Goal: Task Accomplishment & Management: Complete application form

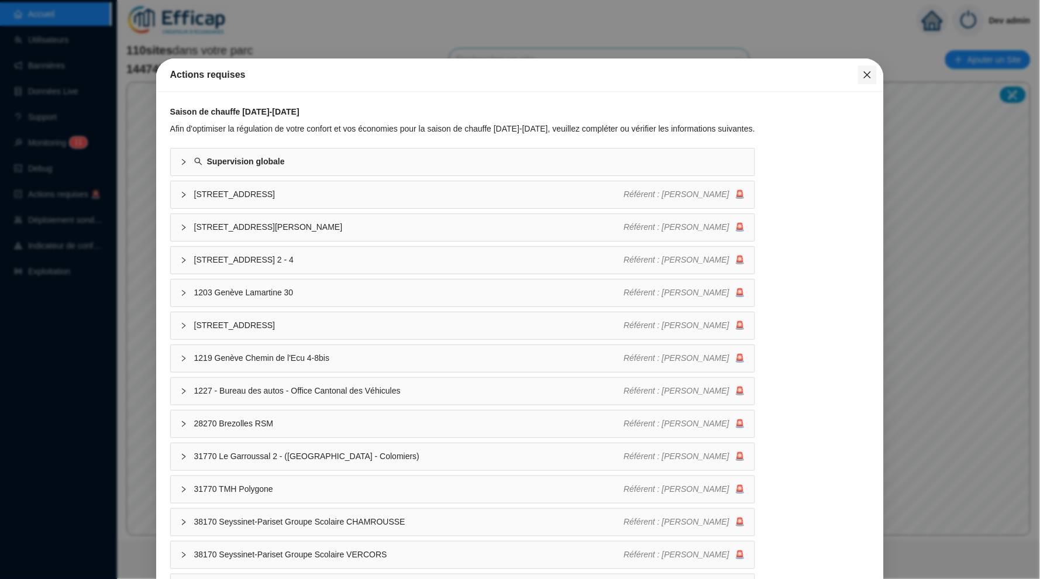
click at [871, 70] on icon "close" at bounding box center [867, 74] width 9 height 9
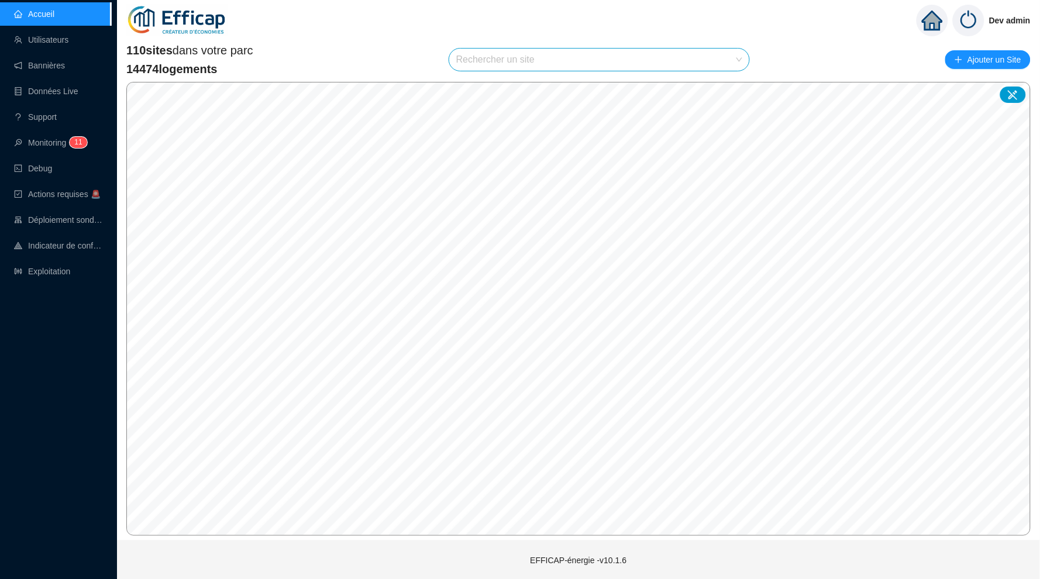
click at [516, 64] on input "search" at bounding box center [593, 60] width 275 height 22
type input "natio"
click at [725, 88] on icon at bounding box center [728, 87] width 8 height 8
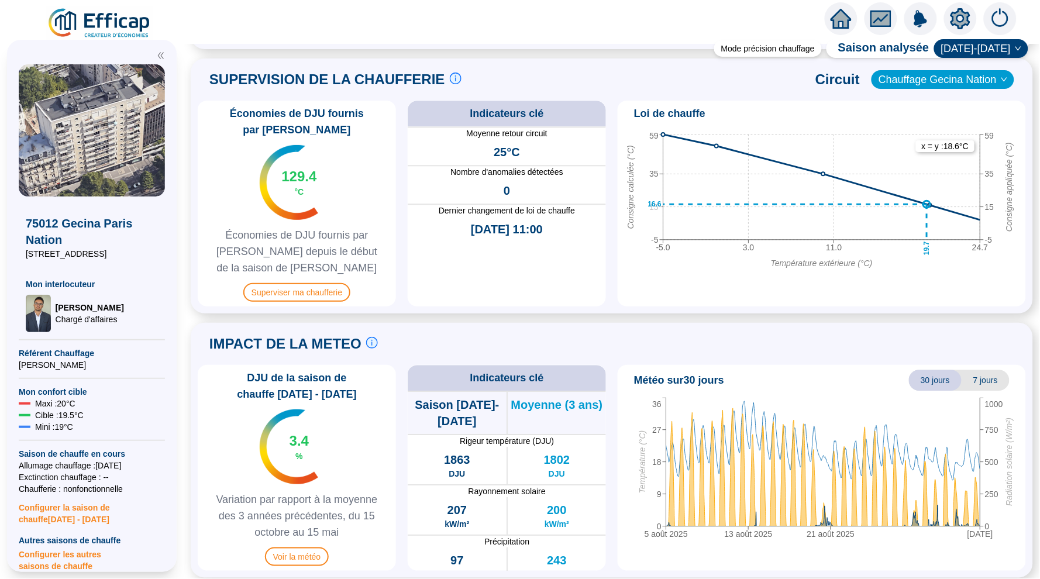
scroll to position [773, 0]
click at [301, 289] on span "Superviser ma chaufferie" at bounding box center [296, 293] width 107 height 19
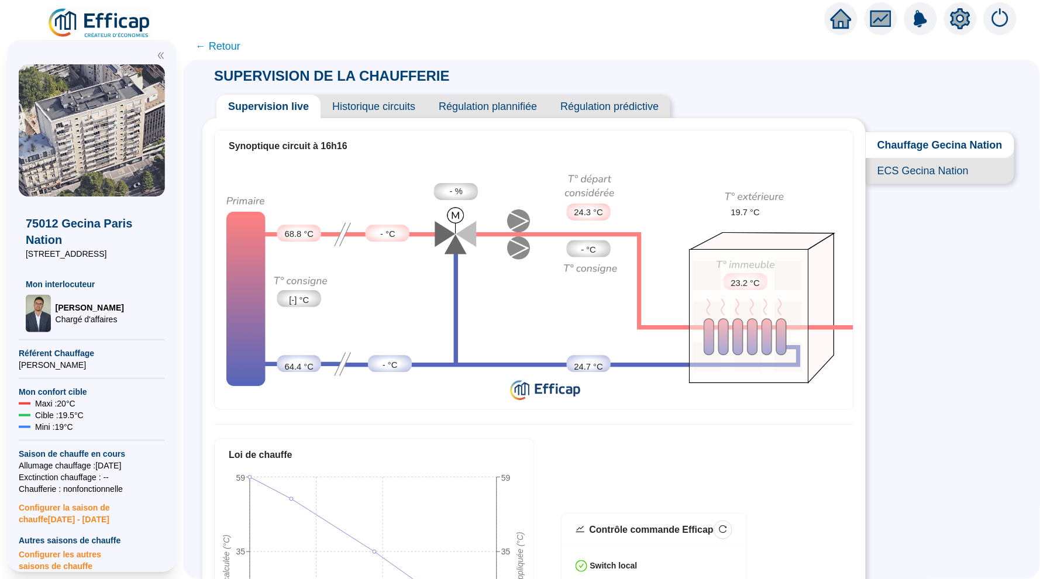
click at [373, 108] on span "Historique circuits" at bounding box center [373, 106] width 106 height 23
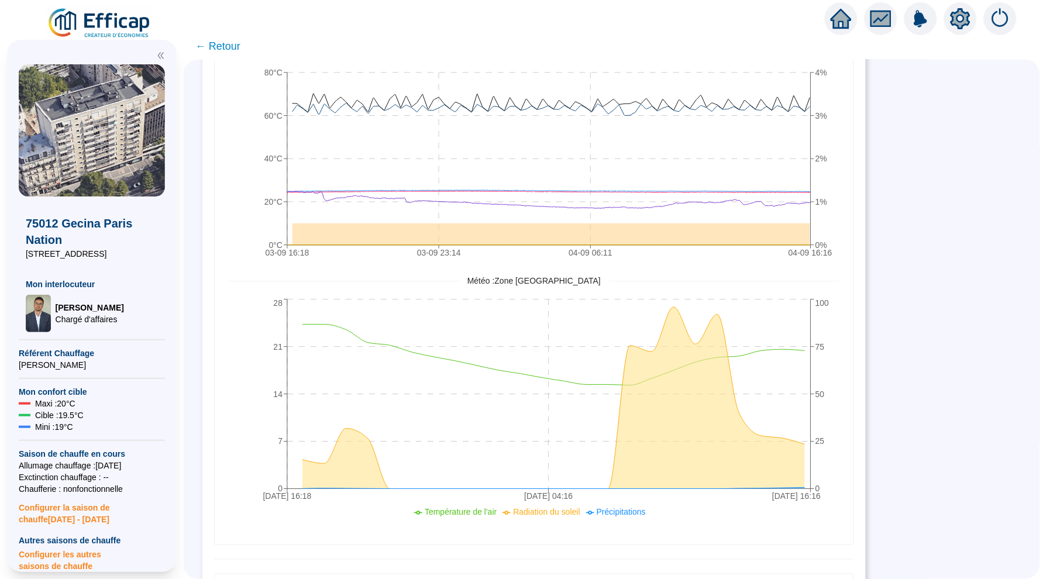
scroll to position [184, 0]
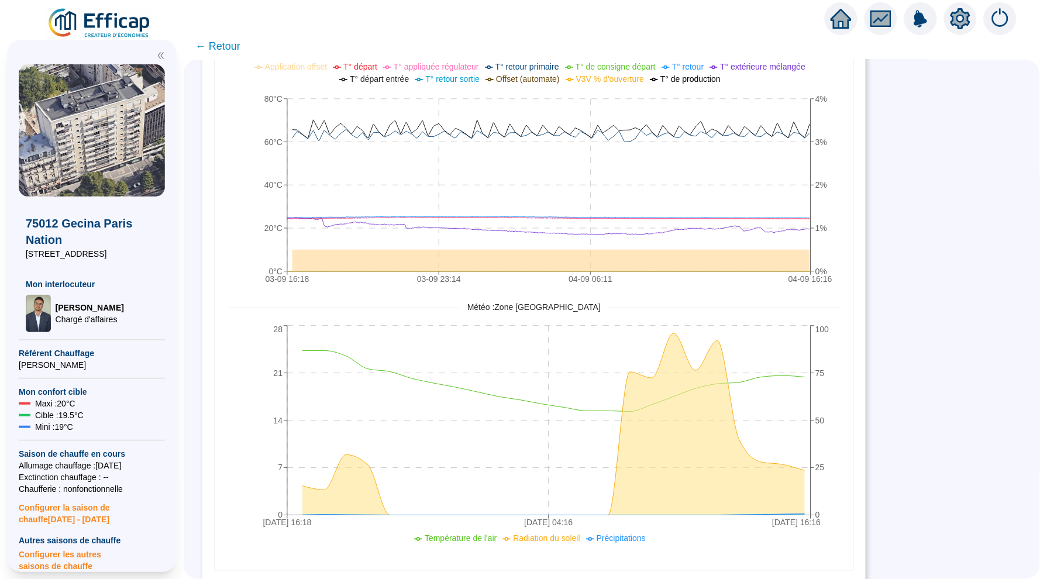
click at [843, 17] on icon "home" at bounding box center [840, 19] width 21 height 16
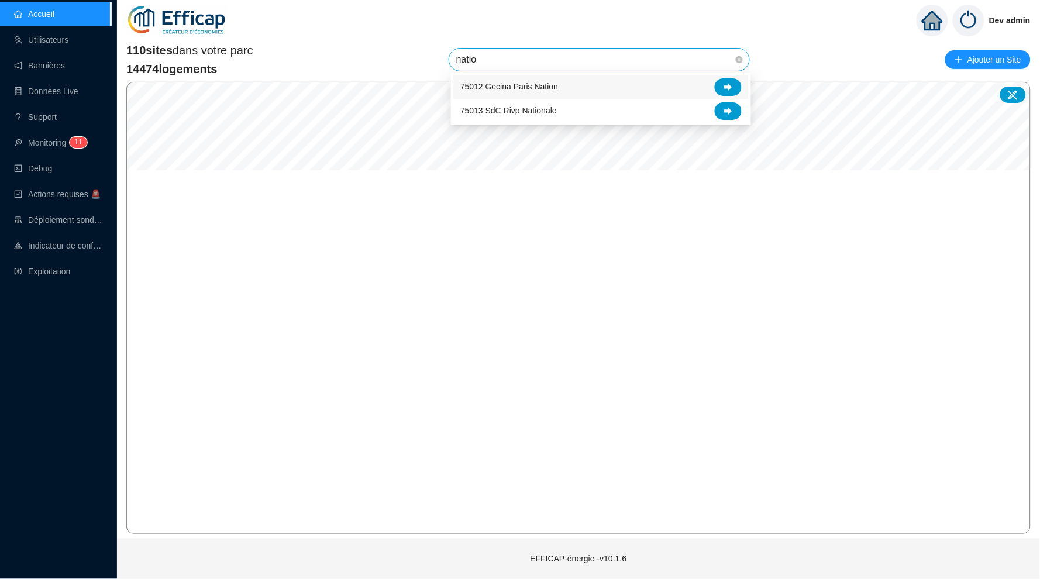
type input "nation"
click at [726, 84] on icon at bounding box center [728, 87] width 8 height 8
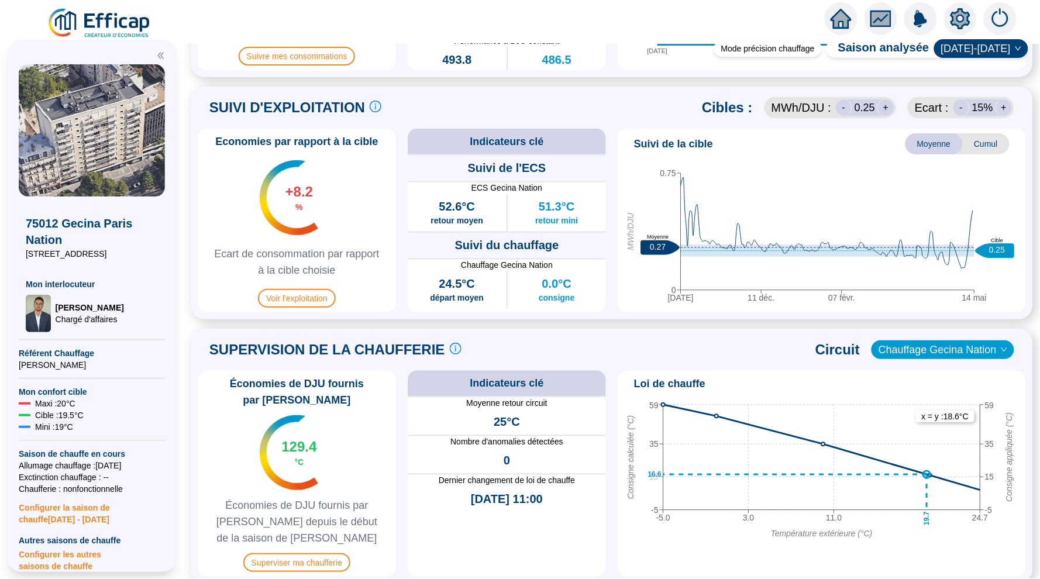
scroll to position [436, 0]
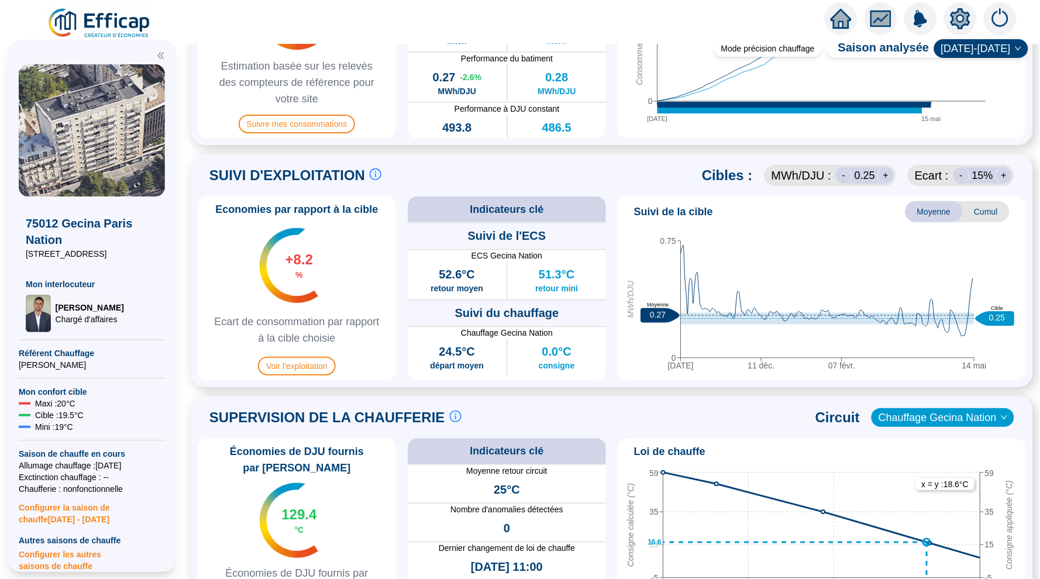
click at [840, 21] on icon "home" at bounding box center [840, 19] width 21 height 20
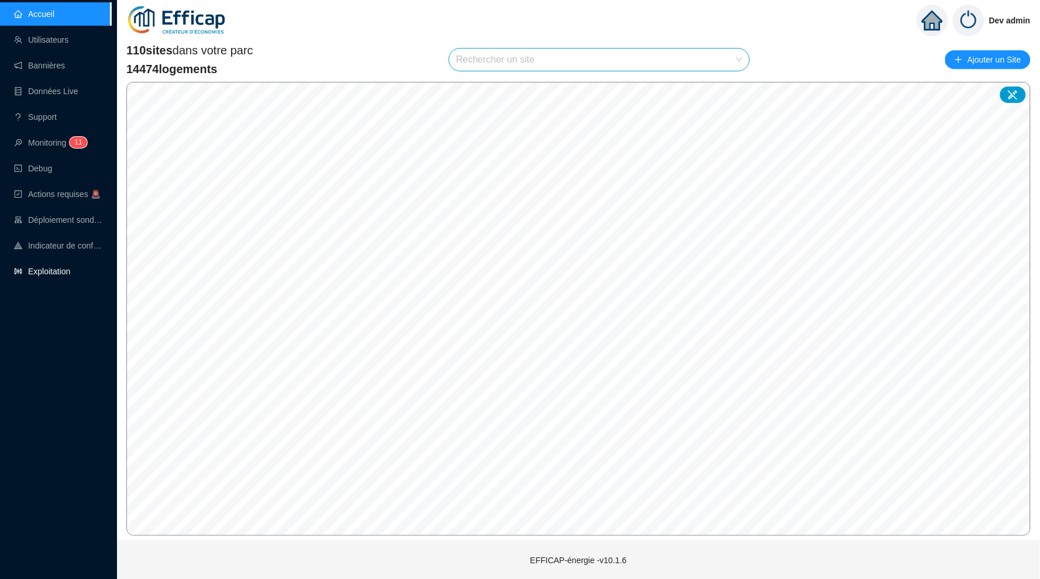
click at [63, 271] on link "Exploitation" at bounding box center [42, 271] width 56 height 9
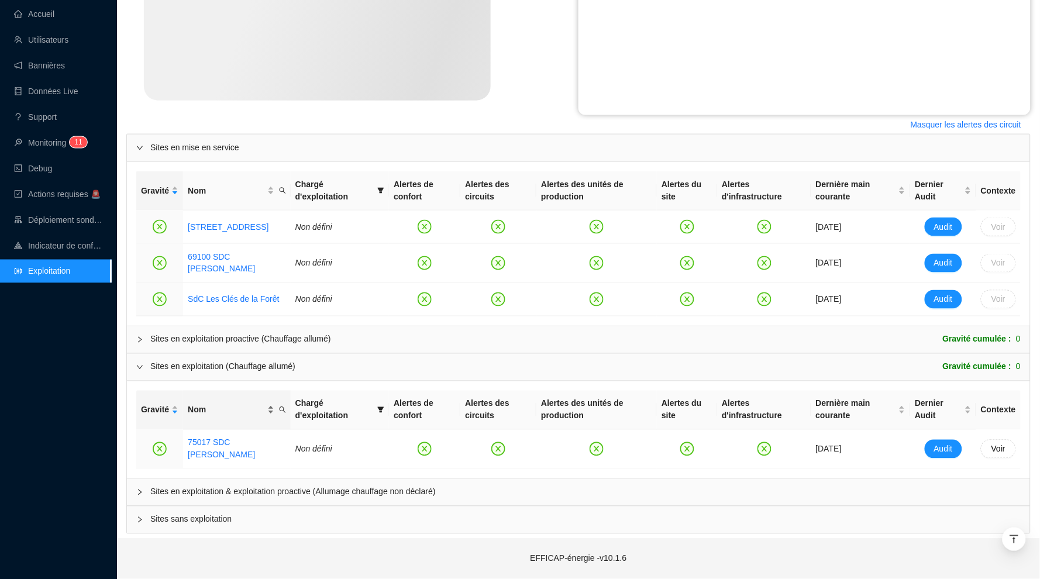
scroll to position [370, 0]
click at [139, 490] on icon "collapsed" at bounding box center [139, 492] width 7 height 7
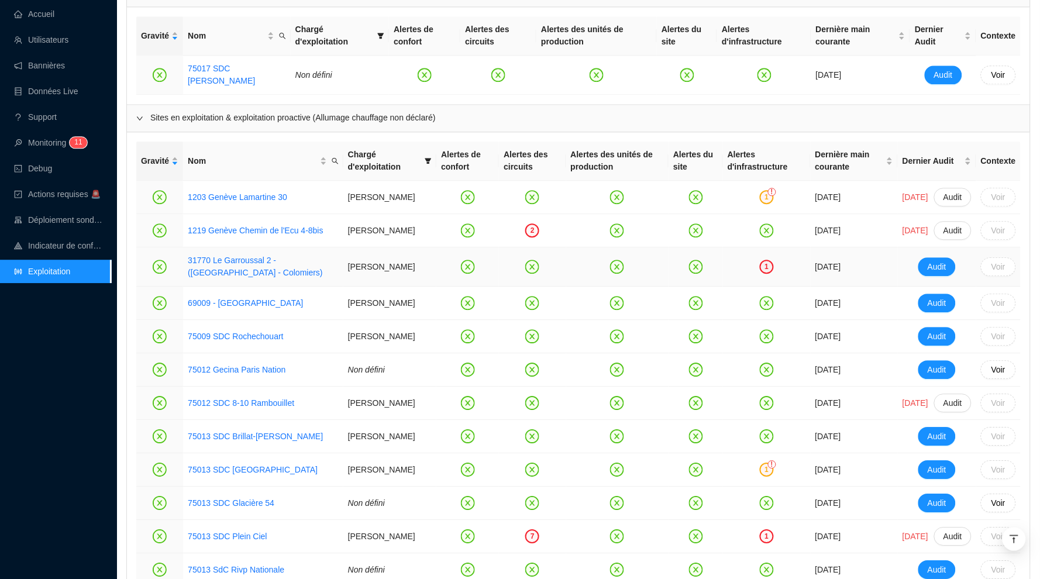
scroll to position [699, 0]
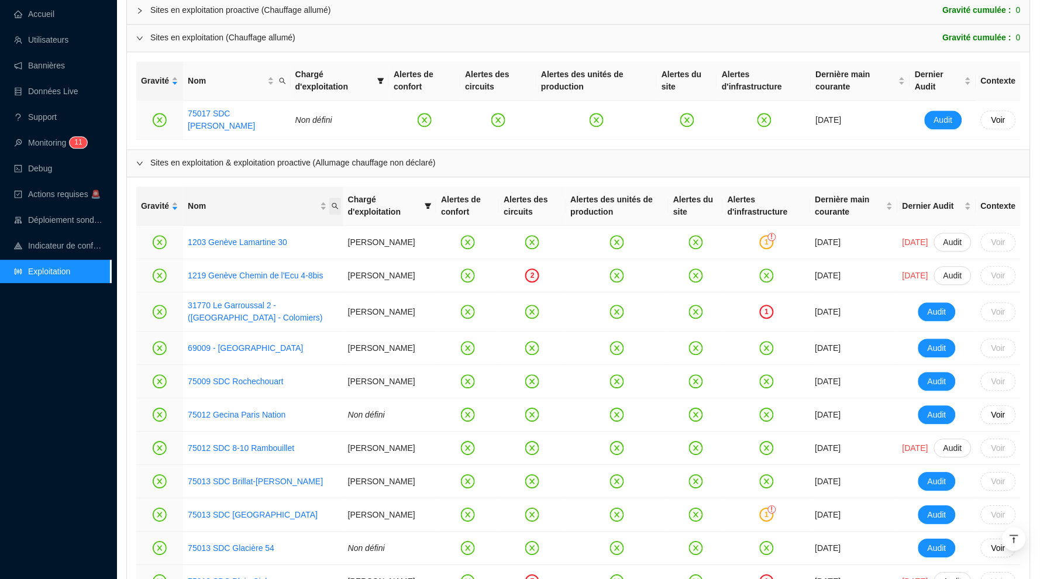
click at [341, 203] on span "Nom" at bounding box center [335, 206] width 12 height 17
type input "natio"
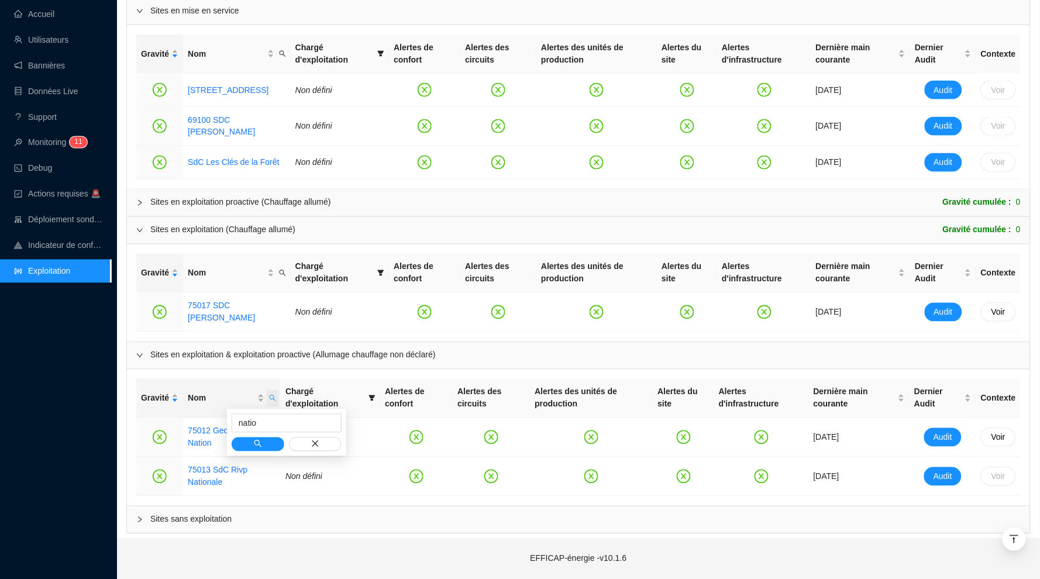
scroll to position [504, 0]
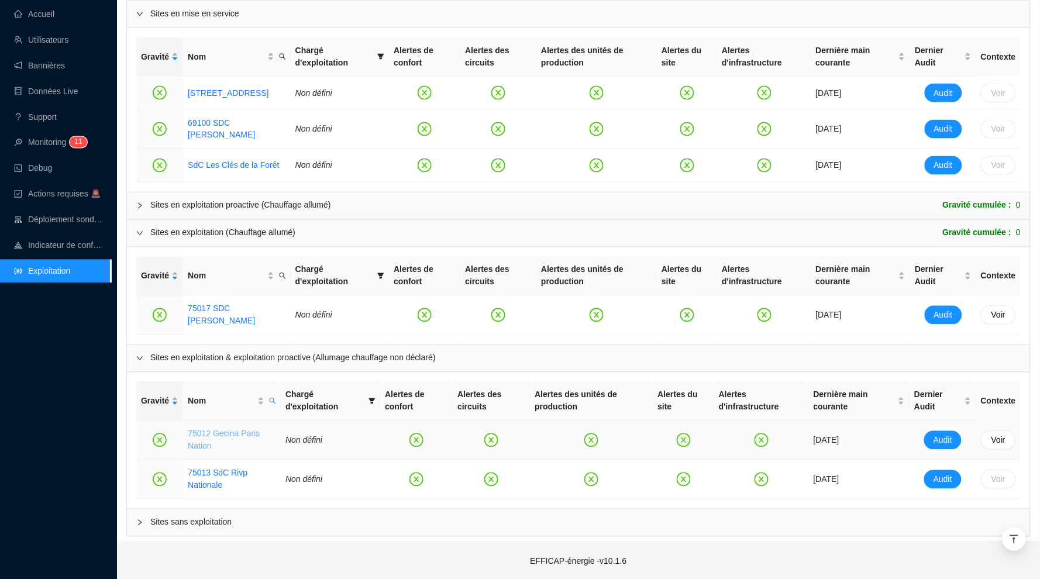
click at [219, 433] on link "75012 Gecina Paris Nation" at bounding box center [224, 440] width 72 height 22
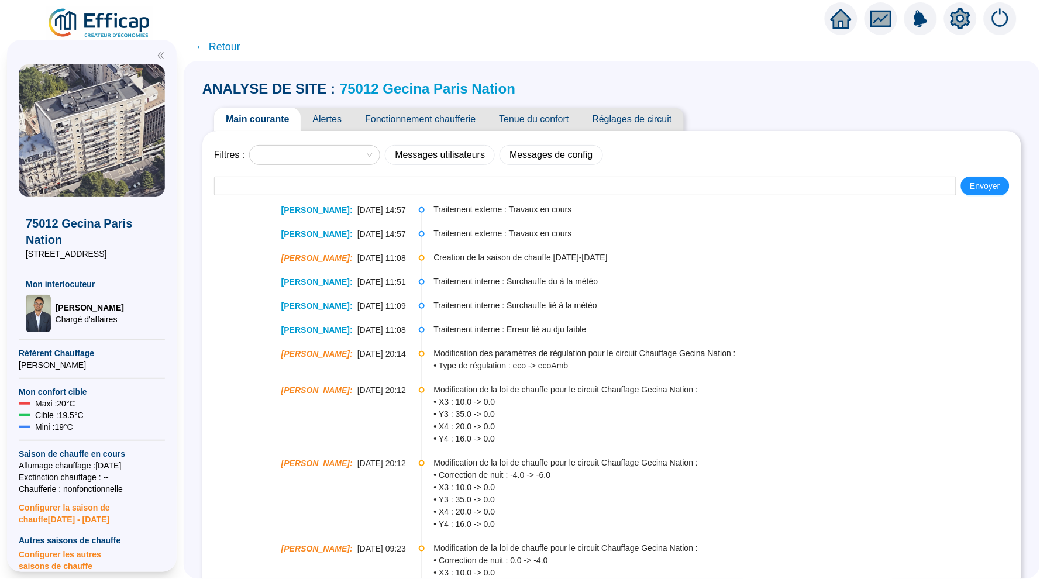
click at [563, 116] on span "Tenue du confort" at bounding box center [533, 119] width 93 height 23
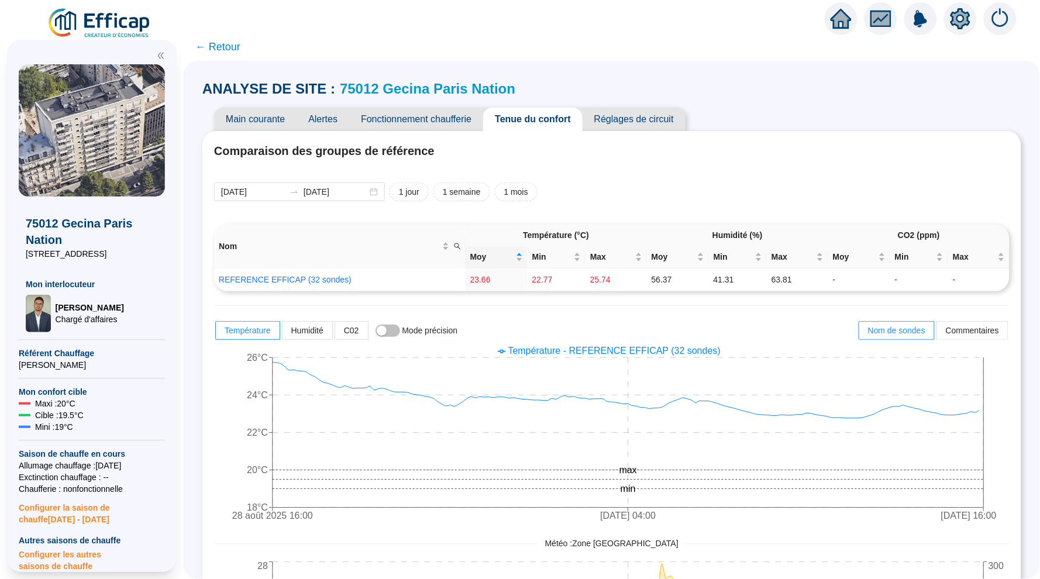
click at [636, 124] on span "Réglages de circuit" at bounding box center [634, 119] width 103 height 23
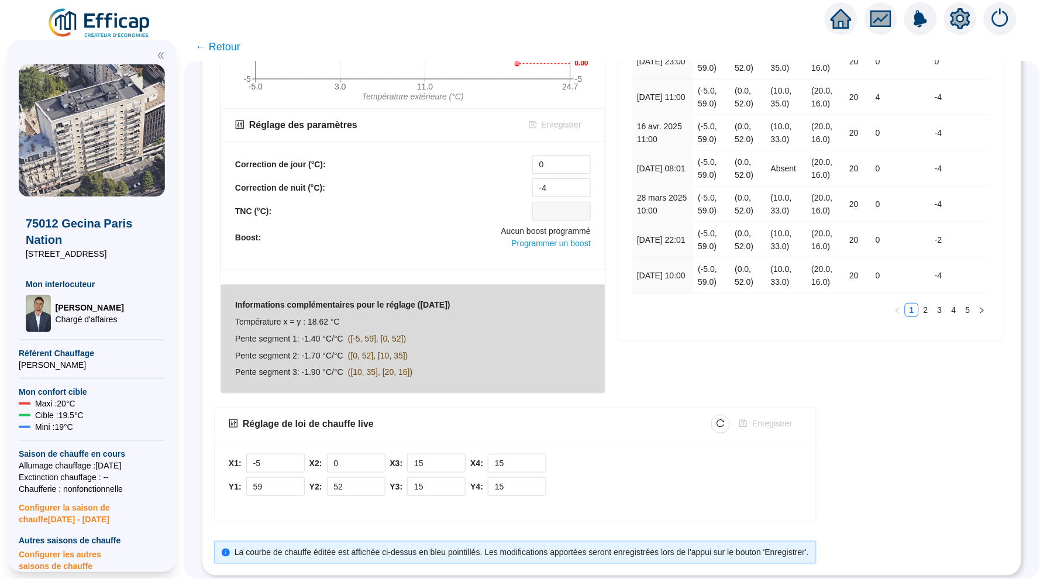
scroll to position [332, 0]
drag, startPoint x: 431, startPoint y: 461, endPoint x: 415, endPoint y: 461, distance: 16.4
click at [415, 461] on input "15" at bounding box center [436, 464] width 57 height 18
drag, startPoint x: 510, startPoint y: 461, endPoint x: 495, endPoint y: 461, distance: 14.6
click at [495, 461] on input "15" at bounding box center [516, 464] width 57 height 18
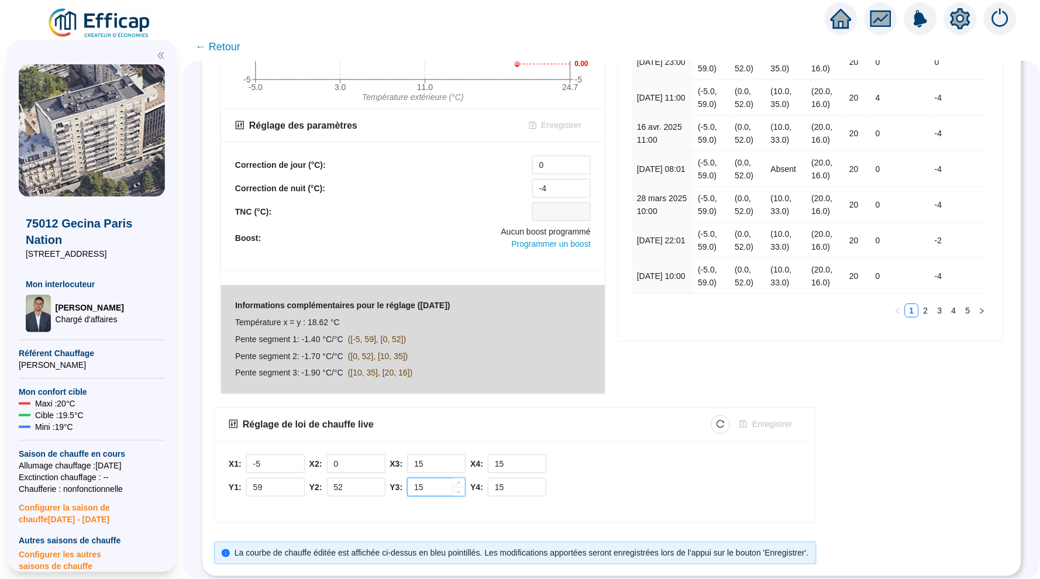
drag, startPoint x: 441, startPoint y: 484, endPoint x: 412, endPoint y: 484, distance: 29.2
click at [412, 484] on input "15" at bounding box center [436, 487] width 57 height 18
drag, startPoint x: 523, startPoint y: 484, endPoint x: 484, endPoint y: 484, distance: 38.6
click at [484, 484] on div "Y4: 15" at bounding box center [508, 487] width 76 height 19
drag, startPoint x: 415, startPoint y: 459, endPoint x: 428, endPoint y: 459, distance: 12.9
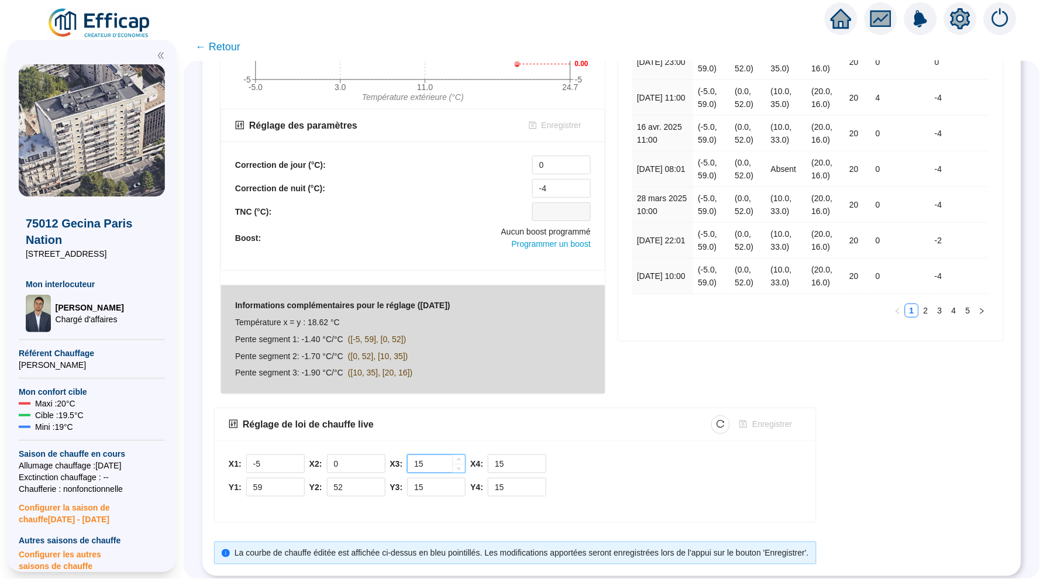
click at [428, 459] on input "15" at bounding box center [436, 464] width 57 height 18
drag, startPoint x: 501, startPoint y: 459, endPoint x: 509, endPoint y: 485, distance: 27.2
click at [509, 485] on div "X4: 15 Y4: 15" at bounding box center [508, 475] width 76 height 42
click at [509, 485] on input "15" at bounding box center [516, 487] width 57 height 18
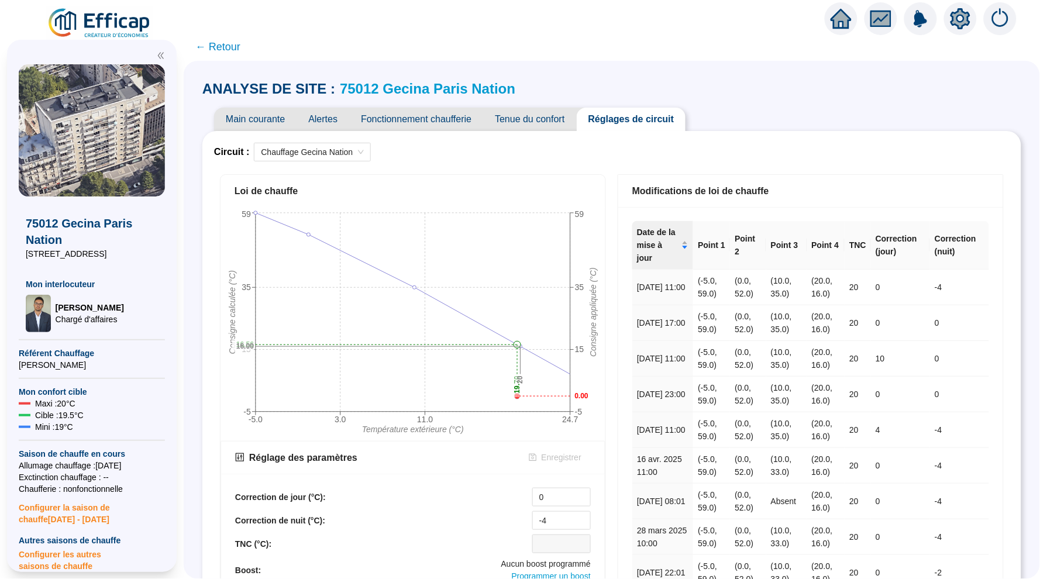
scroll to position [0, 0]
click at [842, 15] on icon "home" at bounding box center [840, 19] width 21 height 16
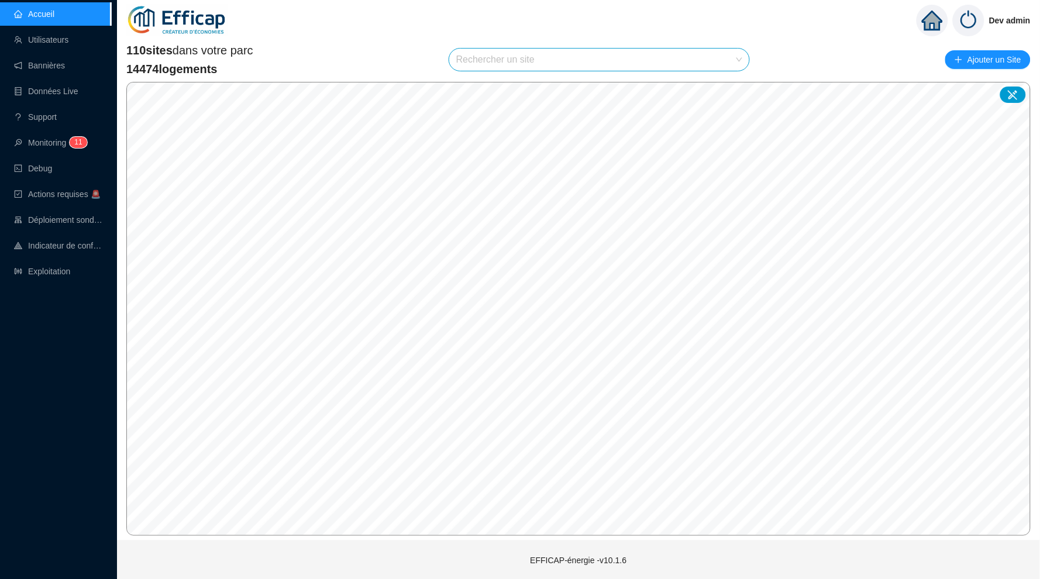
click at [517, 59] on input "search" at bounding box center [593, 60] width 275 height 22
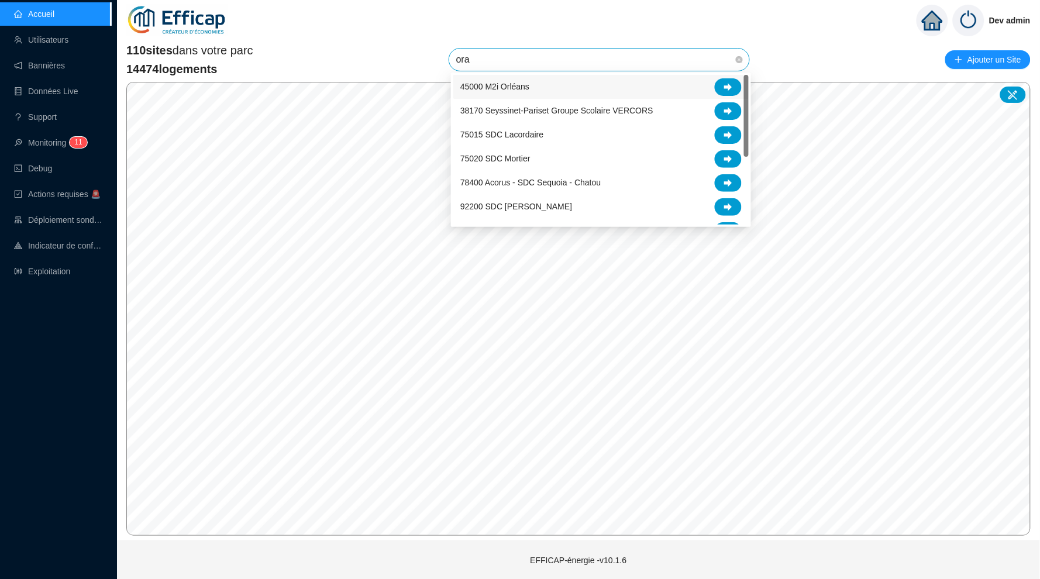
type input "oran"
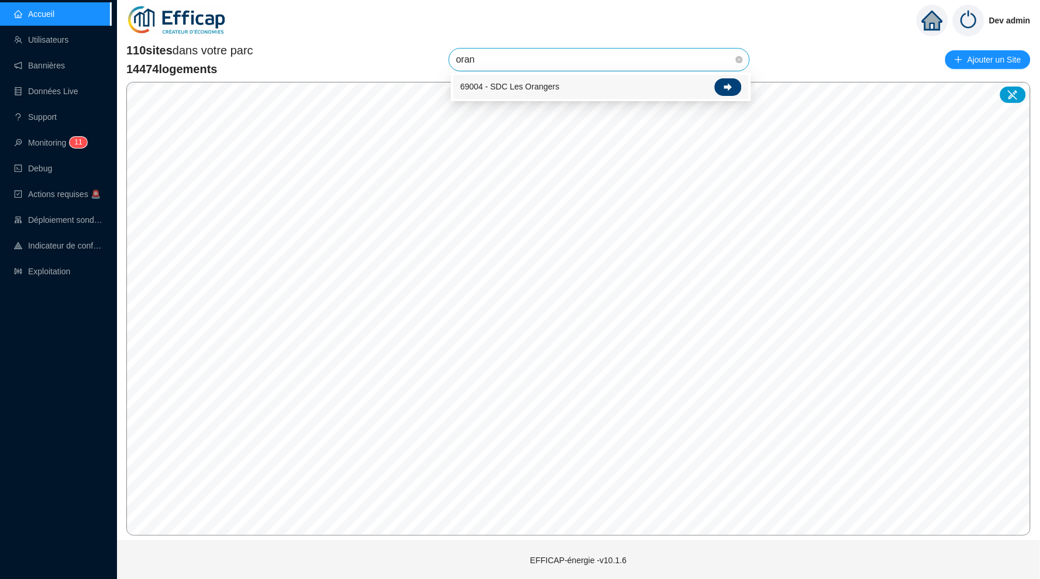
click at [728, 81] on div at bounding box center [728, 87] width 27 height 18
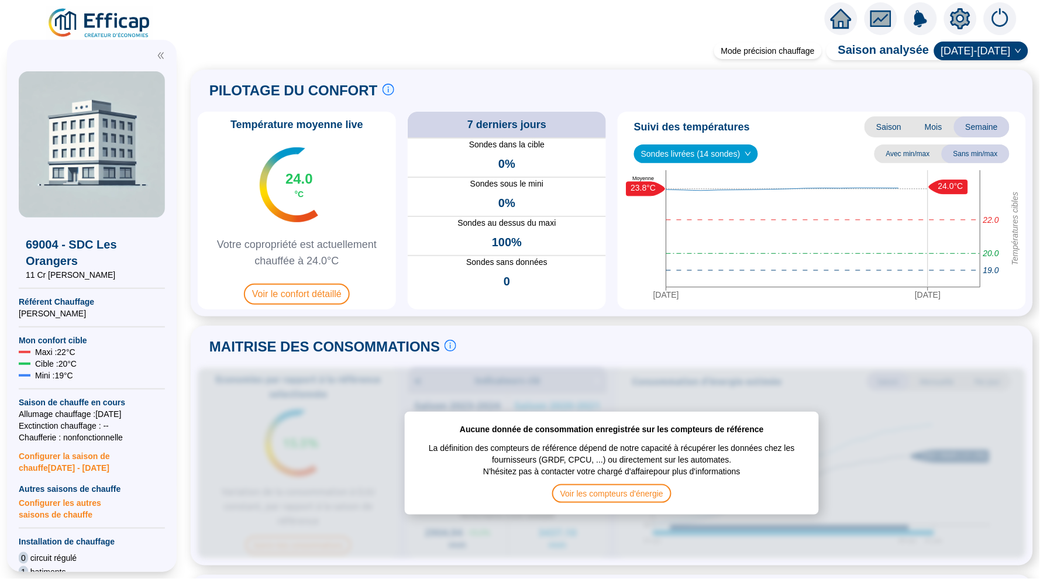
click at [954, 22] on icon "setting" at bounding box center [960, 18] width 20 height 19
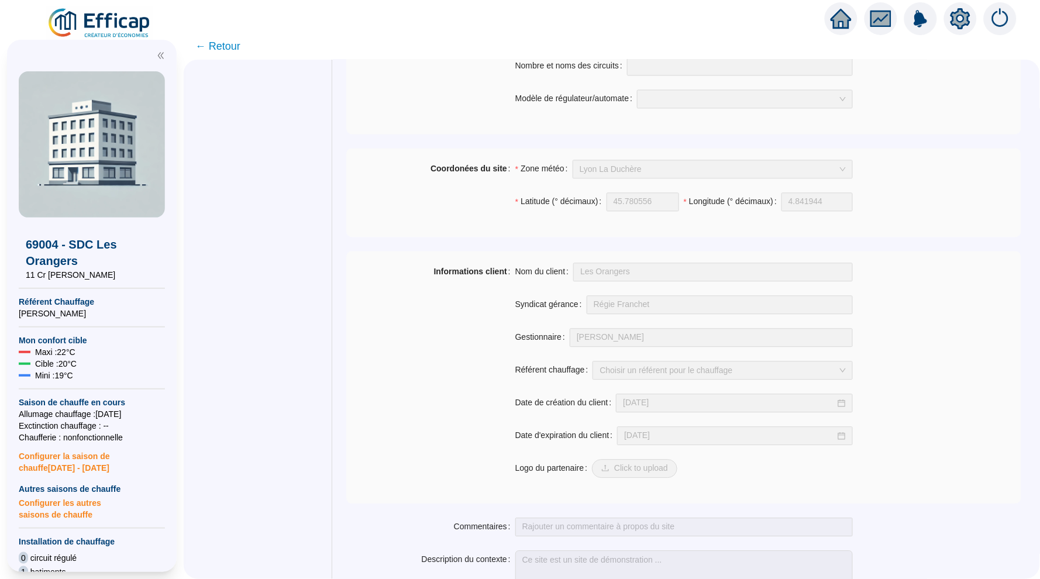
scroll to position [681, 0]
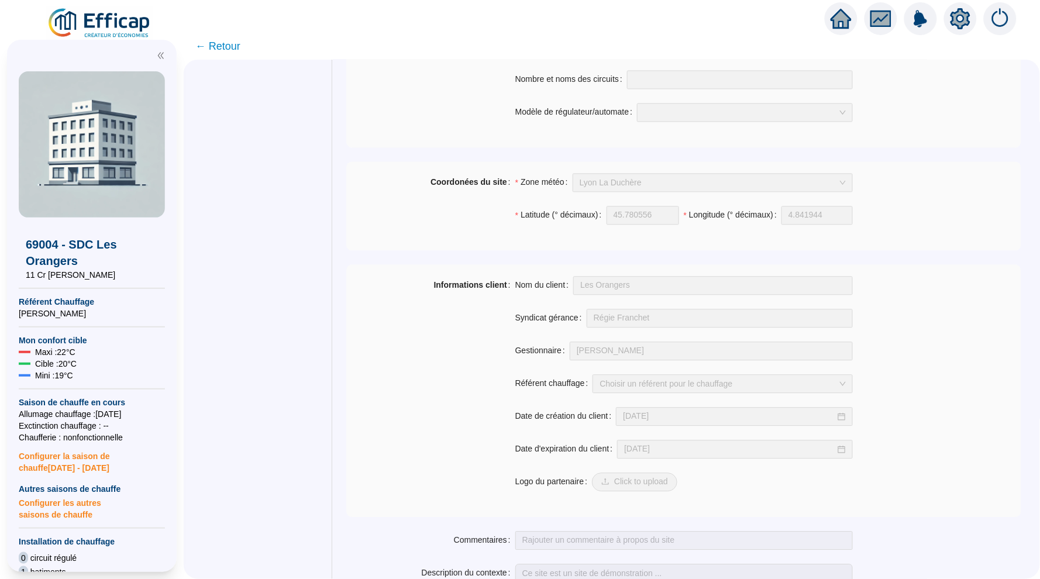
click at [853, 22] on div at bounding box center [841, 18] width 33 height 33
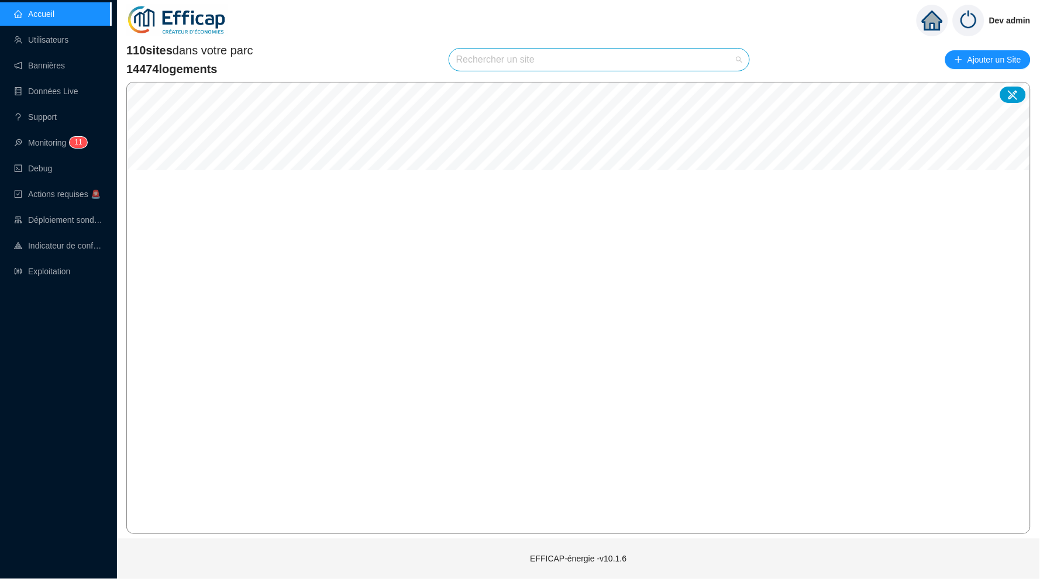
click at [516, 60] on input "search" at bounding box center [593, 60] width 275 height 22
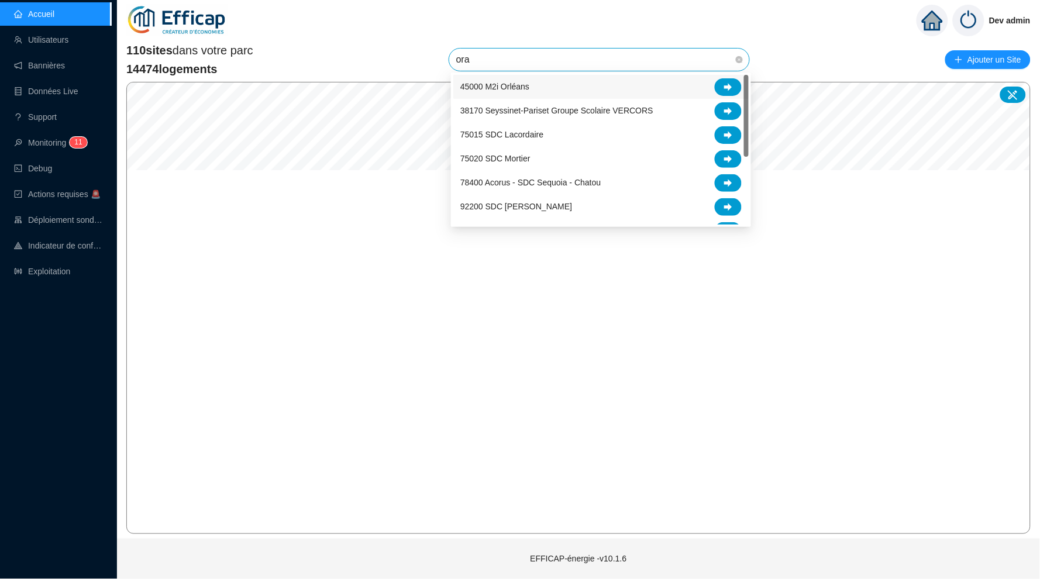
type input "oran"
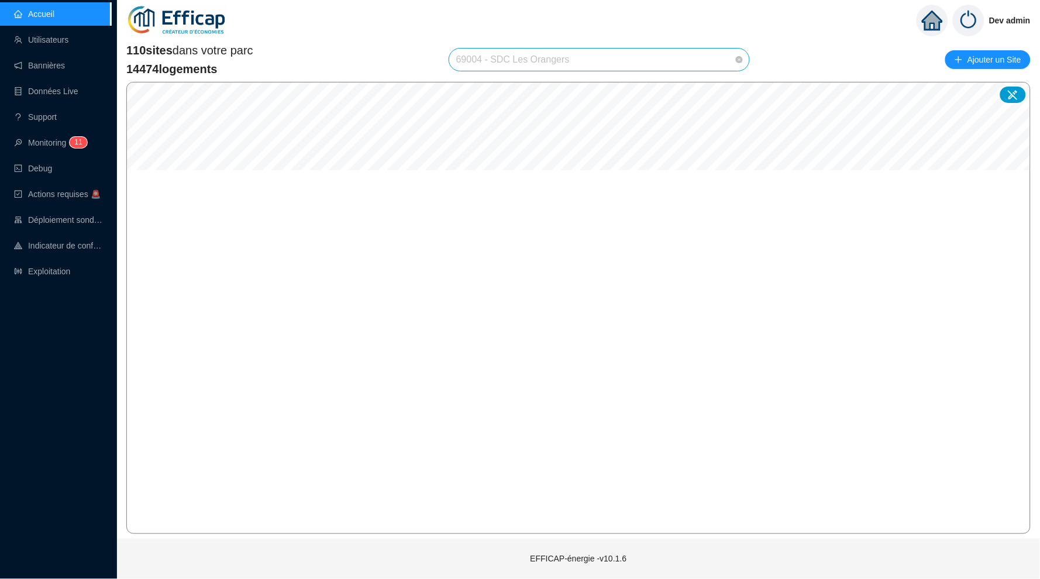
scroll to position [1942, 0]
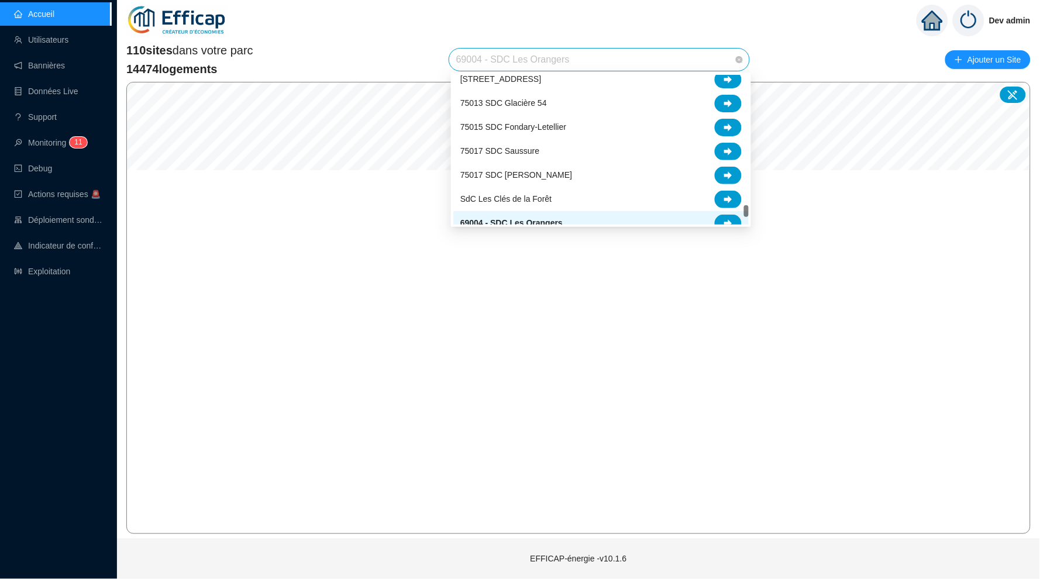
drag, startPoint x: 605, startPoint y: 70, endPoint x: 478, endPoint y: 55, distance: 127.8
click at [479, 54] on span "69004 - SDC Les Orangers" at bounding box center [599, 60] width 286 height 22
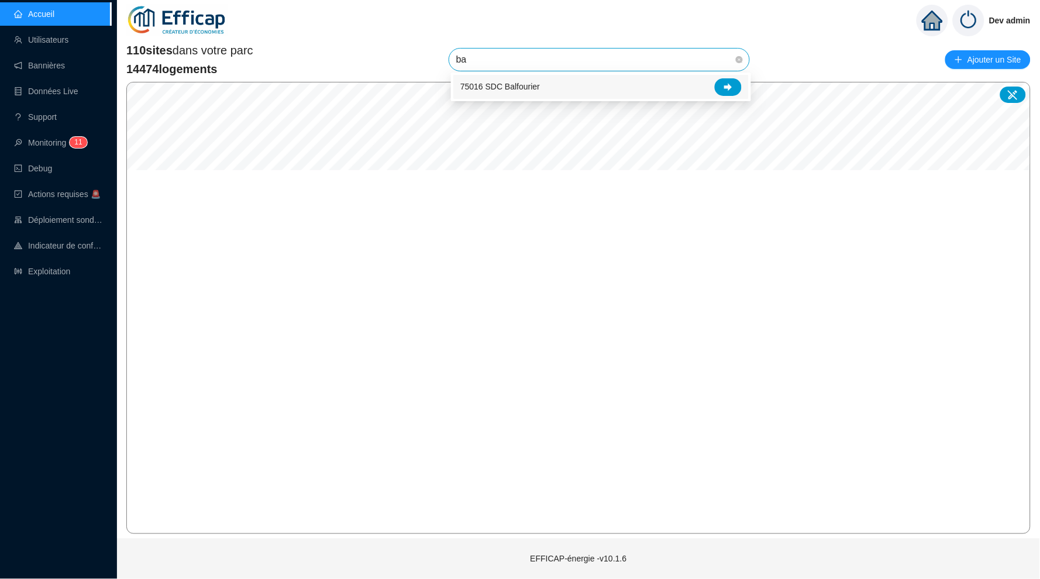
type input "b"
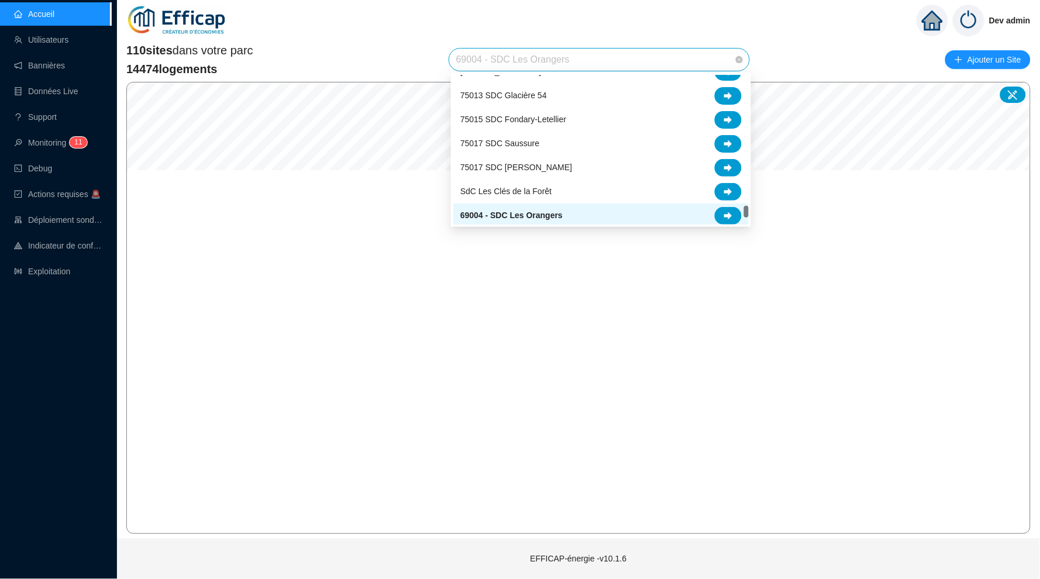
scroll to position [1953, 0]
click at [842, 39] on div "110 sites dans votre parc 14474 logements 69004 - SDC [GEOGRAPHIC_DATA] Ajouter…" at bounding box center [578, 287] width 923 height 501
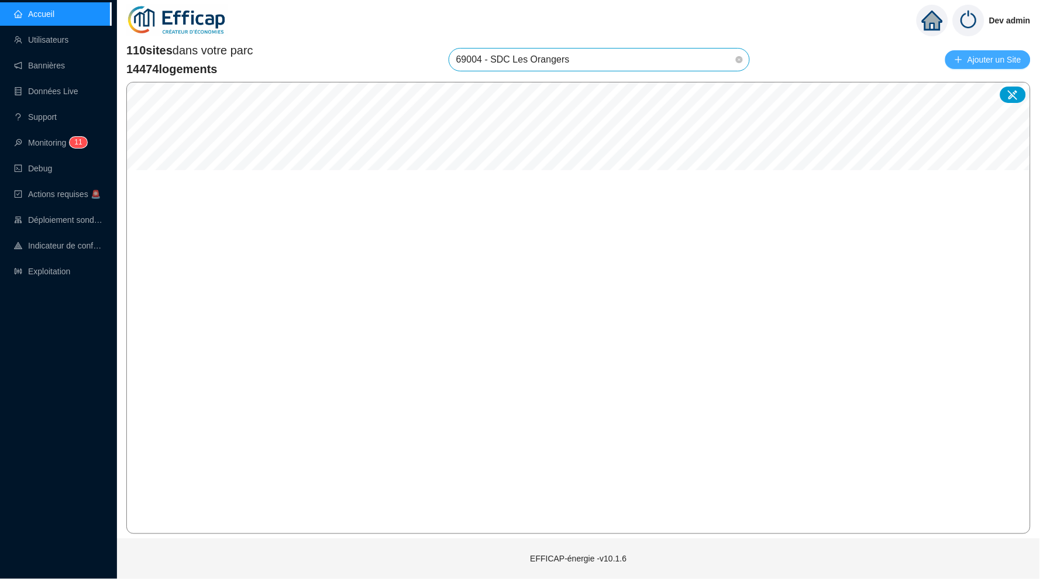
click at [976, 60] on span "Ajouter un Site" at bounding box center [994, 59] width 54 height 16
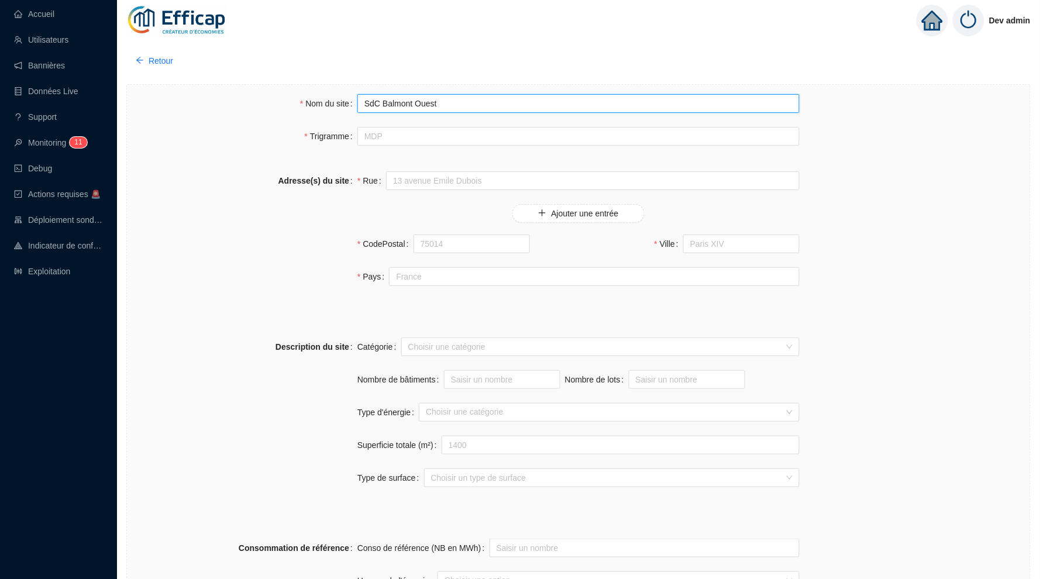
type input "SdC Balmont Ouest"
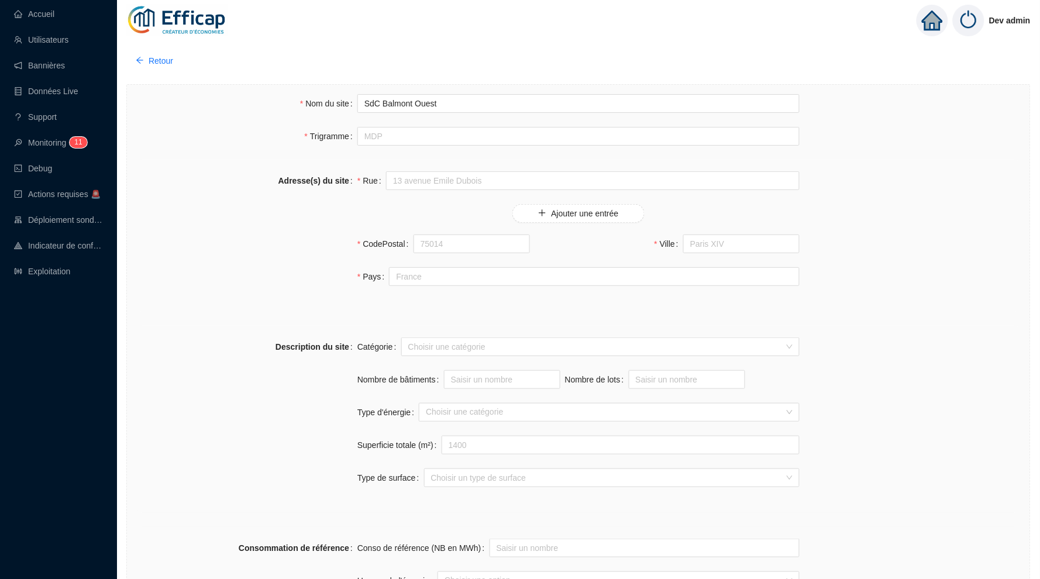
click at [929, 25] on icon "home" at bounding box center [932, 21] width 21 height 20
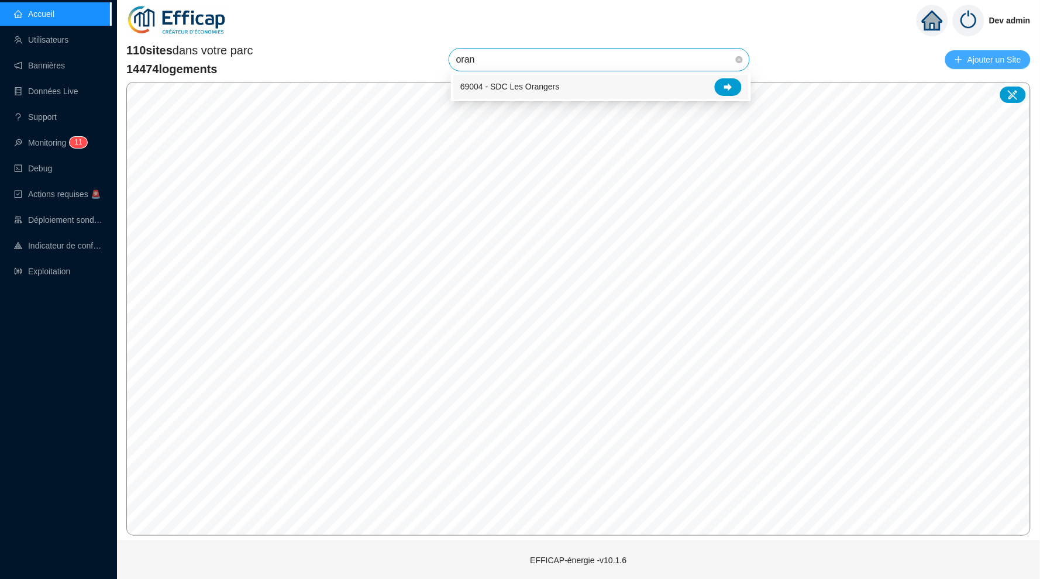
type input "oran"
click at [976, 60] on span "Ajouter un Site" at bounding box center [994, 59] width 54 height 16
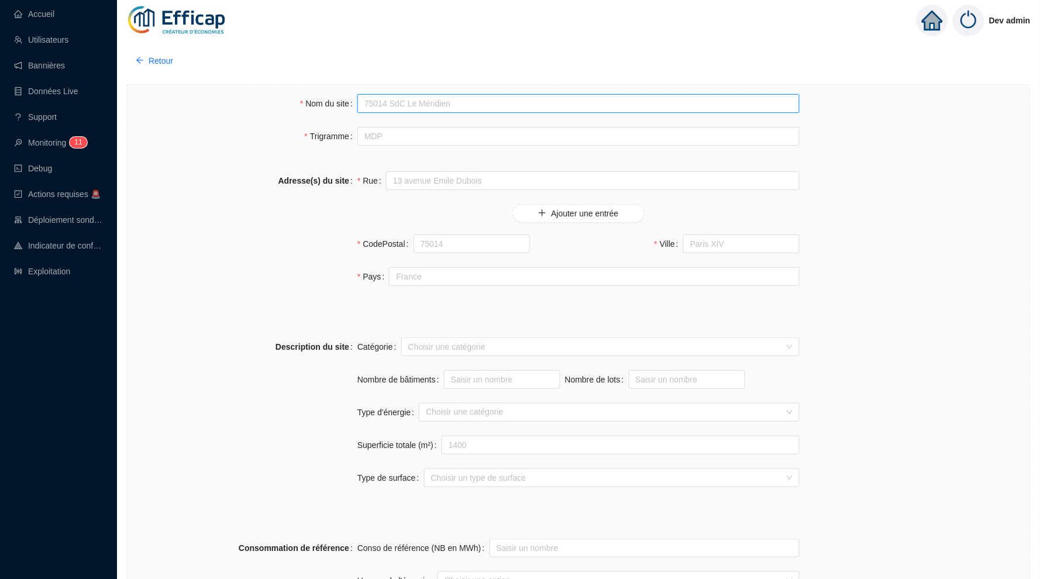
type input "9"
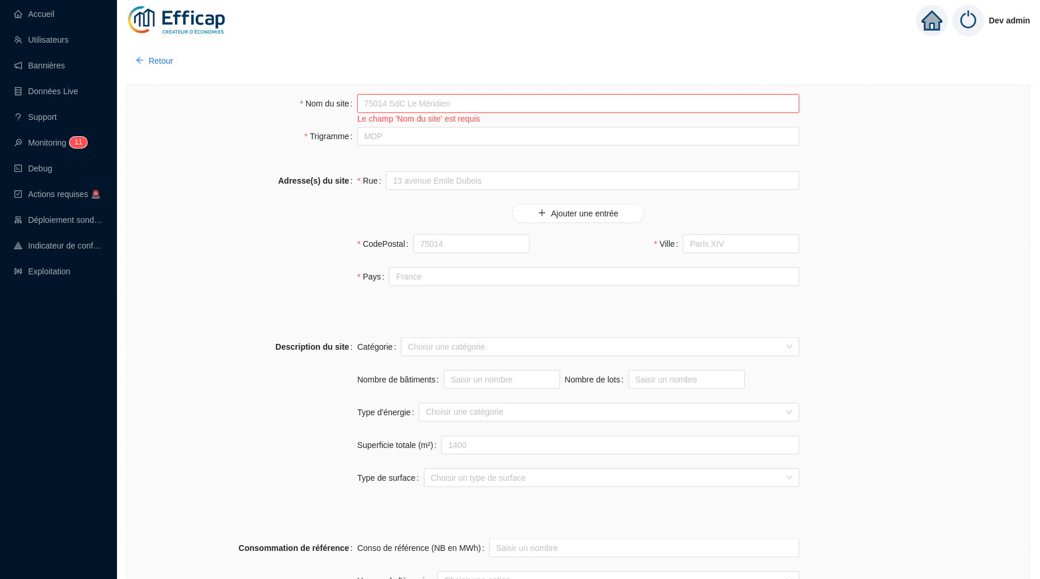
type input "9"
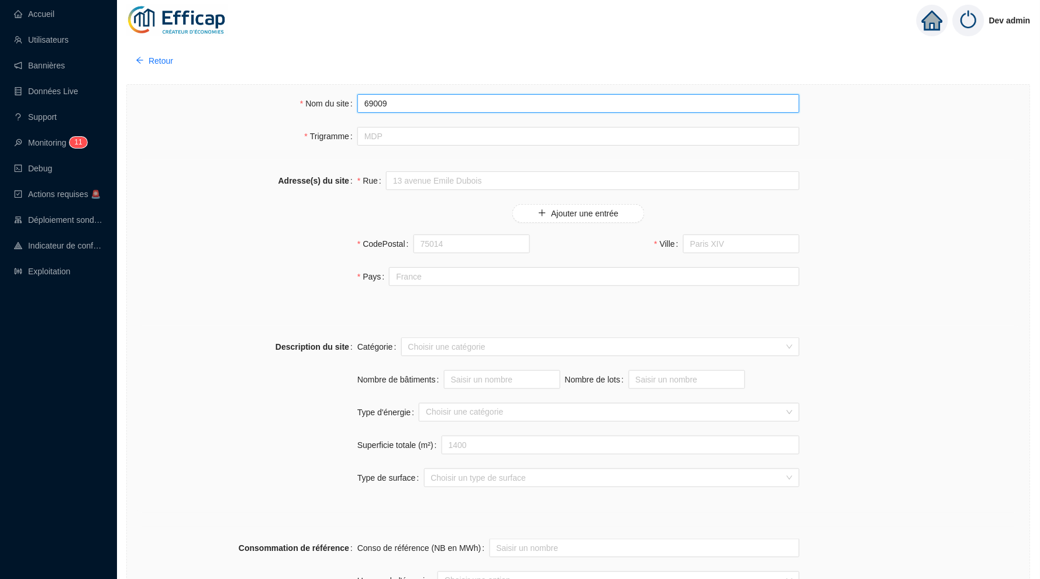
paste input "334, [STREET_ADDRESS] [GEOGRAPHIC_DATA]"
type input "69009 SdC [GEOGRAPHIC_DATA]"
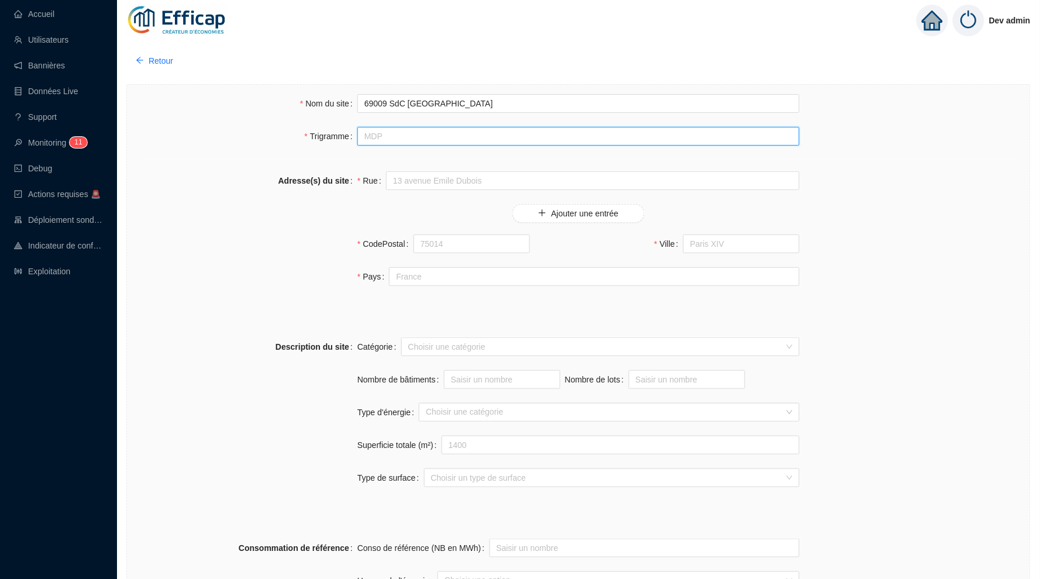
click at [474, 142] on input "Trigramme" at bounding box center [578, 136] width 442 height 19
type input "BLT"
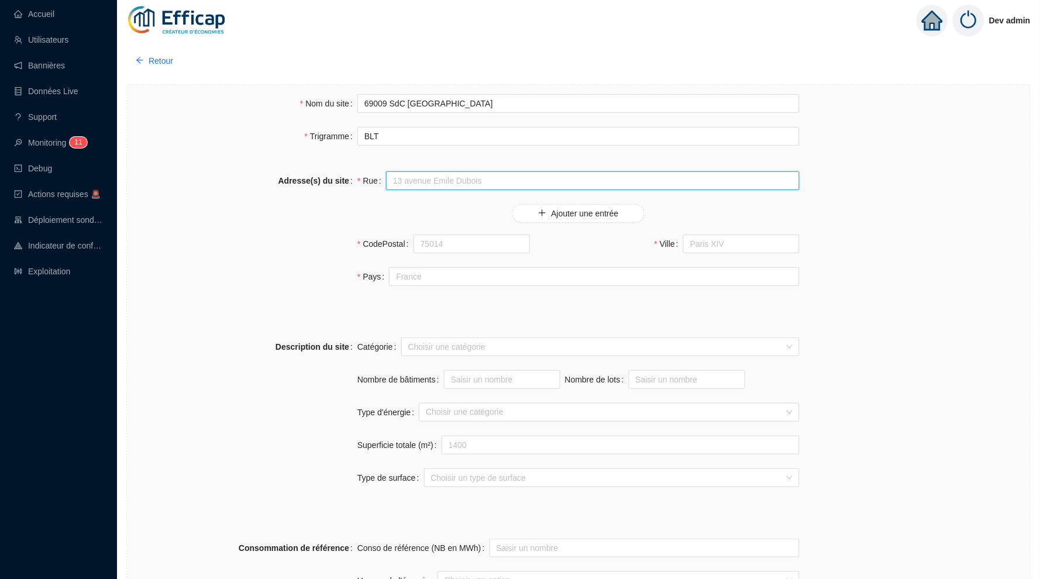
paste input "334, [STREET_ADDRESS] [GEOGRAPHIC_DATA]"
type input "334, [STREET_ADDRESS] [GEOGRAPHIC_DATA]"
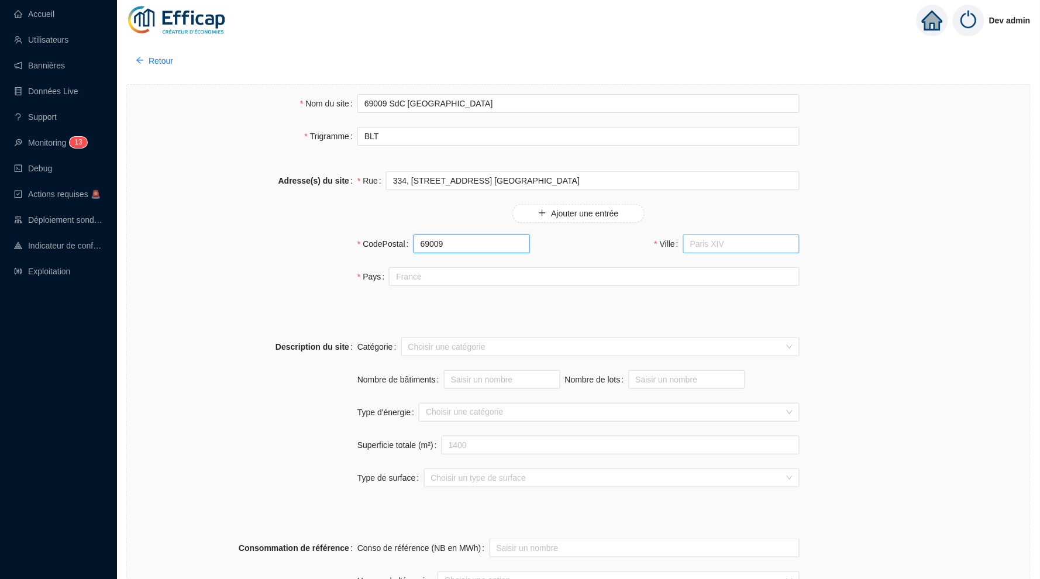
type input "69009"
type input "M"
type input "[GEOGRAPHIC_DATA]"
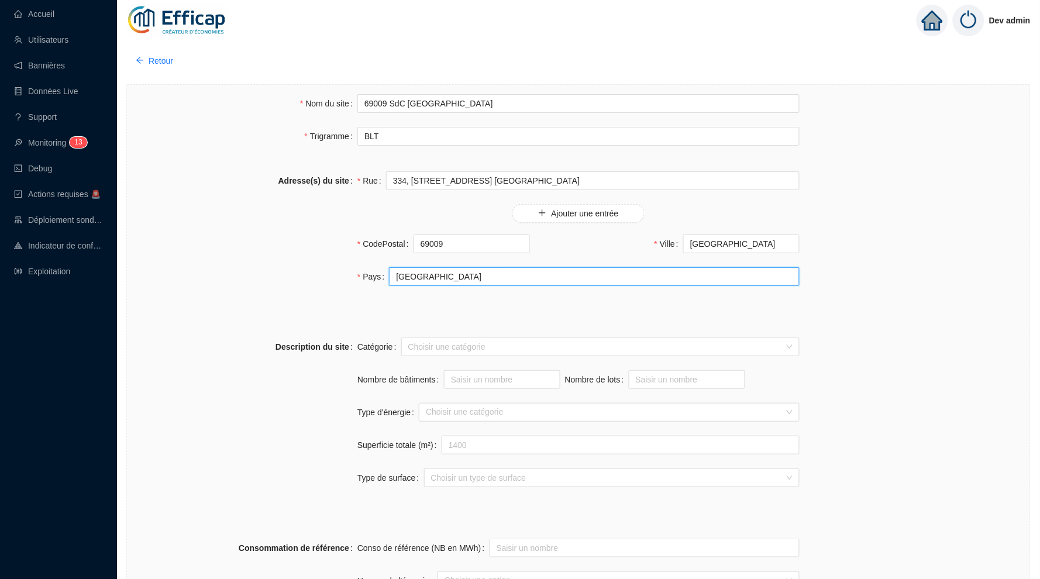
type input "[GEOGRAPHIC_DATA]"
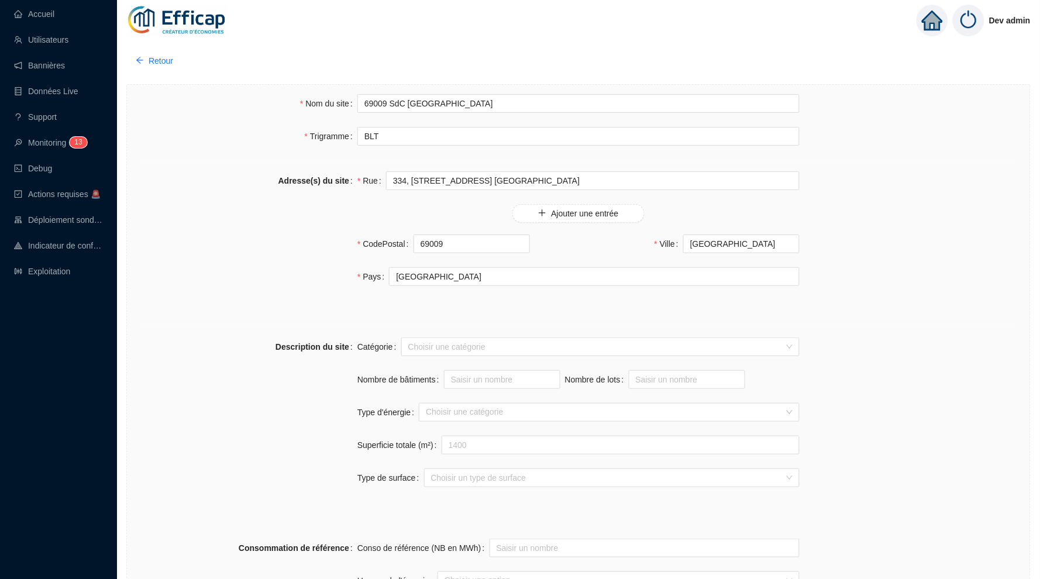
click at [523, 337] on div "Description du site Catégorie Choisir une catégorie Nombre de bâtiments Nombre …" at bounding box center [578, 419] width 884 height 187
click at [517, 342] on input "Catégorie" at bounding box center [595, 347] width 374 height 18
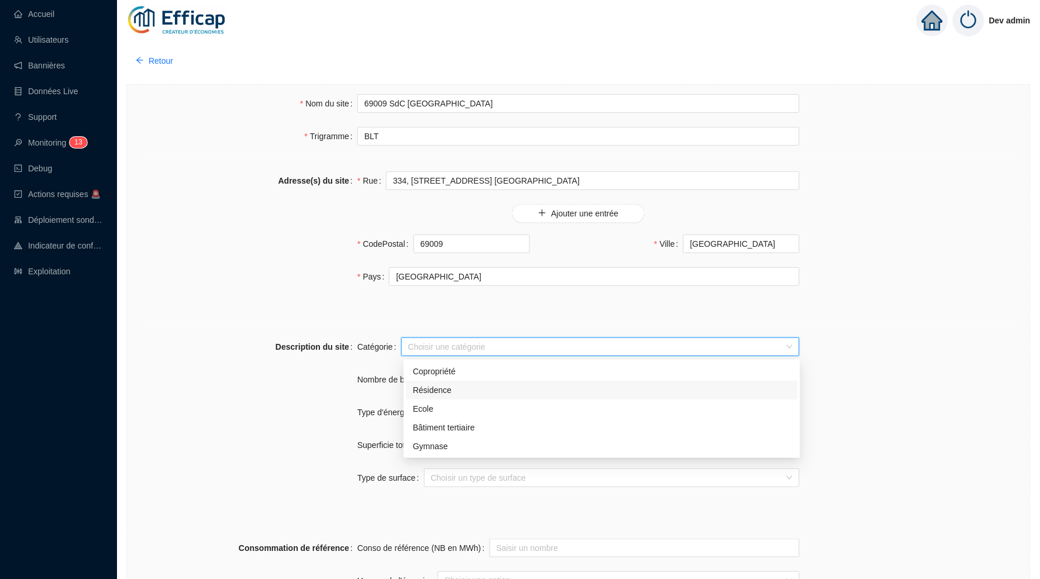
click at [532, 393] on div "Résidence" at bounding box center [602, 390] width 378 height 12
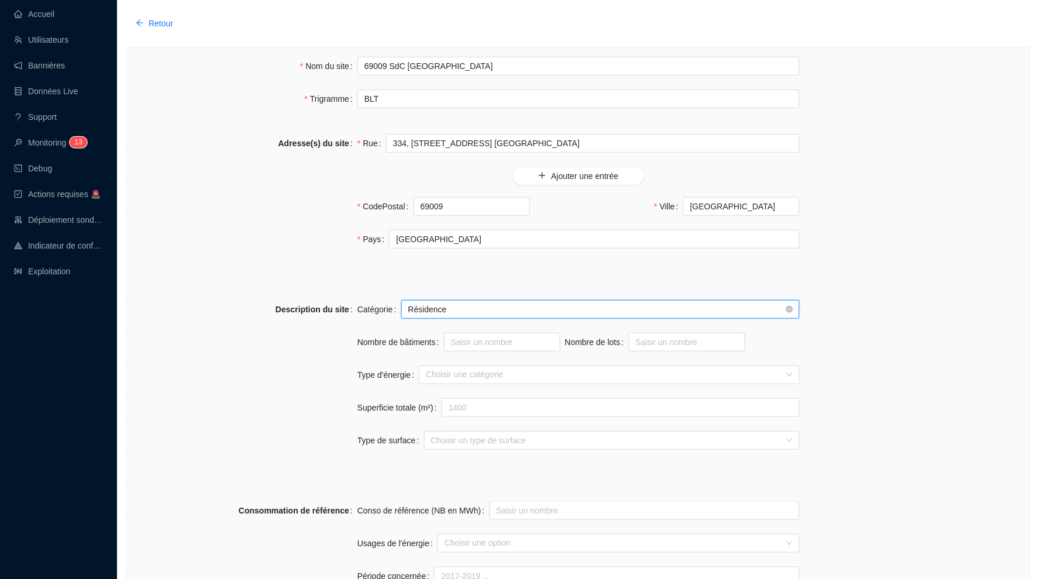
scroll to position [67, 0]
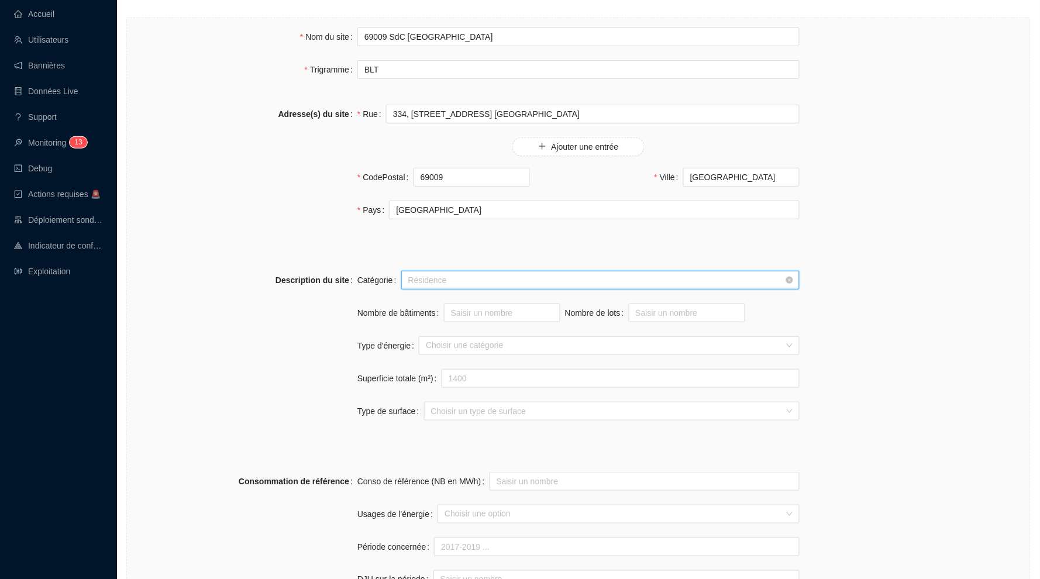
click at [463, 280] on span "Résidence" at bounding box center [600, 280] width 384 height 18
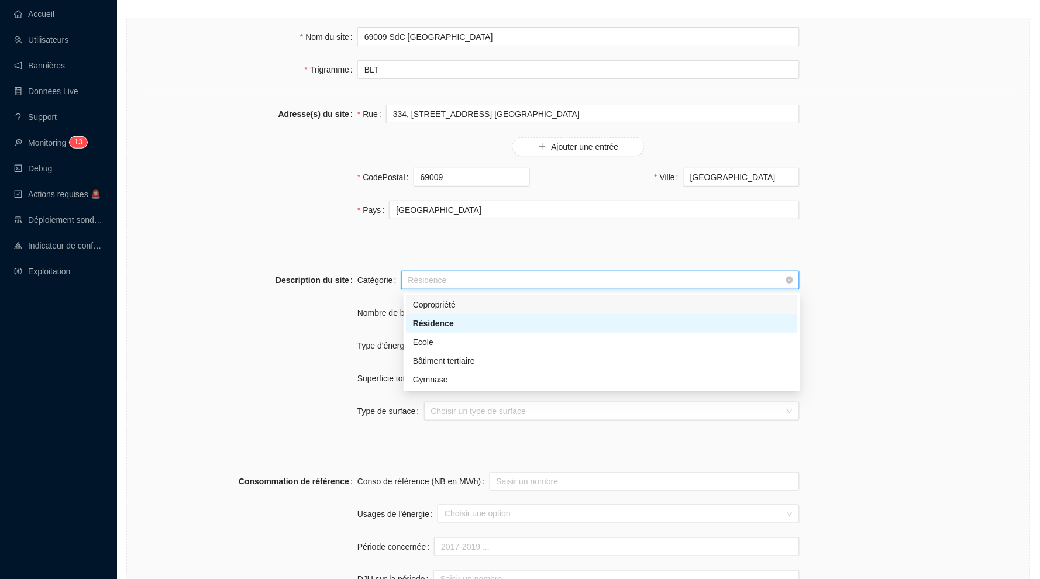
click at [466, 302] on div "Copropriété" at bounding box center [602, 305] width 378 height 12
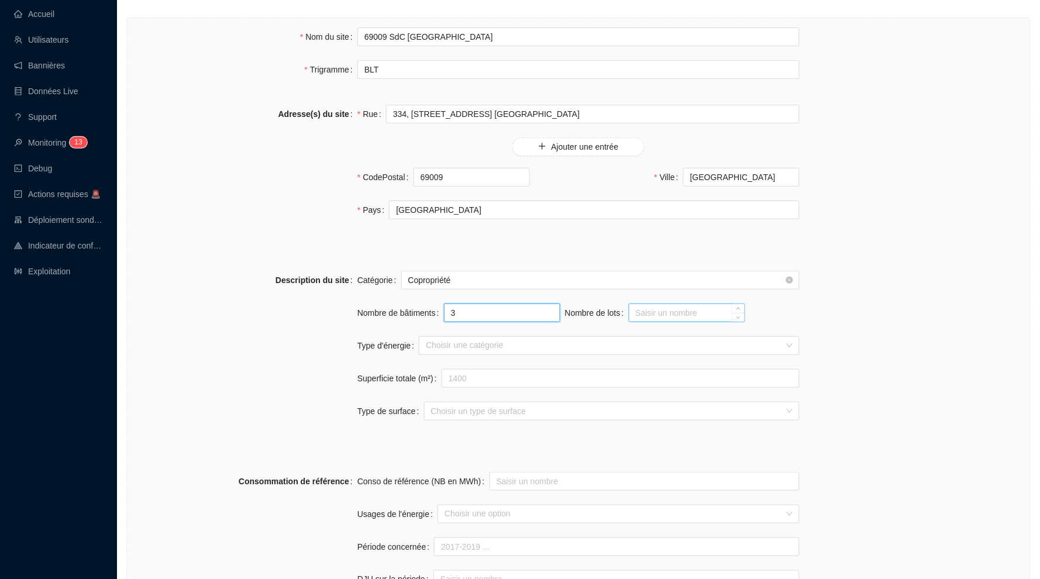
type input "3"
click at [545, 343] on div at bounding box center [603, 345] width 364 height 16
type input "88"
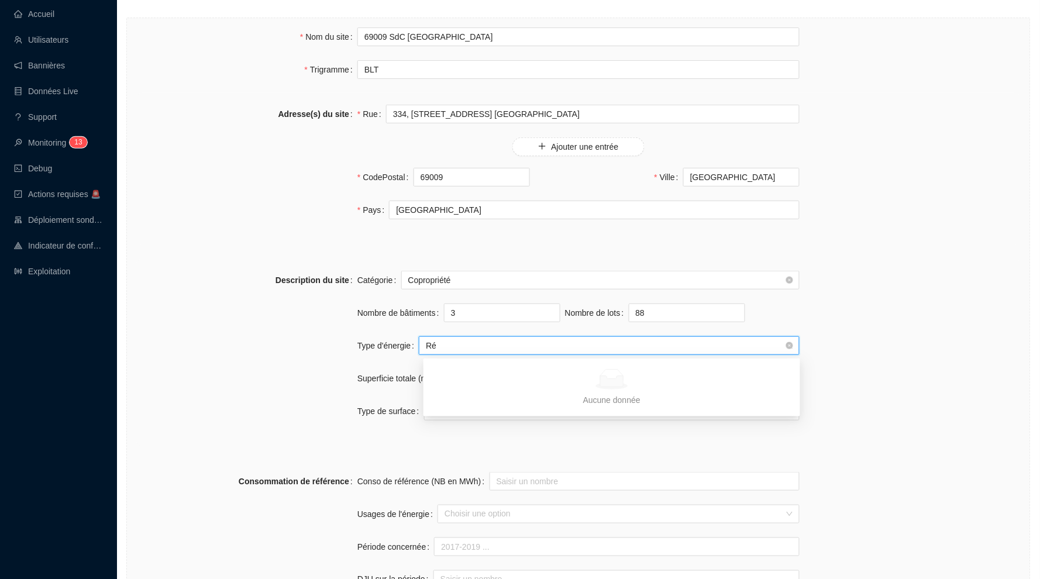
type input "R"
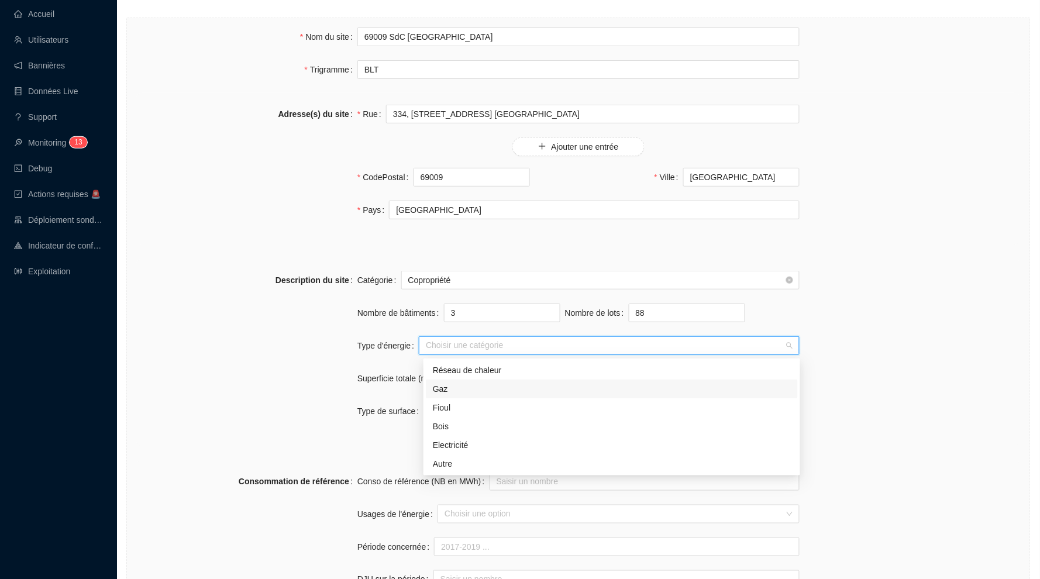
click at [522, 369] on div "Réseau de chaleur" at bounding box center [612, 370] width 358 height 12
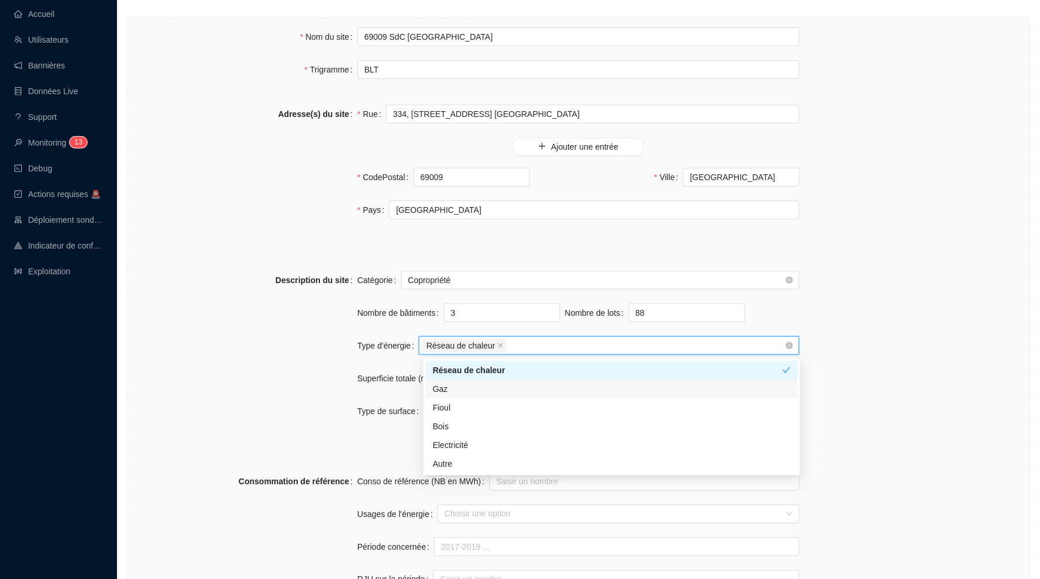
click at [375, 375] on label "Superficie totale (m²)" at bounding box center [399, 378] width 84 height 19
click at [442, 375] on input "Superficie totale (m²)" at bounding box center [620, 379] width 357 height 18
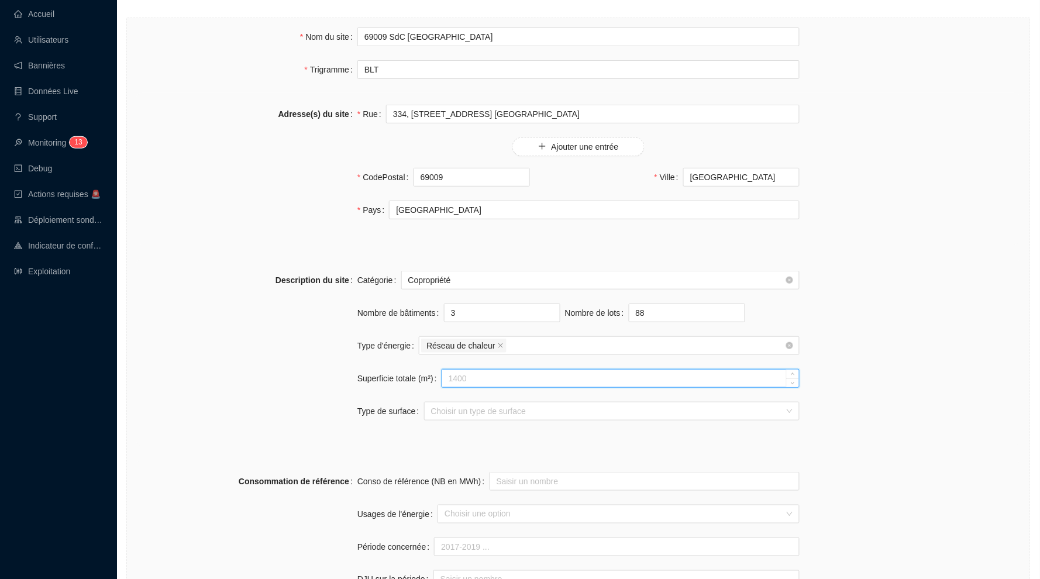
click at [485, 379] on input "Superficie totale (m²)" at bounding box center [620, 379] width 357 height 18
click at [461, 411] on input "Type de surface" at bounding box center [606, 411] width 351 height 18
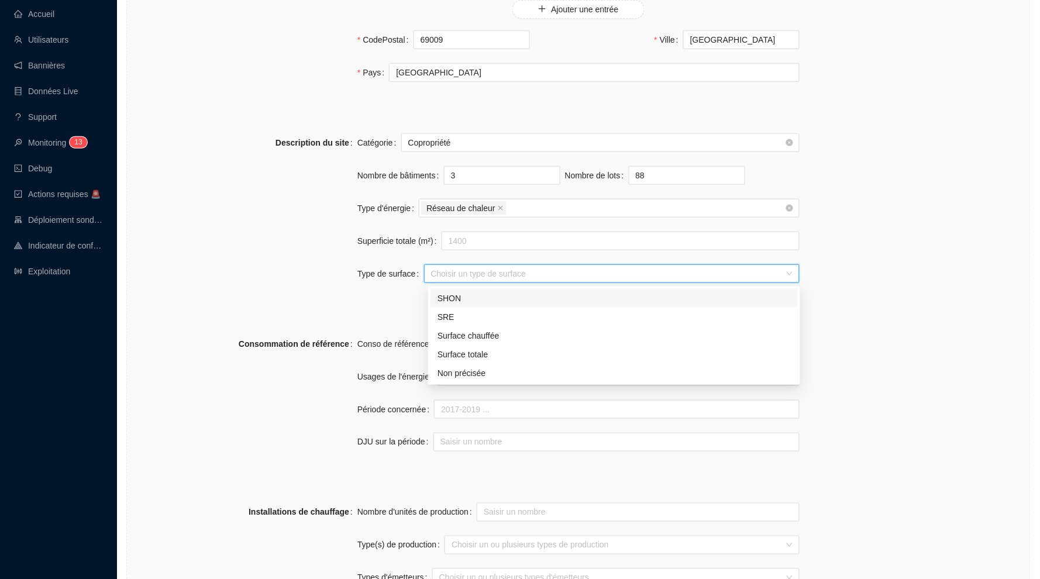
click at [368, 316] on form "Nom du site 69009 SdC Balmont Ouest Trigramme BLT Adresse(s) du [GEOGRAPHIC_DAT…" at bounding box center [578, 537] width 884 height 1295
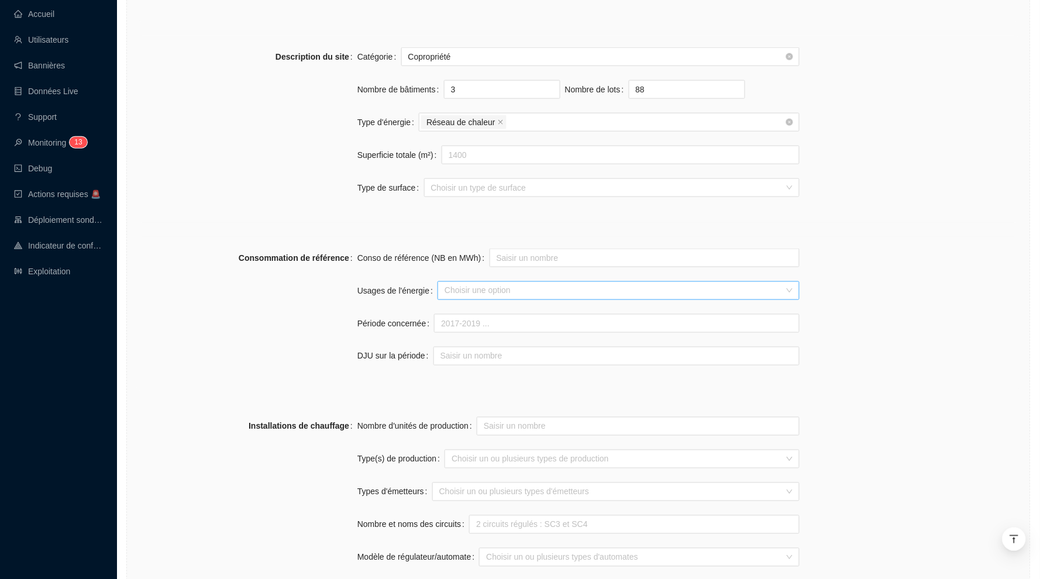
scroll to position [309, 0]
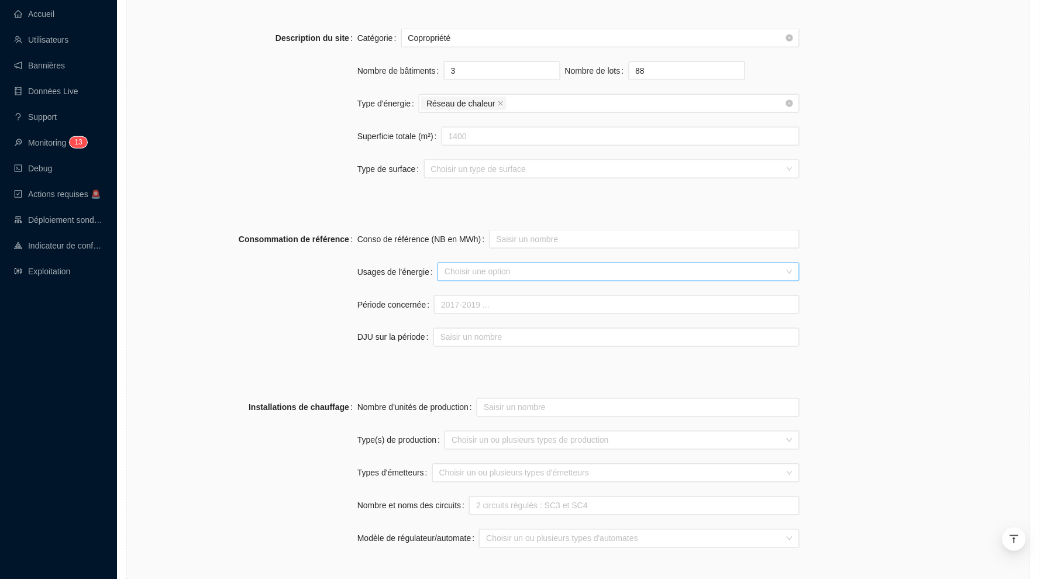
click at [476, 275] on div at bounding box center [612, 272] width 345 height 16
click at [471, 291] on div "Chauffage" at bounding box center [620, 297] width 339 height 12
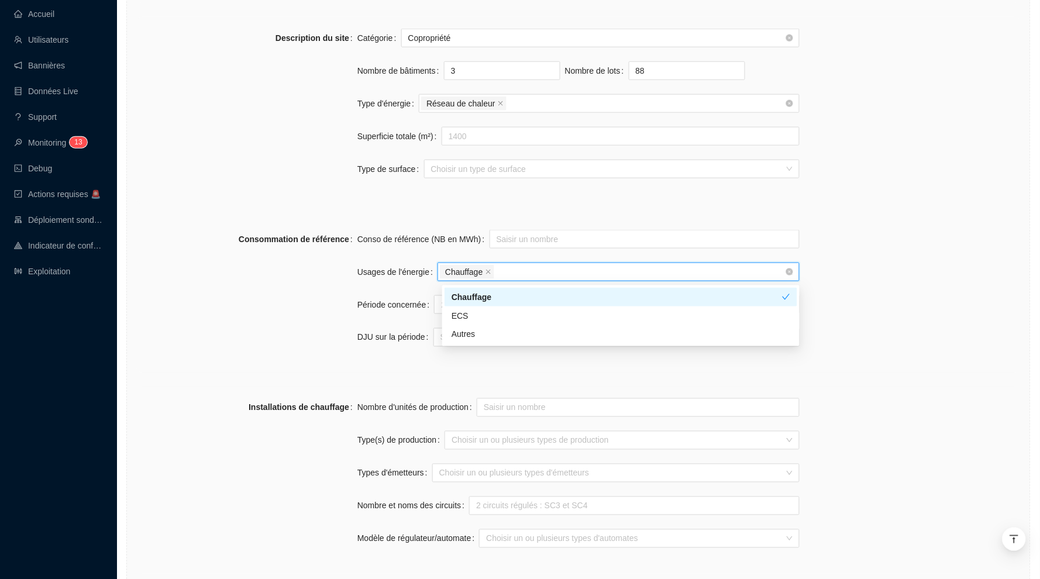
click at [400, 294] on div "Conso de référence (NB en MWh) Usages de l'énergie Chauffage Période concernée …" at bounding box center [578, 295] width 442 height 131
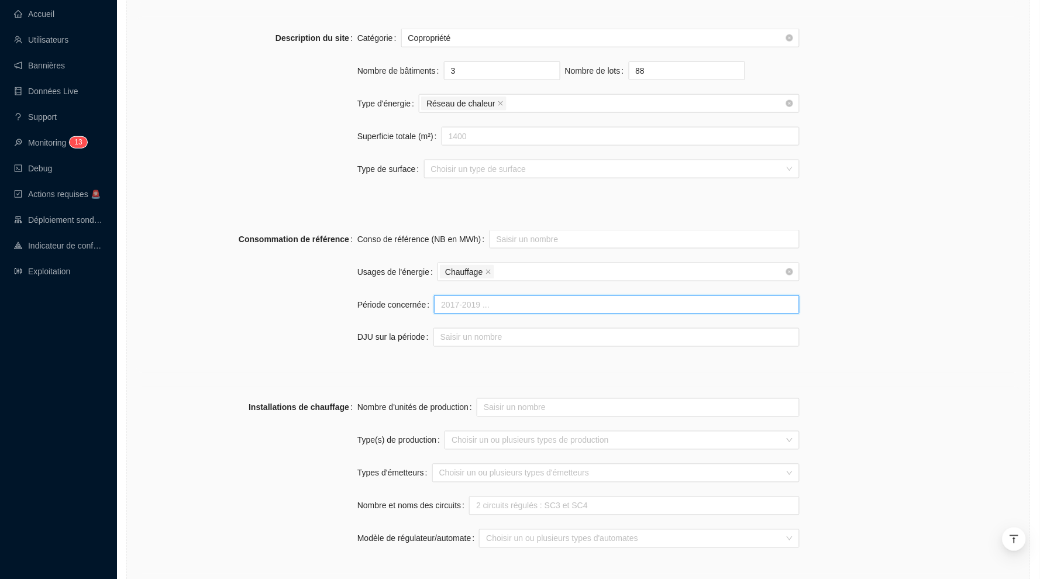
click at [461, 313] on input "Période concernée" at bounding box center [617, 304] width 366 height 19
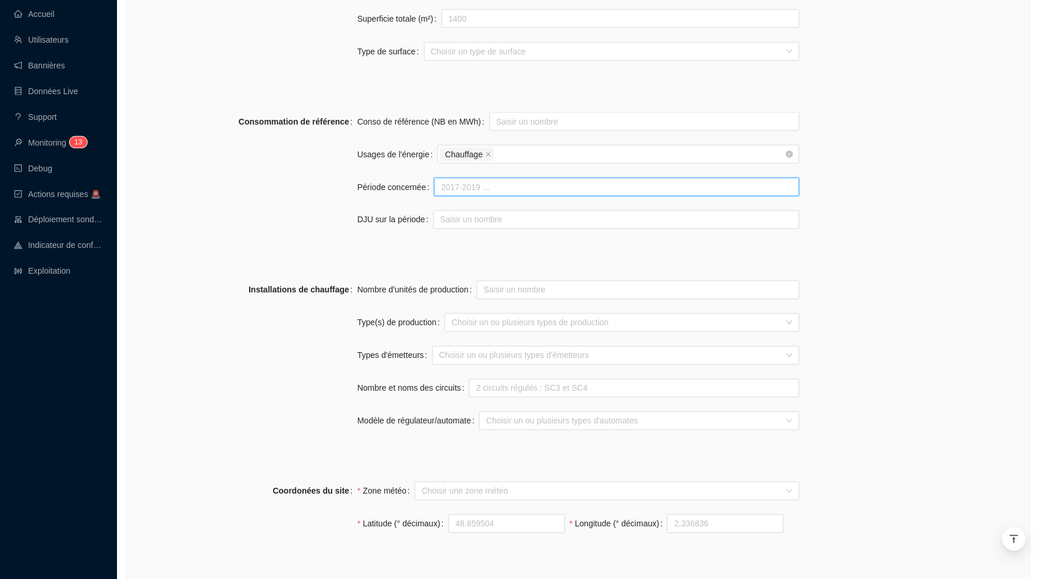
scroll to position [428, 0]
click at [485, 182] on input "Période concernée" at bounding box center [617, 185] width 366 height 19
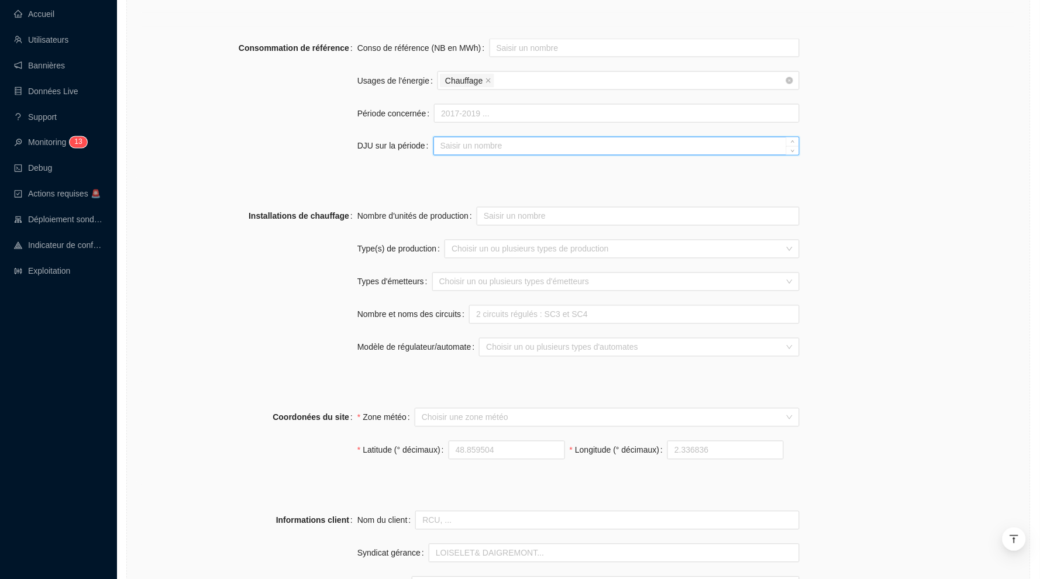
scroll to position [533, 0]
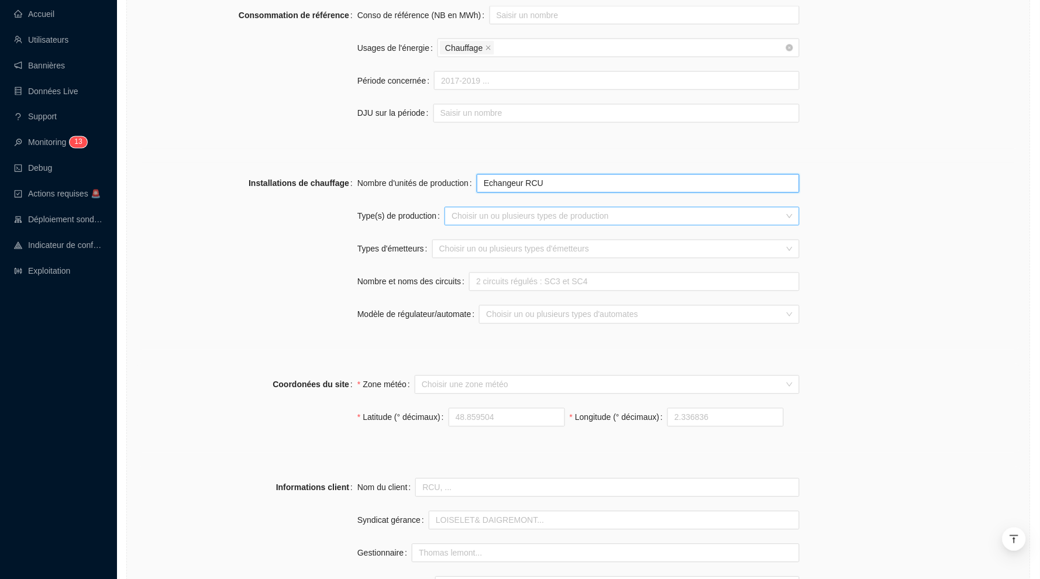
click at [488, 219] on div at bounding box center [616, 216] width 338 height 16
type input "Echangeur RCU"
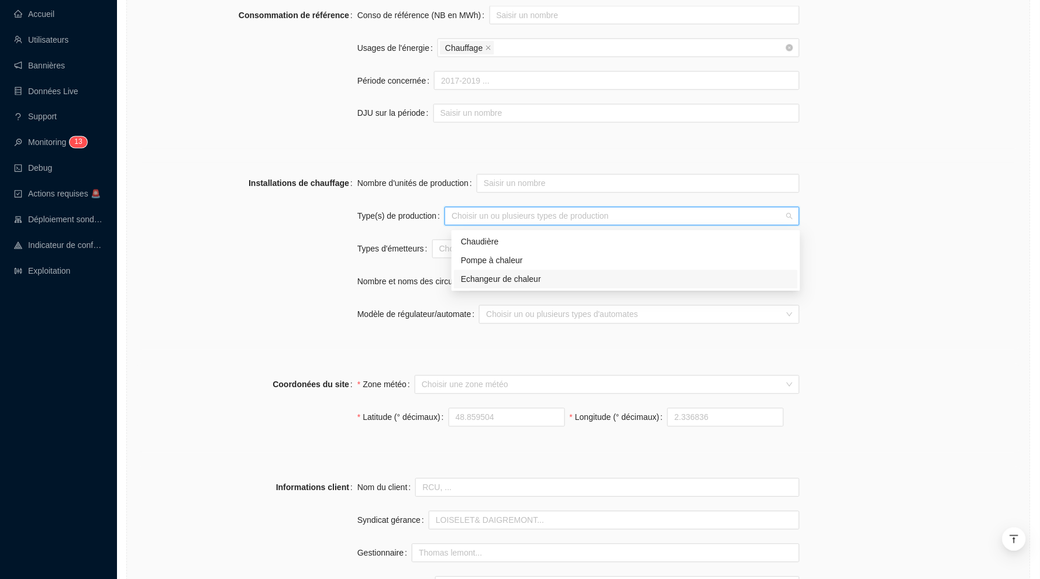
click at [535, 282] on div "Echangeur de chaleur" at bounding box center [626, 280] width 330 height 12
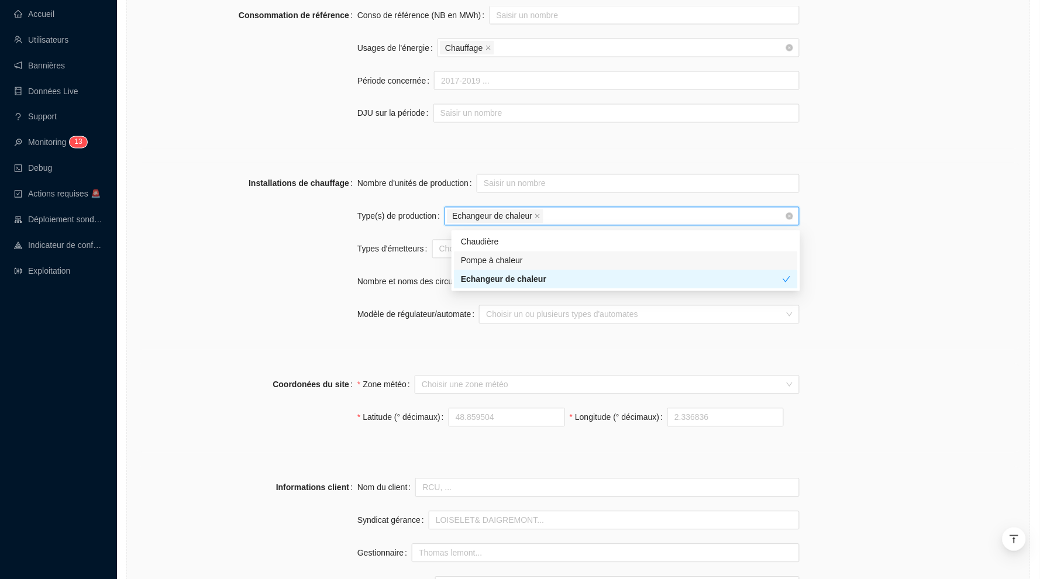
click at [410, 247] on label "Types d'émetteurs" at bounding box center [394, 249] width 75 height 19
click at [439, 247] on input "Types d'émetteurs" at bounding box center [440, 249] width 2 height 14
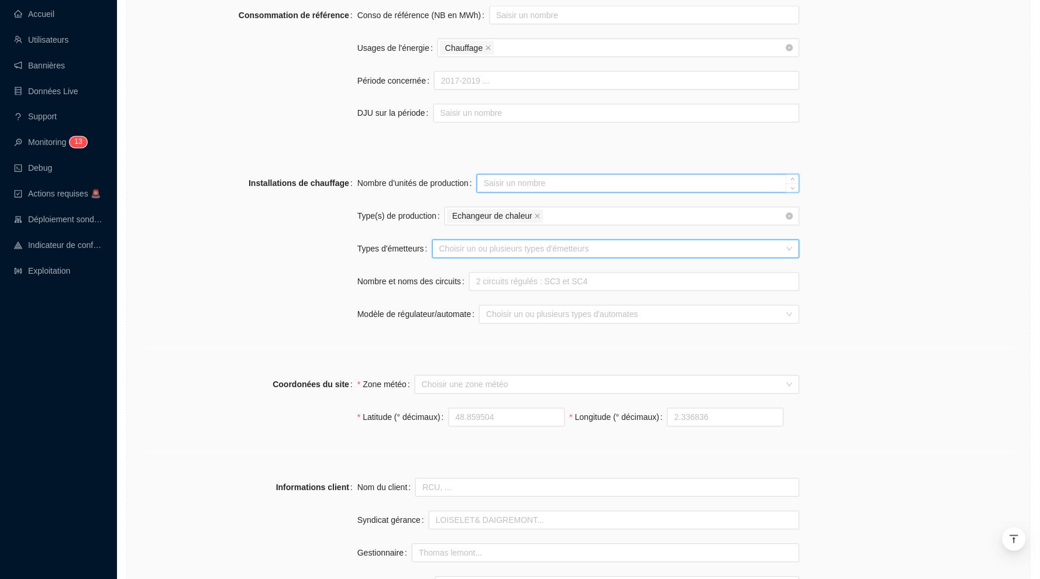
click at [516, 178] on input "Nombre d'unités de production" at bounding box center [638, 184] width 322 height 18
click at [501, 246] on div at bounding box center [610, 249] width 350 height 16
type input "1"
click at [523, 278] on div "Radiateurs" at bounding box center [618, 275] width 343 height 12
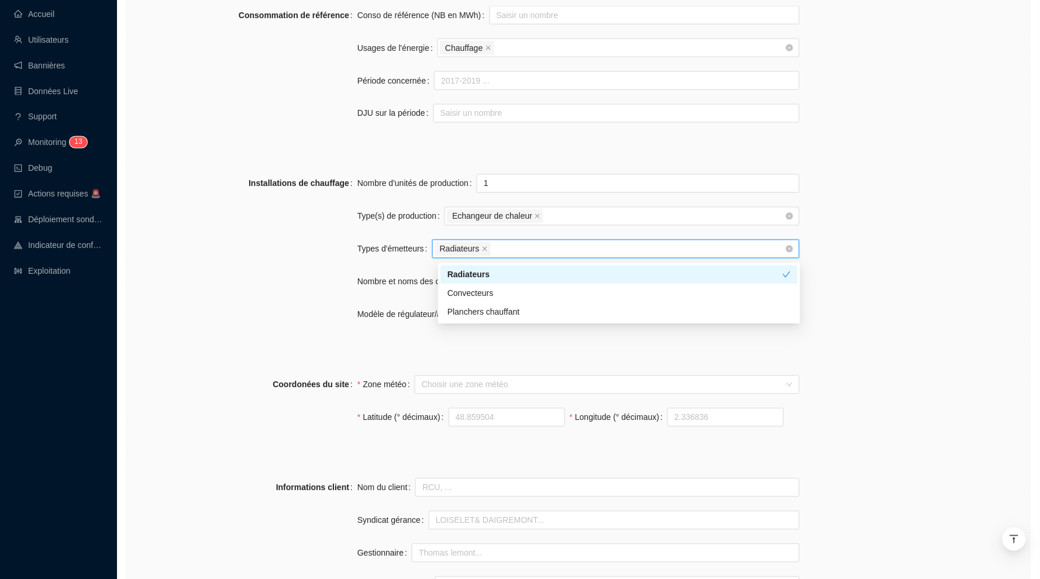
click at [404, 251] on label "Types d'émetteurs" at bounding box center [394, 249] width 75 height 19
click at [493, 251] on input "Types d'émetteurs" at bounding box center [494, 249] width 2 height 14
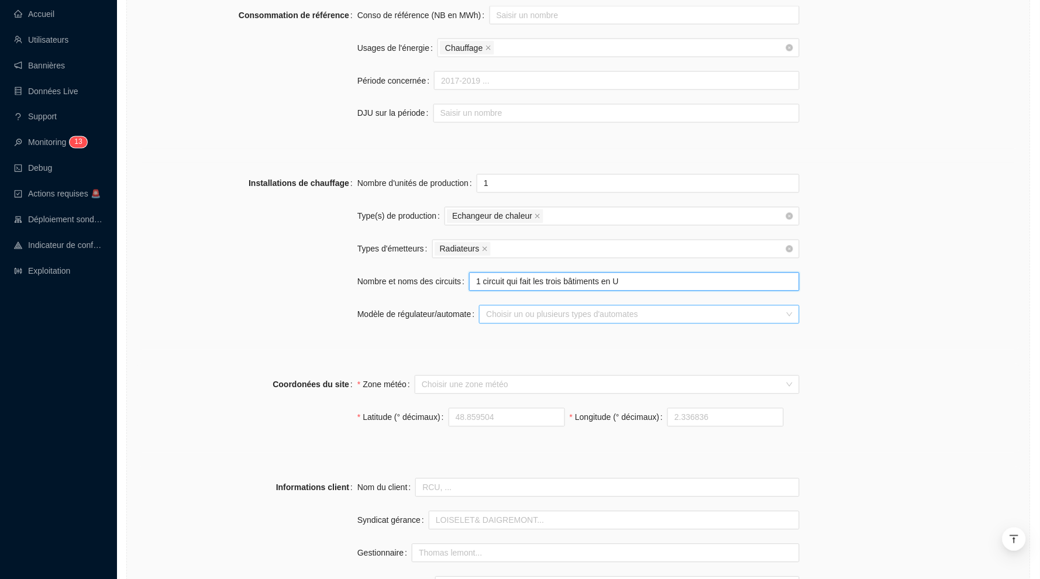
click at [532, 323] on div at bounding box center [633, 314] width 304 height 16
type input "1 circuit qui fait les trois bâtiments en U"
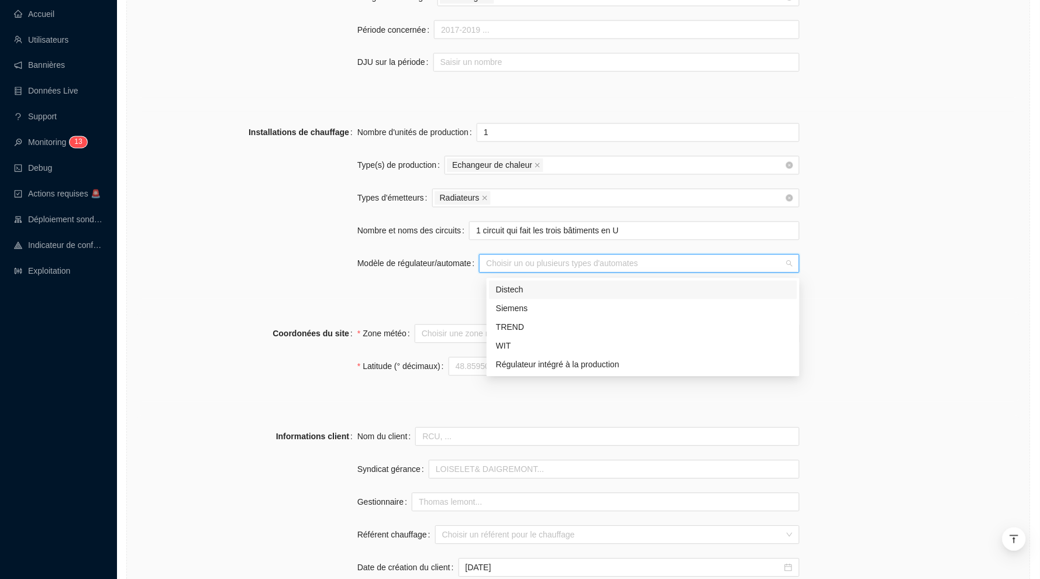
scroll to position [598, 0]
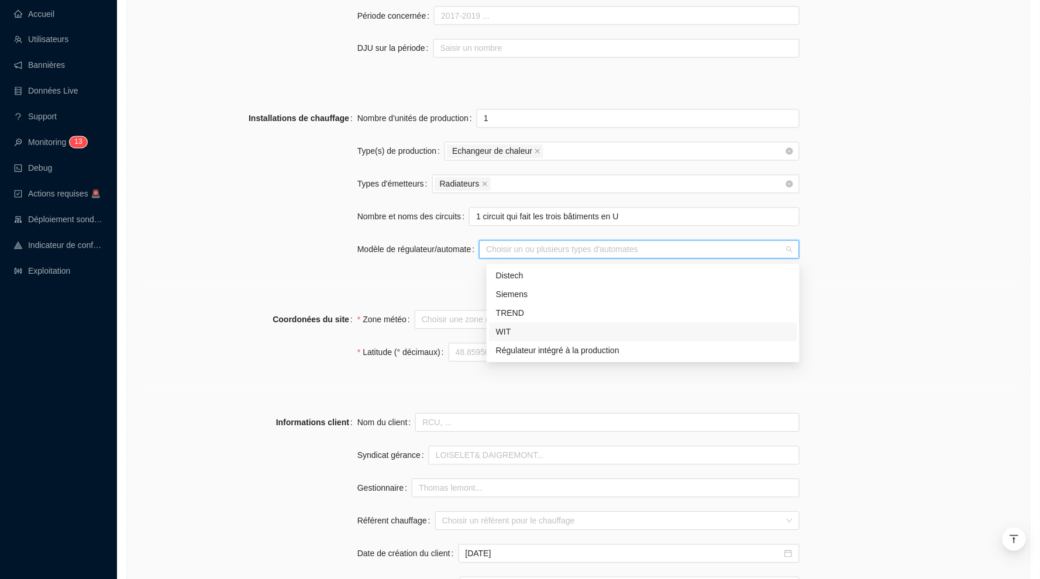
click at [502, 330] on div "WIT" at bounding box center [643, 332] width 294 height 12
click at [451, 276] on div "Installations de chauffage Nombre d'unités de production 1 Type(s) de productio…" at bounding box center [578, 191] width 884 height 187
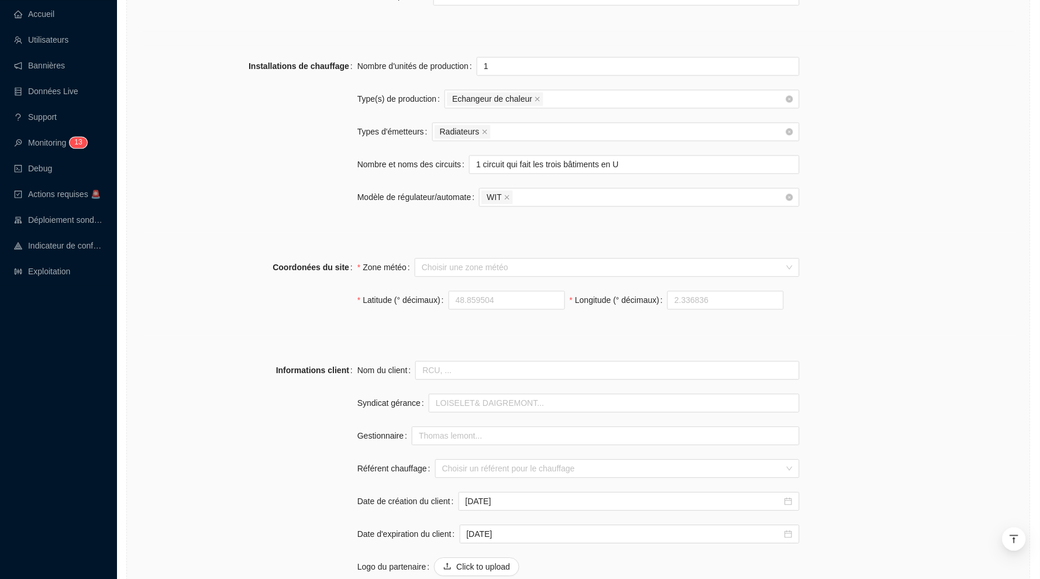
scroll to position [670, 0]
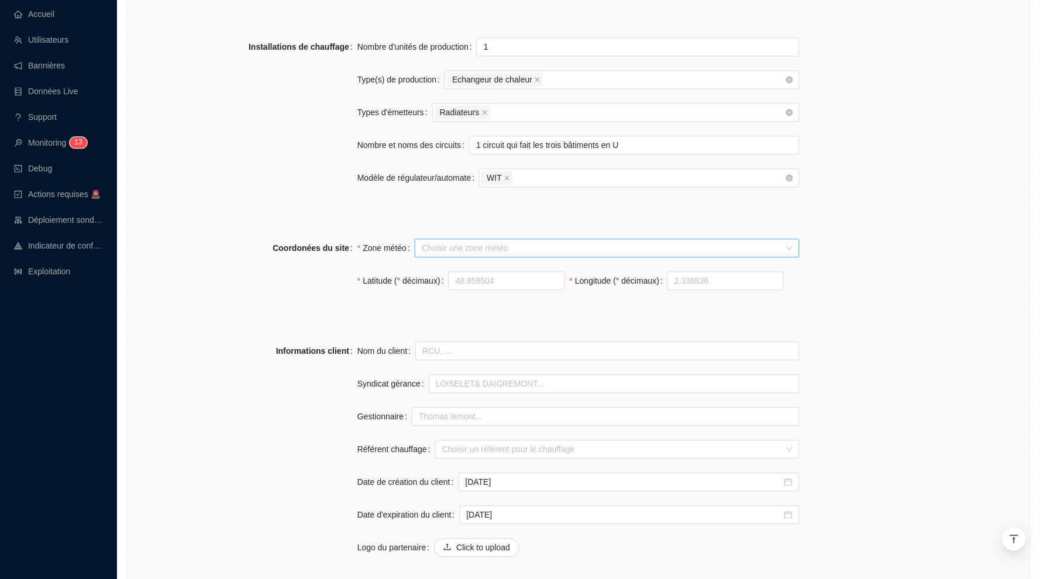
click at [467, 254] on input "Zone météo" at bounding box center [602, 248] width 360 height 18
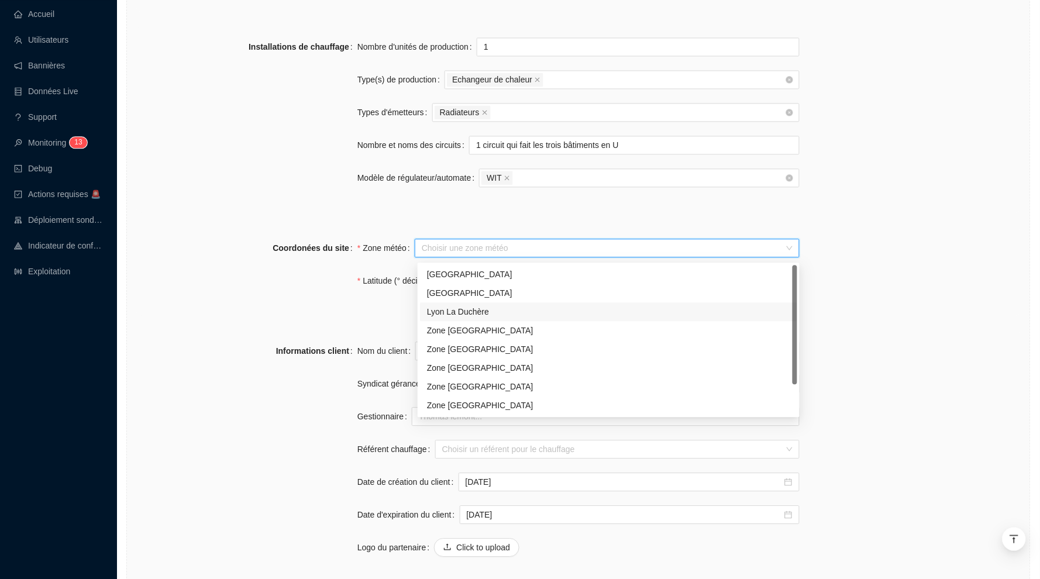
click at [525, 315] on div "Lyon La Duchère" at bounding box center [608, 312] width 363 height 12
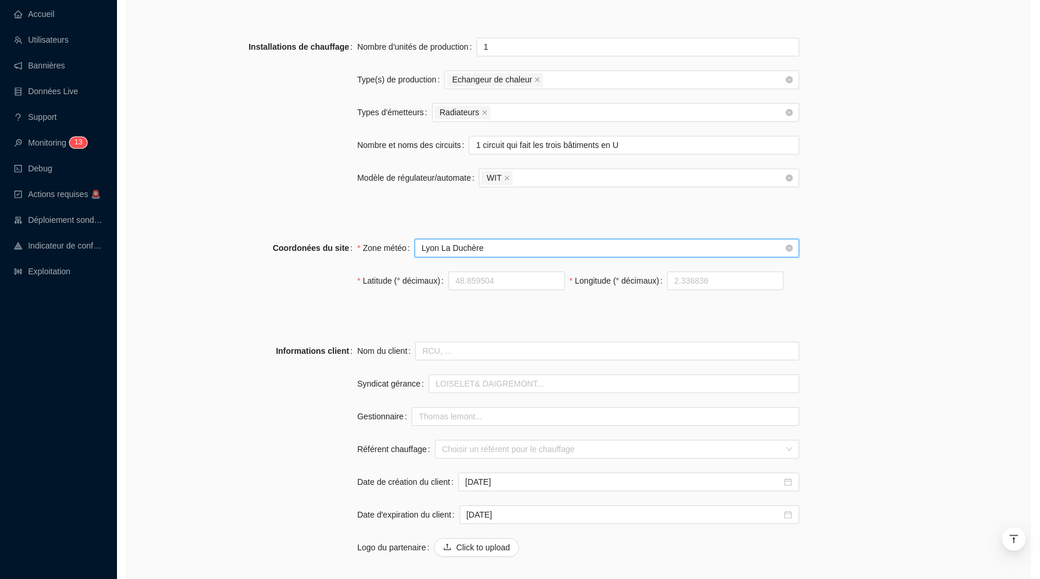
click at [373, 268] on div "Zone météo Lyon La Duchère Lyon [GEOGRAPHIC_DATA] Latitude (° décimaux) Longitu…" at bounding box center [578, 272] width 442 height 66
click at [476, 280] on input "Latitude (° décimaux)" at bounding box center [506, 281] width 115 height 18
click at [511, 285] on input "Latitude (° décimaux)" at bounding box center [506, 281] width 115 height 18
paste input "45.790819, 4.799139"
drag, startPoint x: 502, startPoint y: 282, endPoint x: 549, endPoint y: 282, distance: 46.8
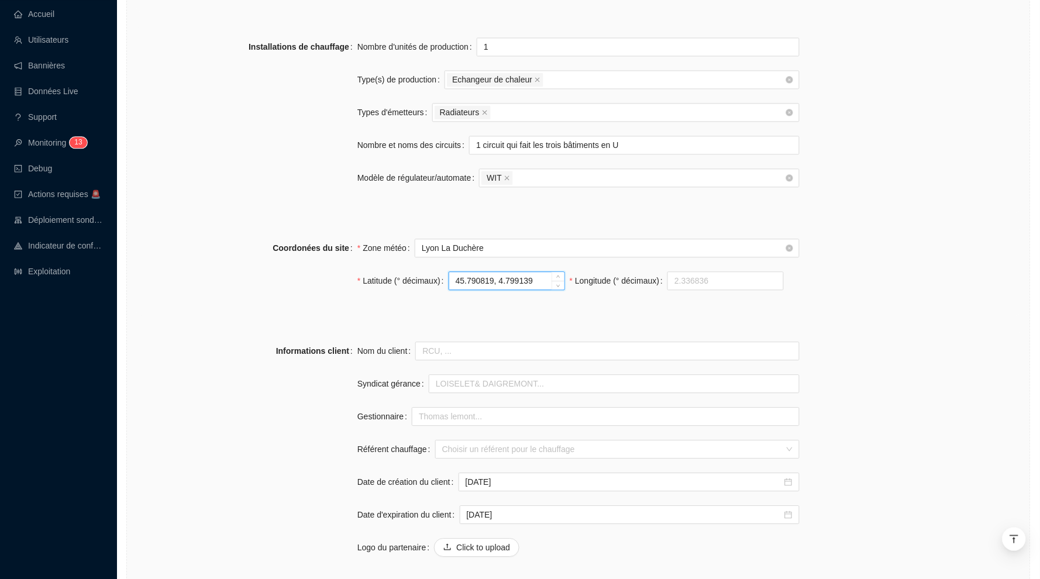
click at [549, 282] on input "45.790819, 4.799139" at bounding box center [506, 281] width 115 height 18
type input "45.790819"
click at [708, 289] on input "Longitude (° décimaux)" at bounding box center [725, 281] width 115 height 18
paste input "4.799139"
type input "4.799139"
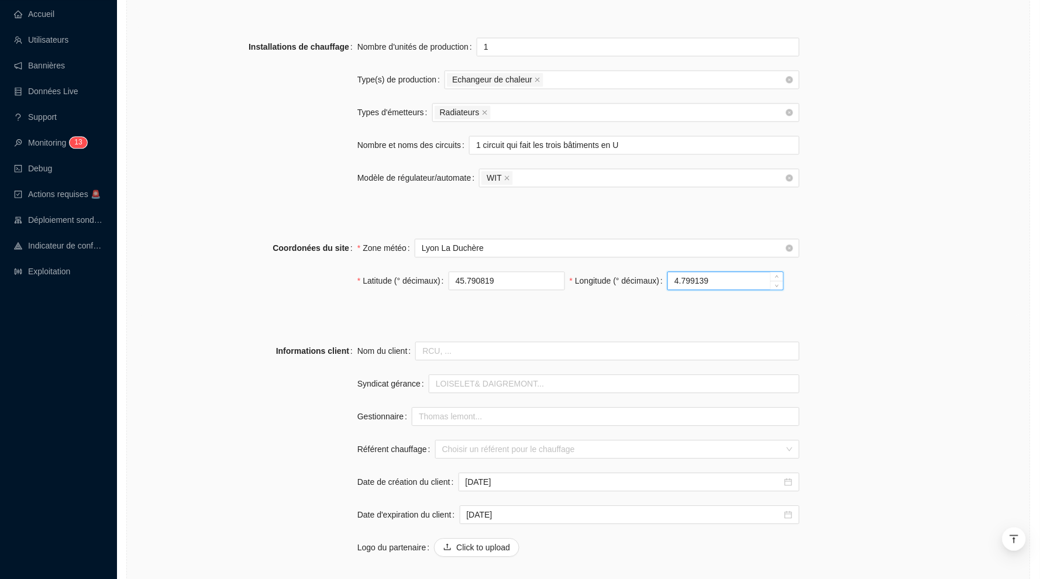
click at [691, 284] on input "4.799139" at bounding box center [725, 281] width 115 height 18
click at [741, 283] on input "4.799139" at bounding box center [725, 281] width 115 height 18
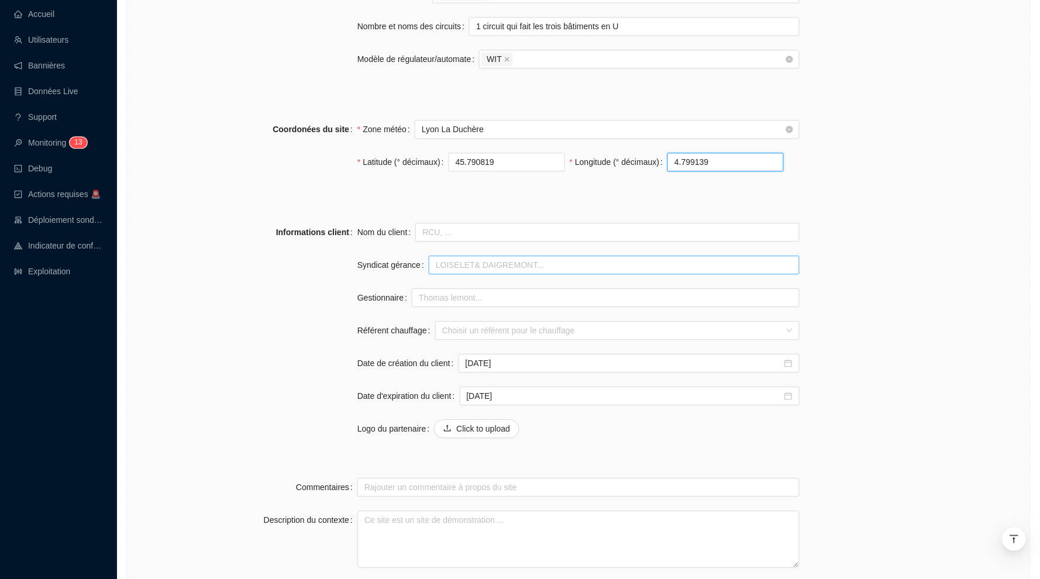
scroll to position [823, 0]
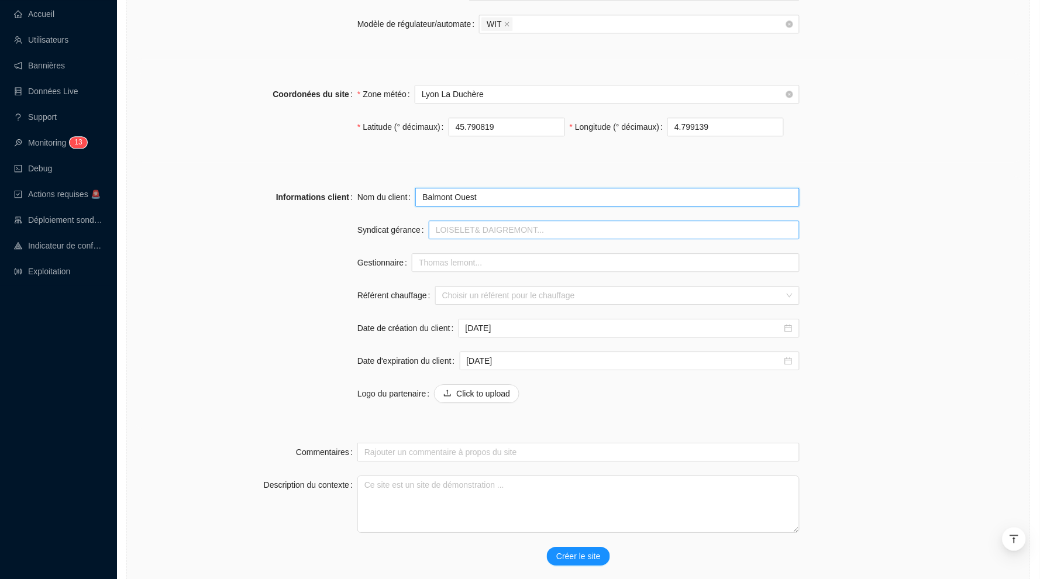
type input "Balmont Ouest"
click at [484, 235] on input "Syndicat gérance" at bounding box center [614, 229] width 371 height 19
type input "[PERSON_NAME]"
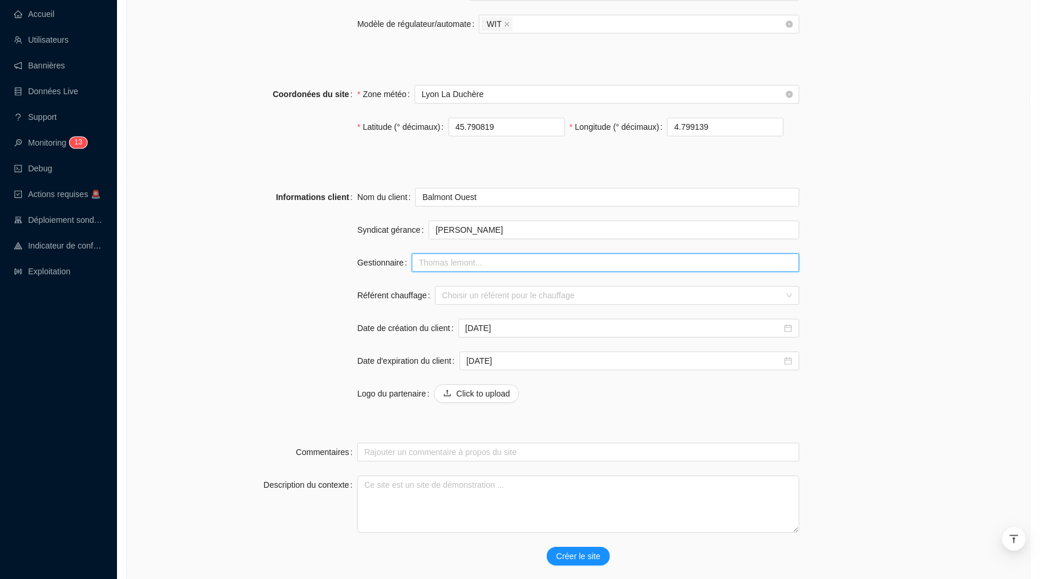
click at [456, 267] on input "Gestionnaire" at bounding box center [606, 262] width 388 height 19
type input "[PERSON_NAME]"
click at [477, 304] on input "Référent chauffage" at bounding box center [612, 296] width 340 height 18
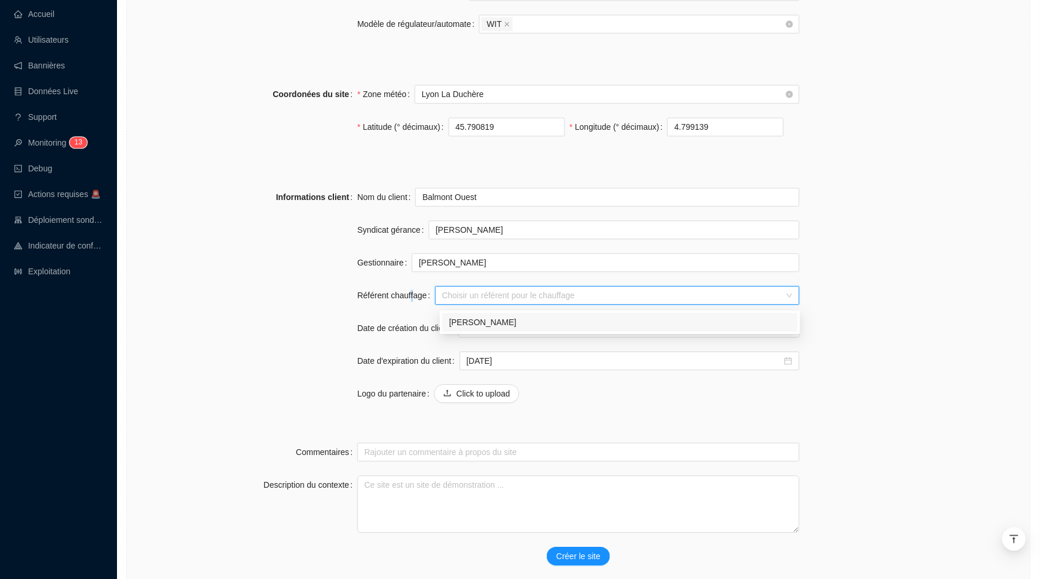
click at [415, 301] on label "Référent chauffage" at bounding box center [396, 295] width 78 height 19
click at [442, 301] on input "Référent chauffage" at bounding box center [612, 296] width 340 height 18
click at [461, 299] on input "Référent chauffage" at bounding box center [612, 296] width 340 height 18
click at [467, 320] on div "[PERSON_NAME]" at bounding box center [620, 322] width 342 height 12
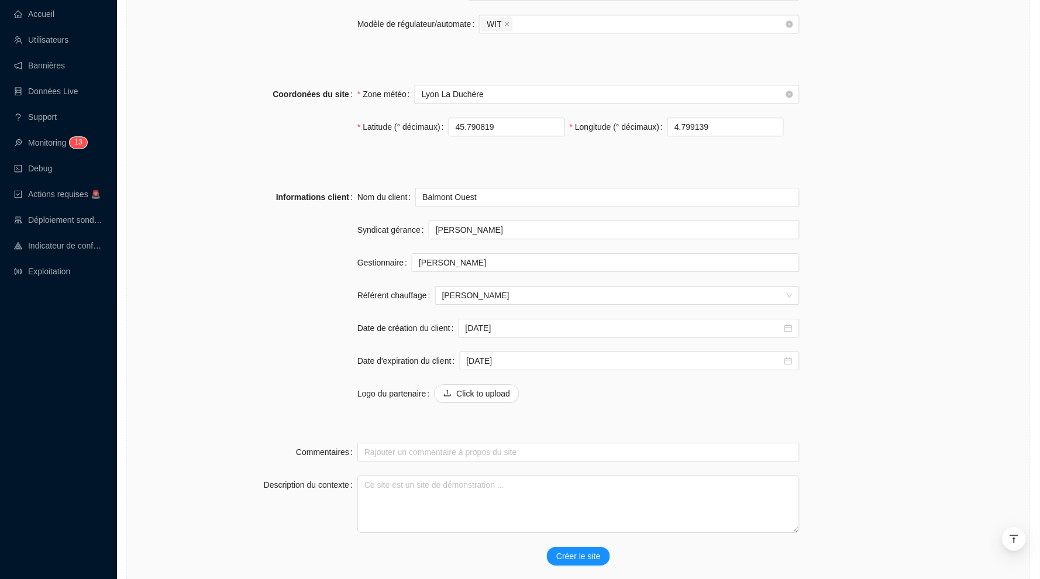
click at [430, 313] on div "Nom du client Balmont Ouest Syndicat gérance [PERSON_NAME] [PERSON_NAME] Référe…" at bounding box center [578, 302] width 442 height 229
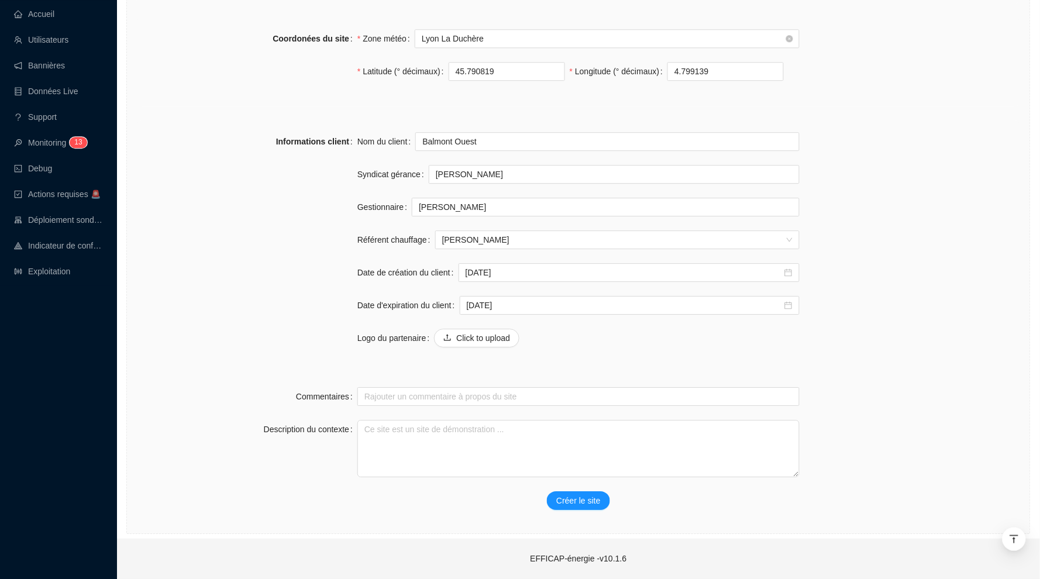
scroll to position [882, 0]
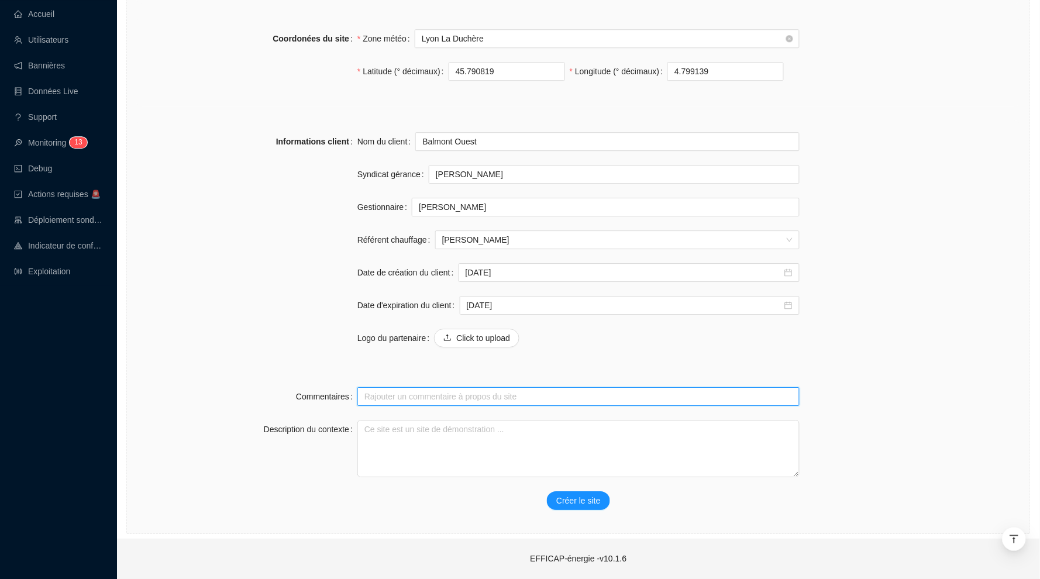
click at [403, 398] on input "Commentaires" at bounding box center [578, 396] width 442 height 19
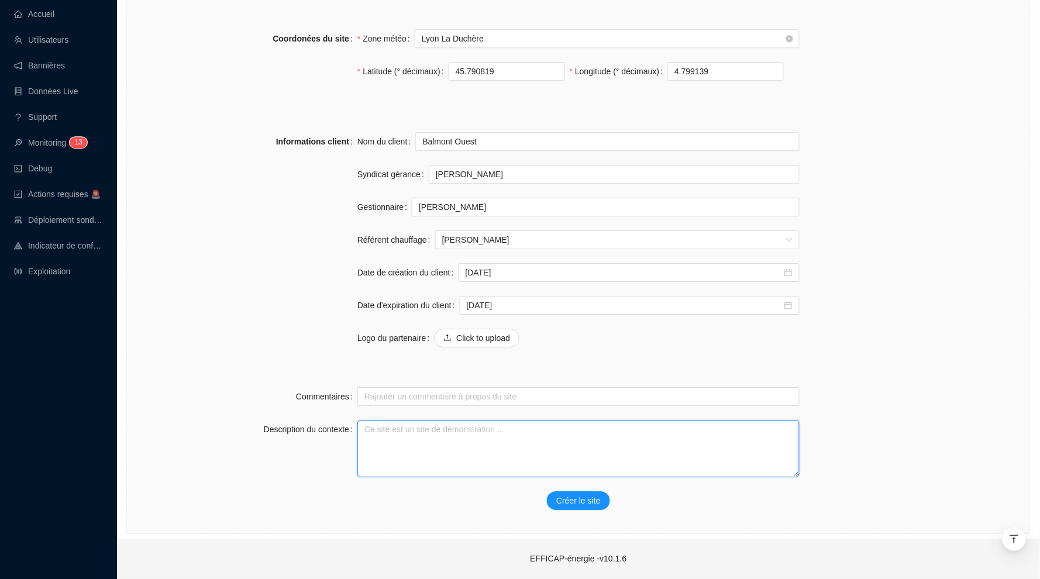
click at [410, 432] on textarea "Description du contexte" at bounding box center [578, 448] width 442 height 57
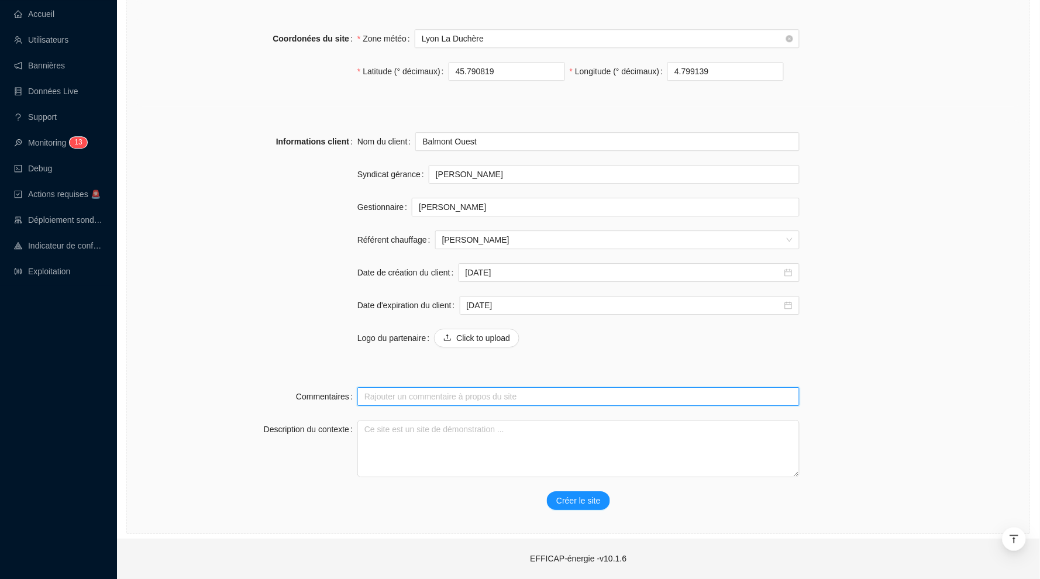
click at [420, 395] on input "Commentaires" at bounding box center [578, 396] width 442 height 19
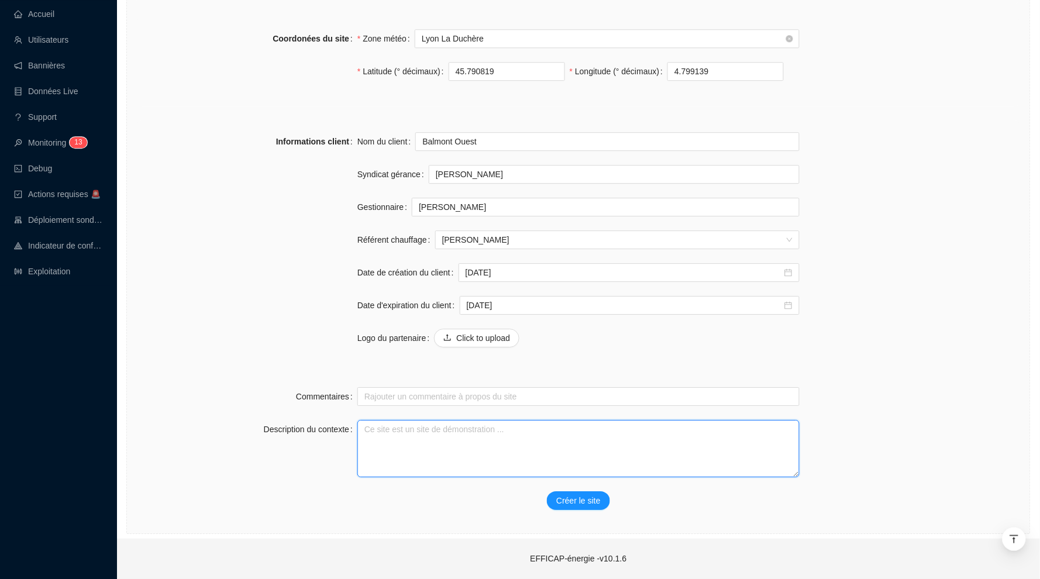
click at [420, 445] on textarea "Description du contexte" at bounding box center [578, 448] width 442 height 57
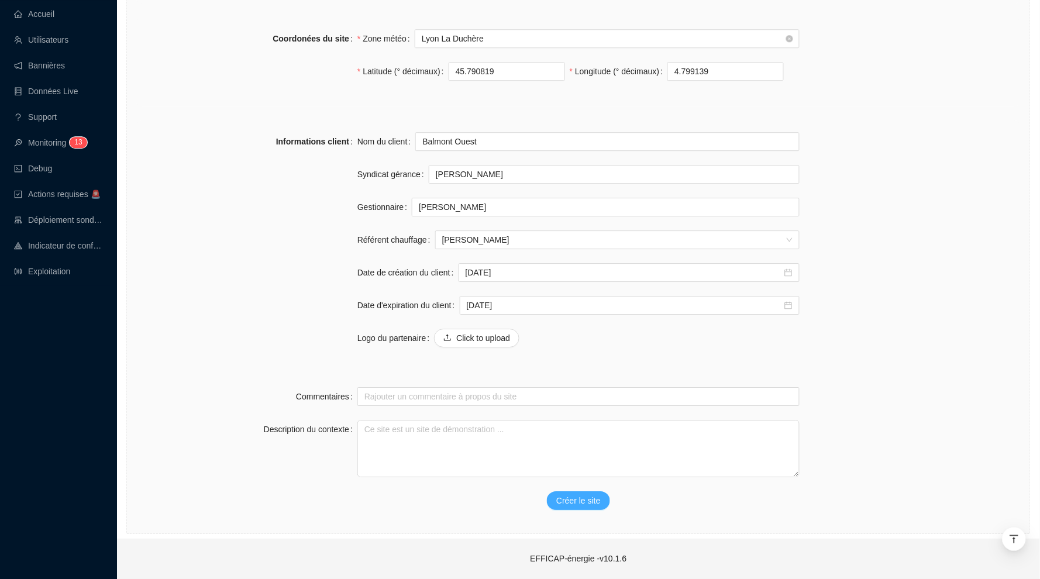
click at [580, 504] on span "Créer le site" at bounding box center [578, 501] width 44 height 12
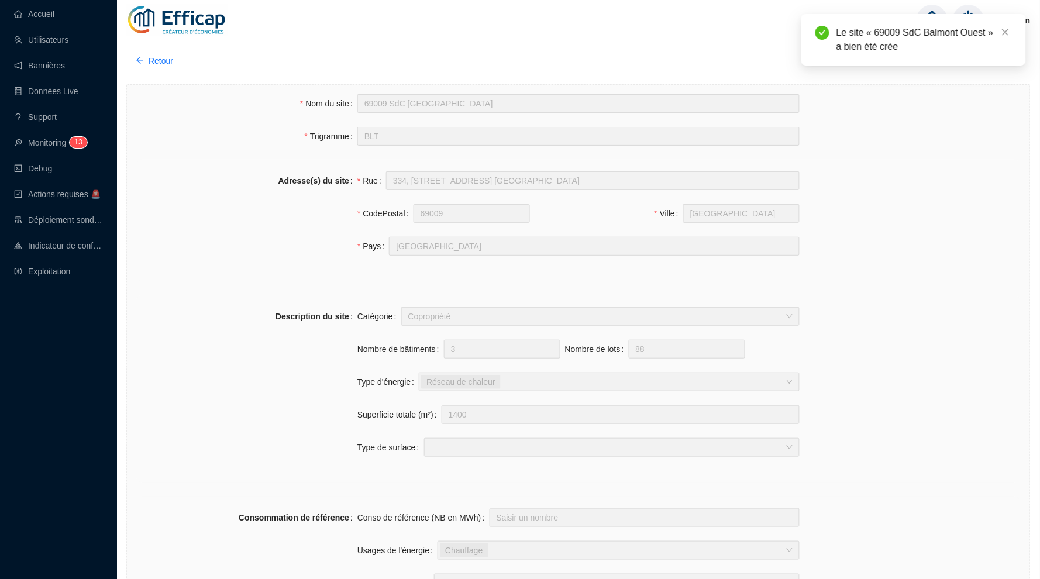
scroll to position [0, 0]
click at [929, 11] on icon "home" at bounding box center [932, 20] width 21 height 21
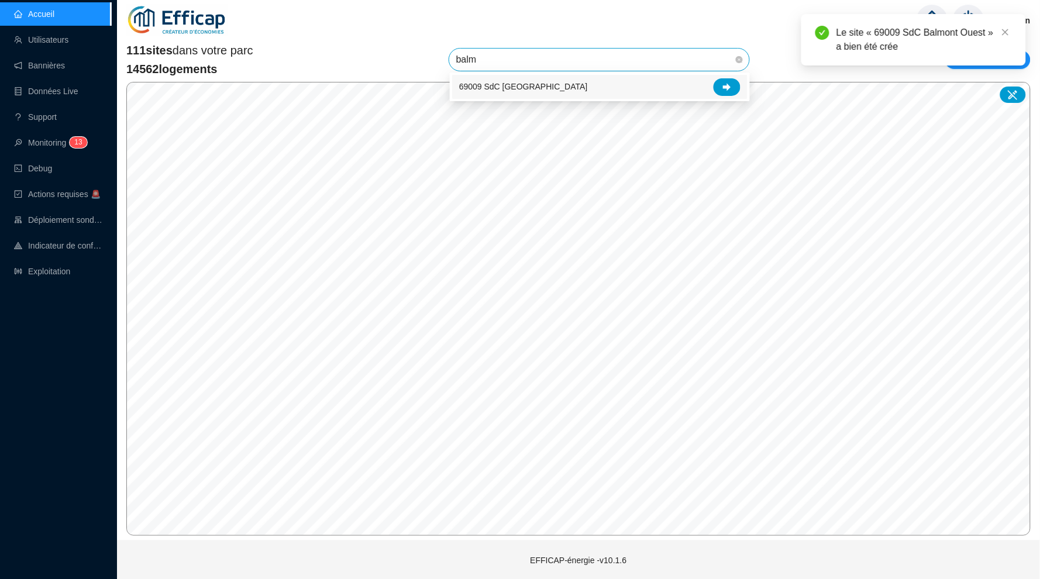
type input "balmo"
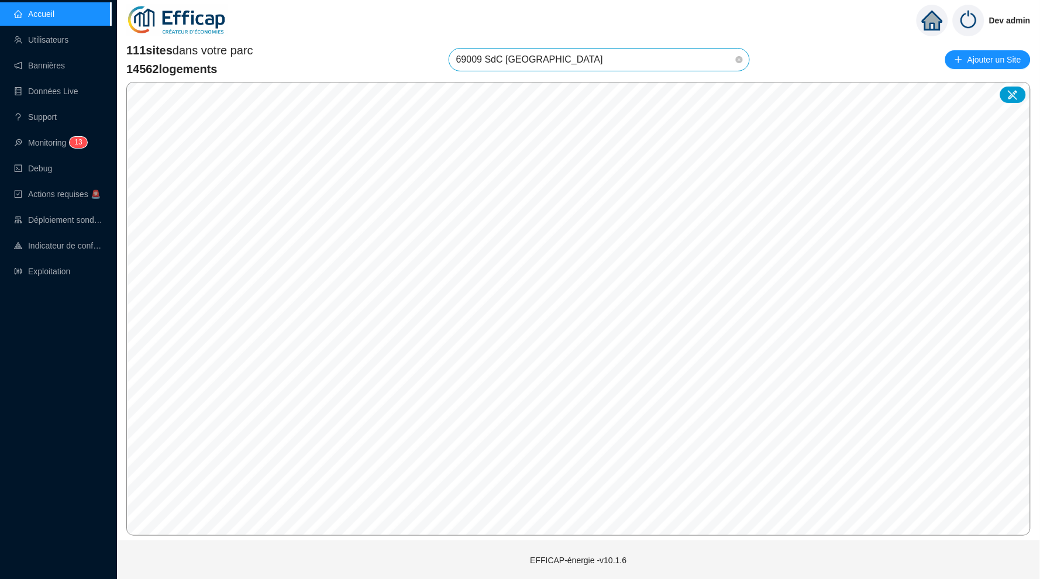
click at [711, 59] on span "69009 SdC [GEOGRAPHIC_DATA]" at bounding box center [599, 60] width 286 height 22
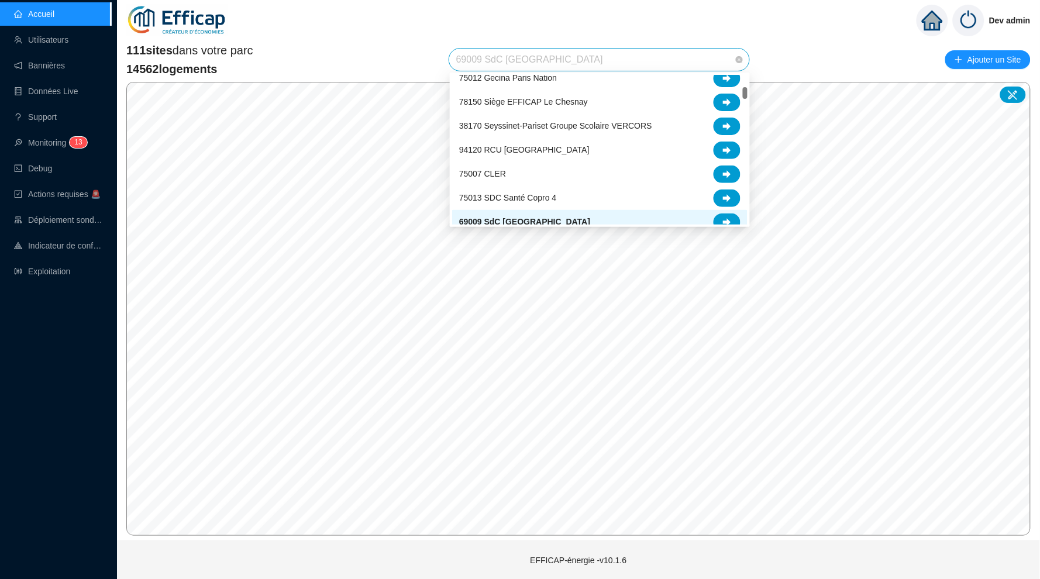
scroll to position [175, 0]
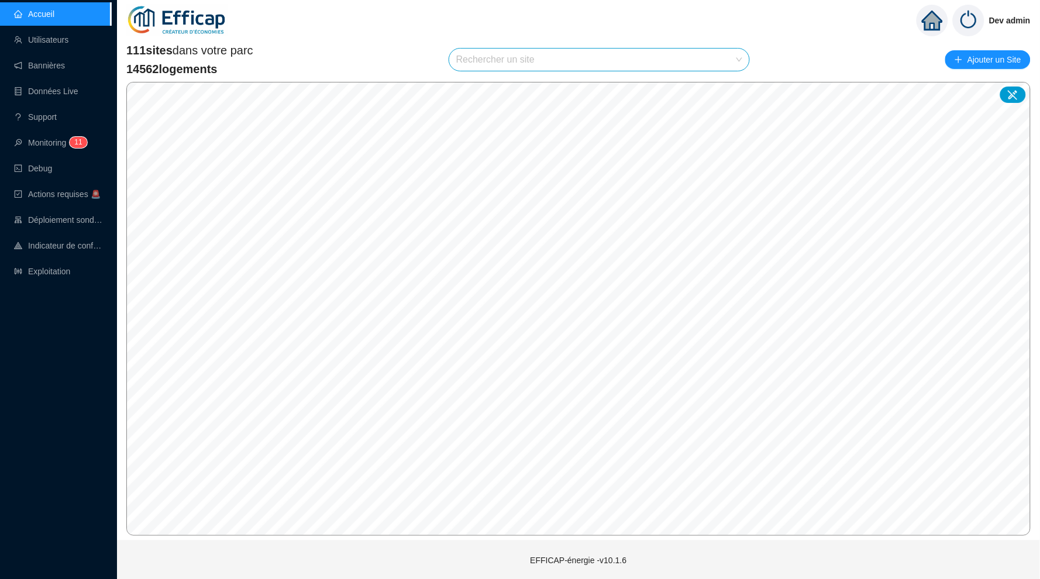
click at [488, 64] on input "search" at bounding box center [593, 60] width 275 height 22
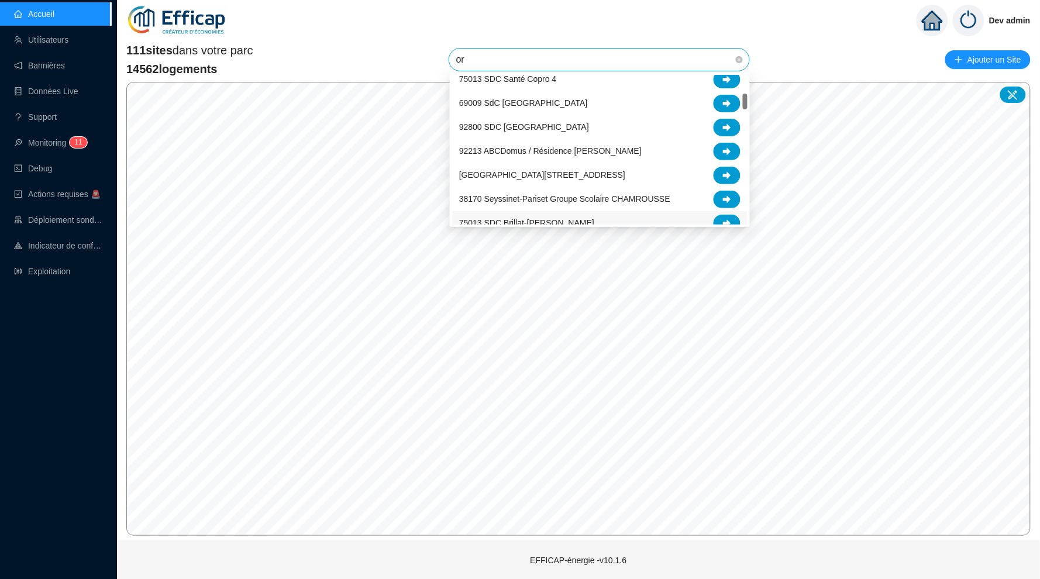
scroll to position [94, 0]
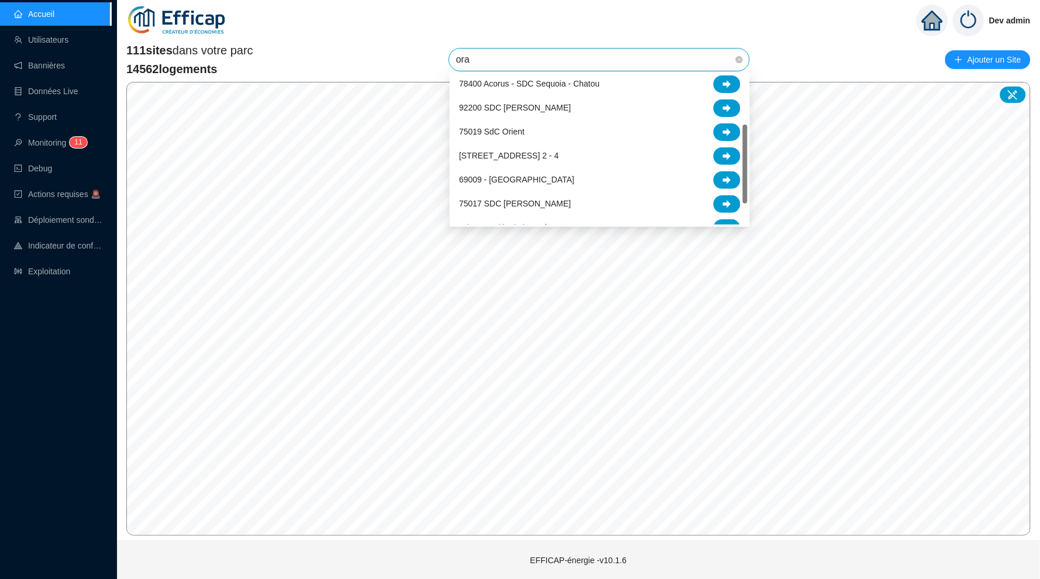
type input "oran"
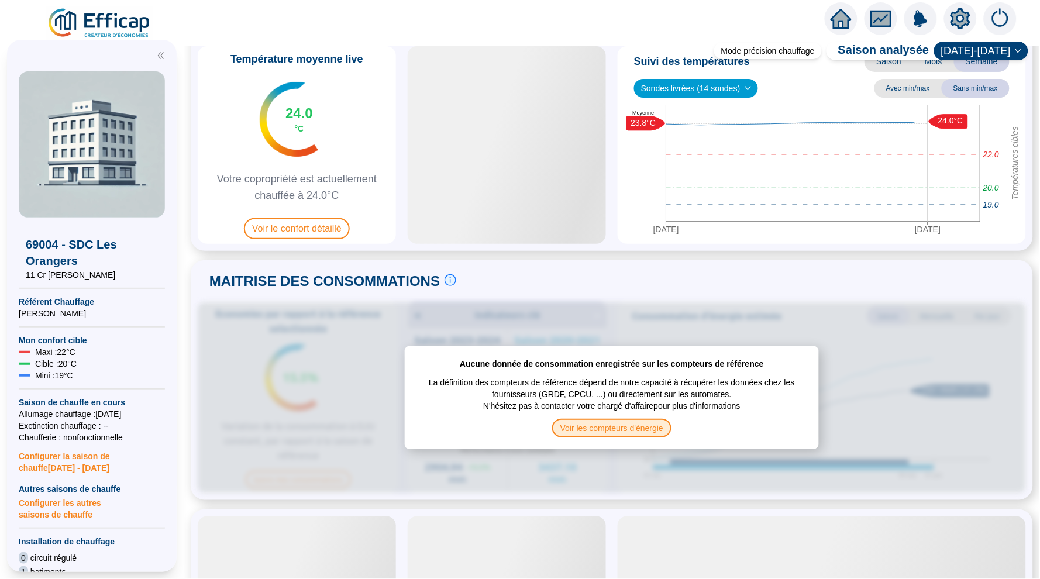
scroll to position [186, 0]
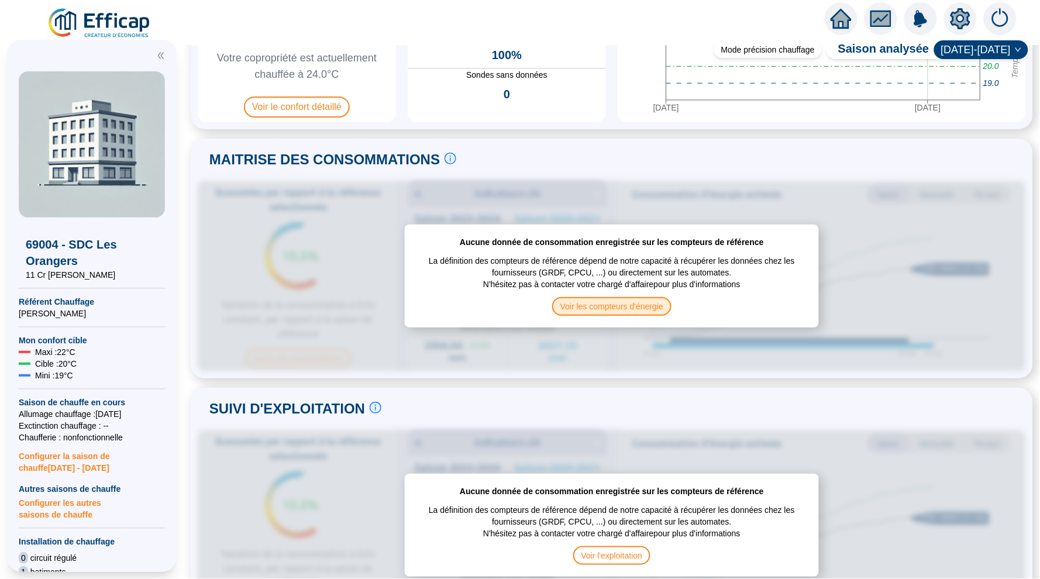
click at [604, 307] on span "Voir les compteurs d'énergie" at bounding box center [611, 306] width 119 height 19
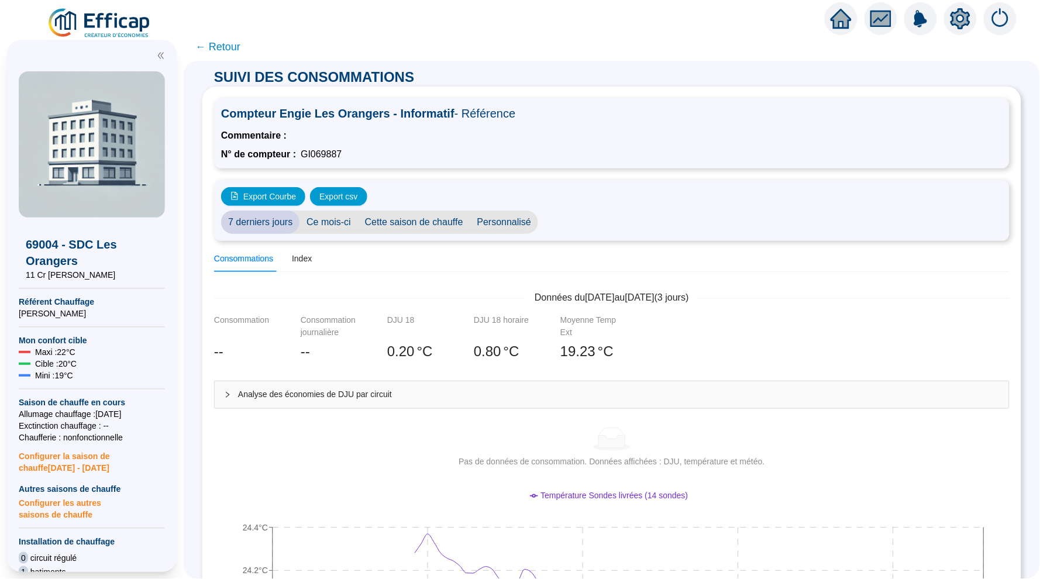
click at [225, 46] on span "← Retour" at bounding box center [217, 47] width 45 height 16
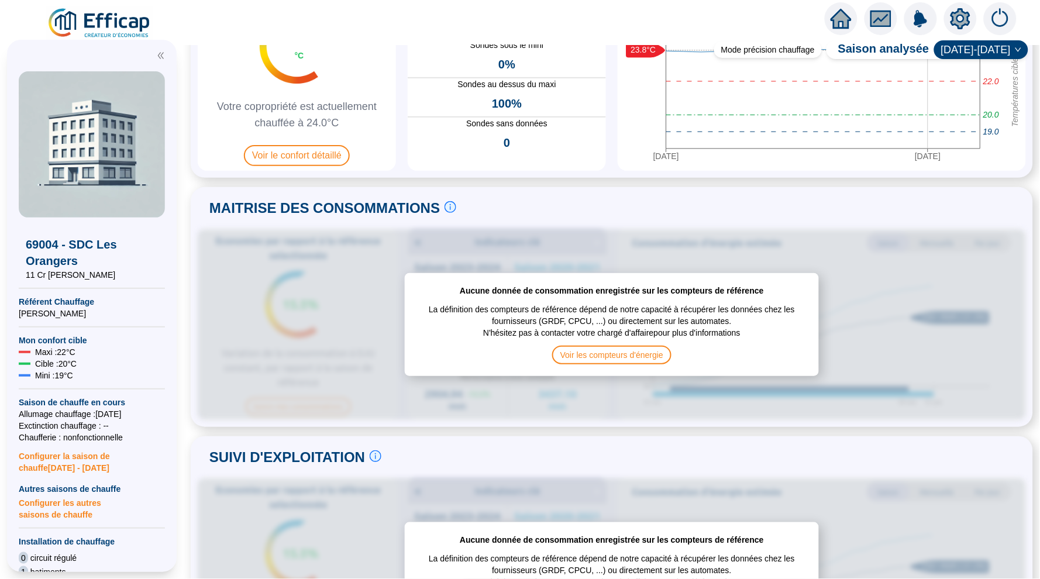
scroll to position [264, 0]
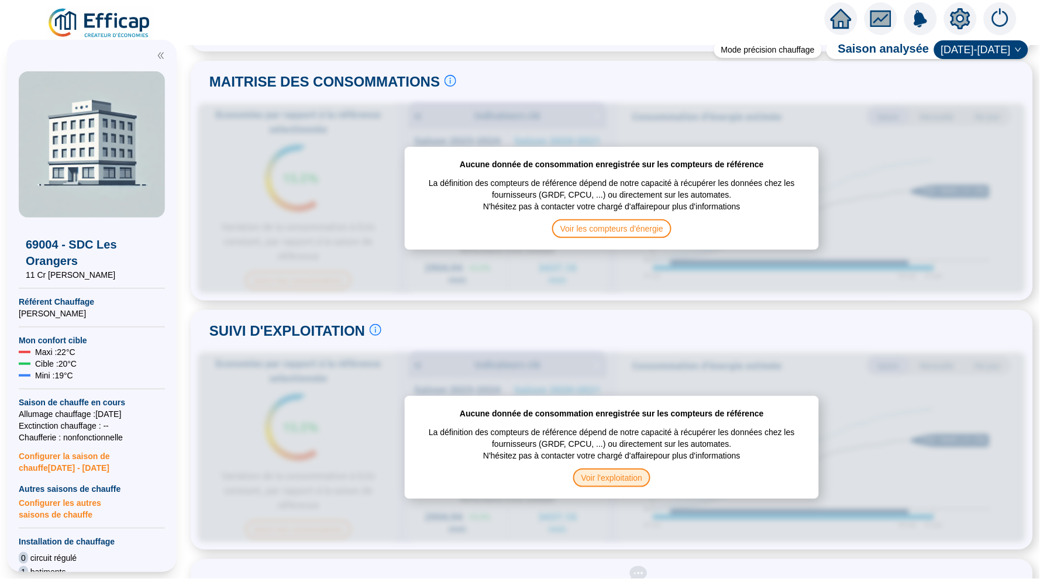
click at [602, 473] on span "Voir l'exploitation" at bounding box center [612, 477] width 78 height 19
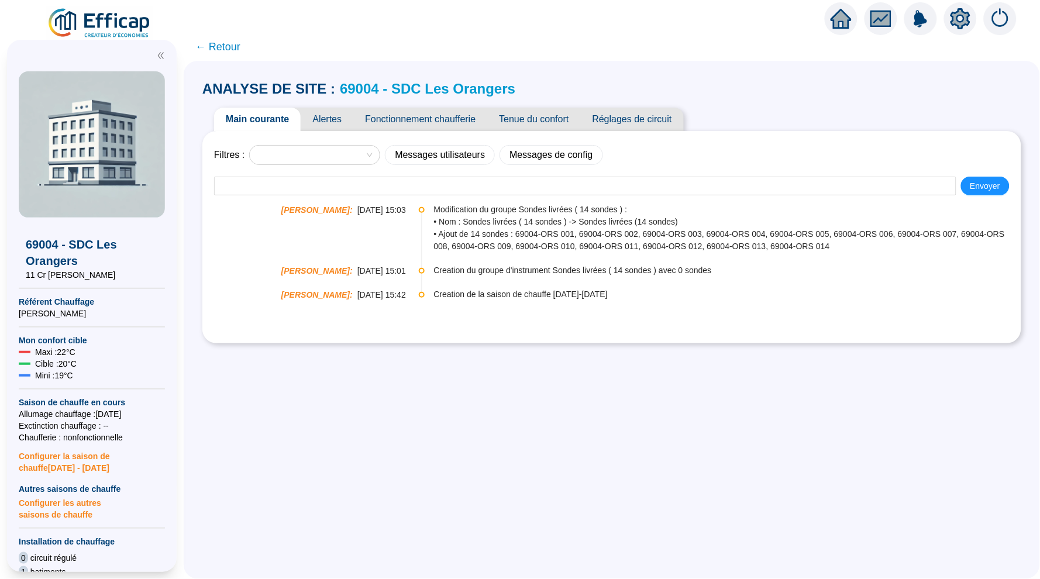
click at [215, 40] on span "← Retour" at bounding box center [217, 47] width 45 height 16
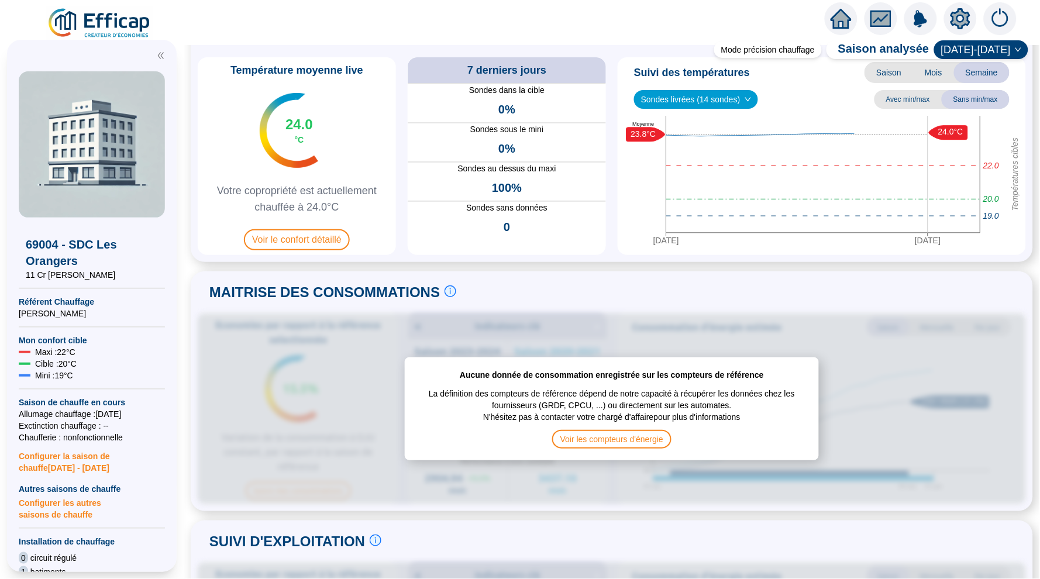
scroll to position [70, 0]
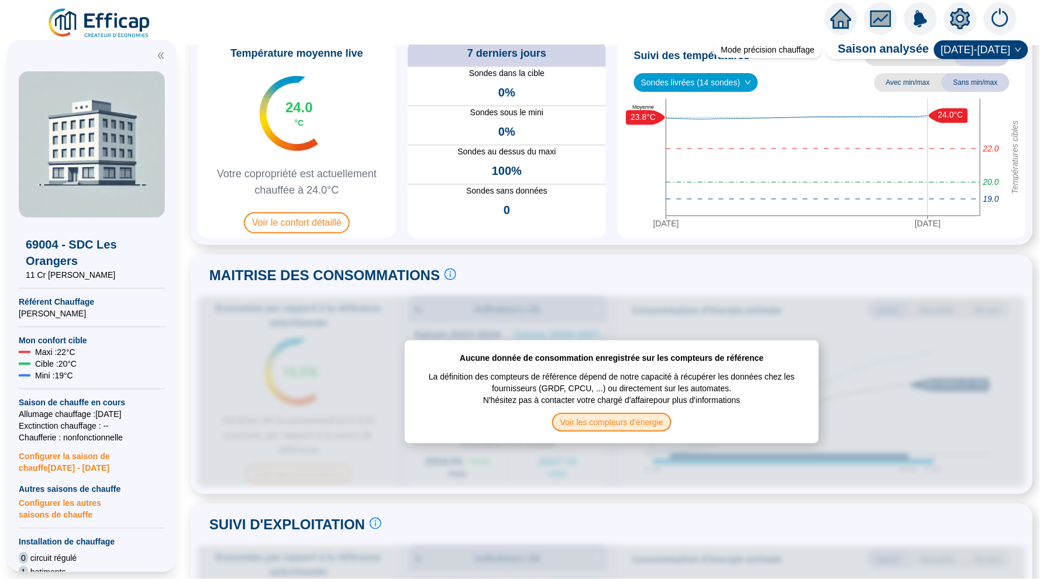
click at [613, 419] on span "Voir les compteurs d'énergie" at bounding box center [611, 422] width 119 height 19
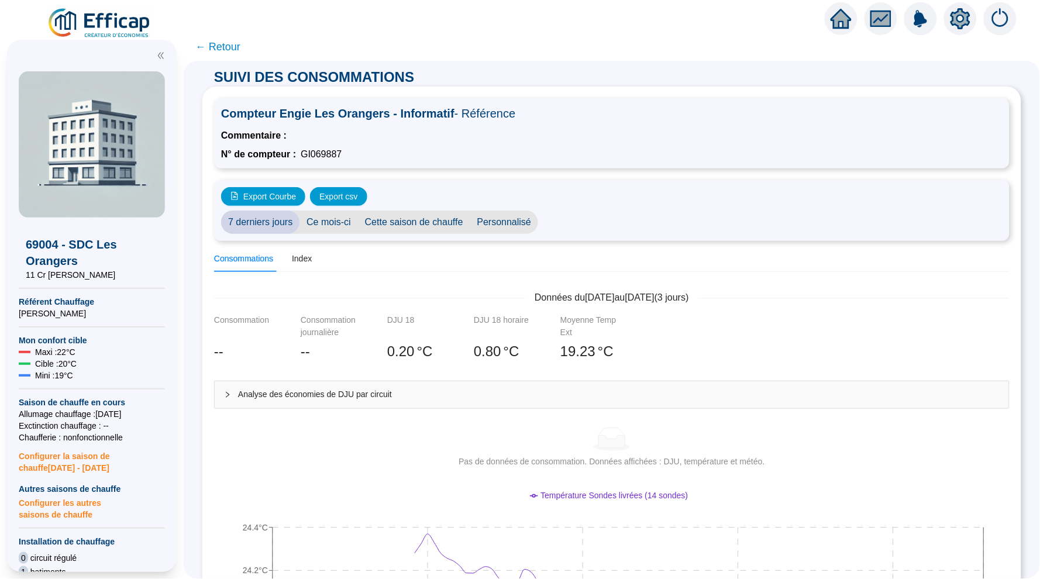
click at [957, 22] on icon "setting" at bounding box center [960, 18] width 20 height 19
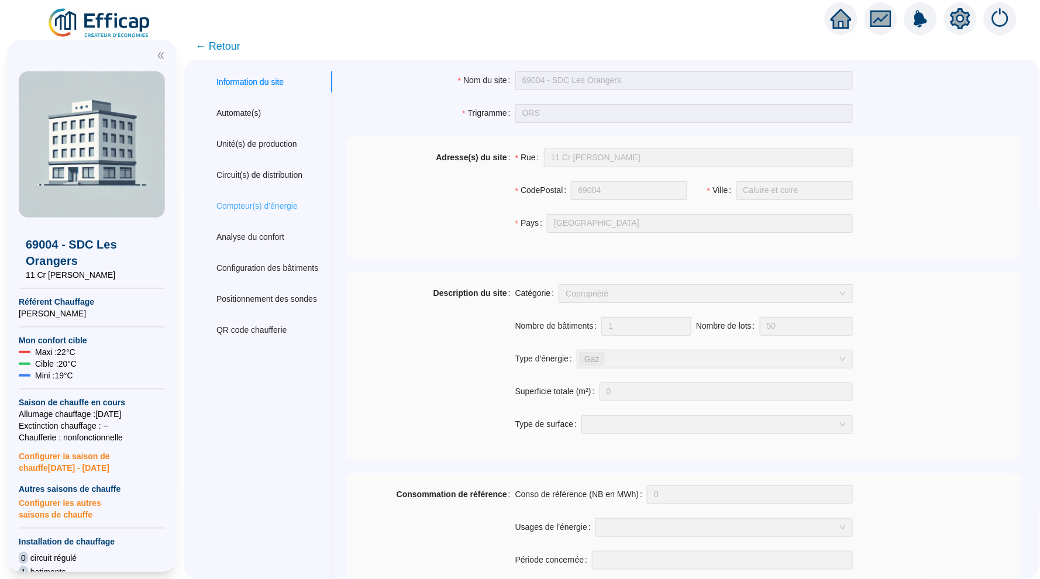
click at [255, 195] on div "Compteur(s) d'énergie" at bounding box center [267, 206] width 130 height 22
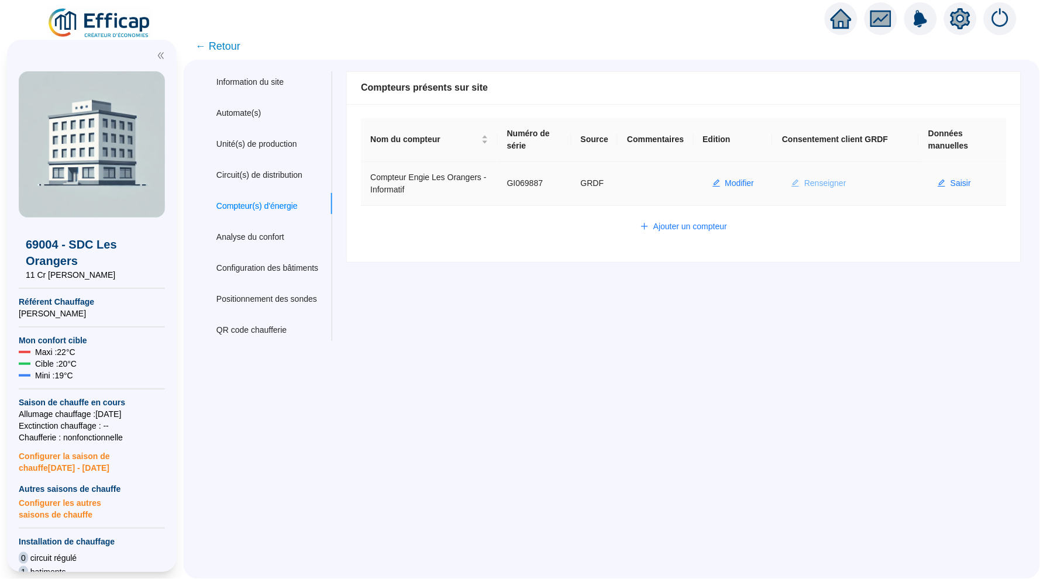
click at [844, 181] on span "Renseigner" at bounding box center [825, 183] width 42 height 12
type input "GI069887"
type input "69300"
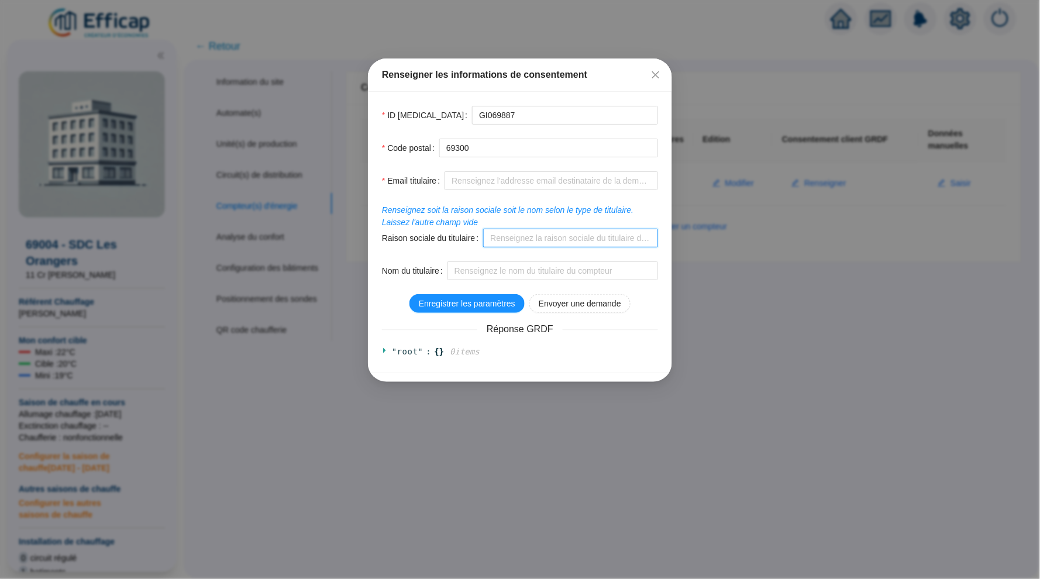
click at [530, 236] on input "Raison sociale du titulaire" at bounding box center [570, 238] width 175 height 19
drag, startPoint x: 474, startPoint y: 174, endPoint x: 431, endPoint y: 174, distance: 42.7
click at [431, 174] on div "Email titulaire rf" at bounding box center [520, 180] width 276 height 19
paste input "@[GEOGRAPHIC_DATA]frrf"
drag, startPoint x: 545, startPoint y: 181, endPoint x: 391, endPoint y: 182, distance: 154.4
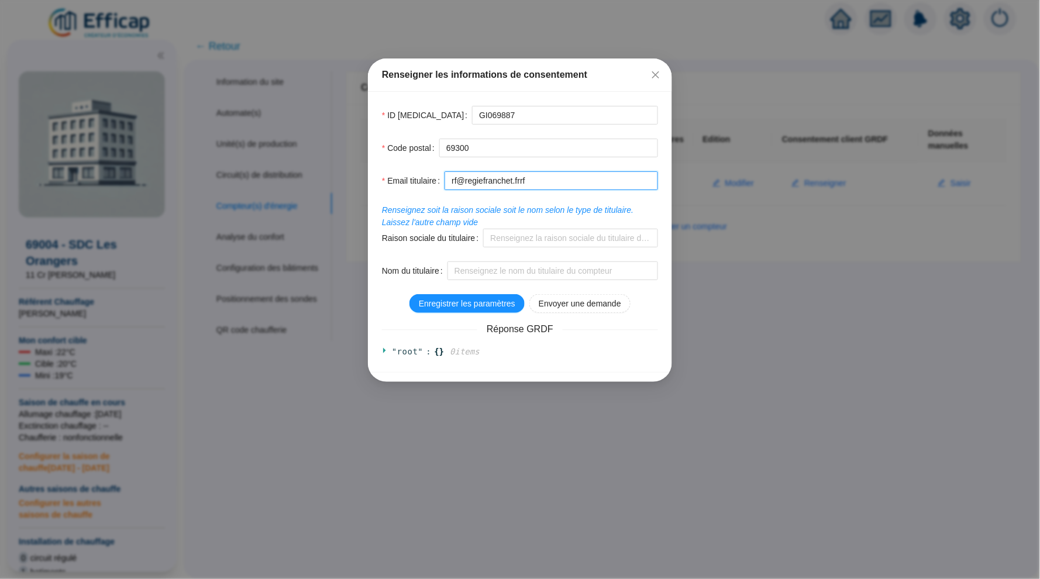
click at [391, 181] on div "Email titulaire rf@regiefranchet.frrf" at bounding box center [520, 180] width 276 height 19
paste input "text"
type input "[EMAIL_ADDRESS][DOMAIN_NAME]"
click at [518, 239] on input "Raison sociale du titulaire" at bounding box center [570, 238] width 175 height 19
type input "F"
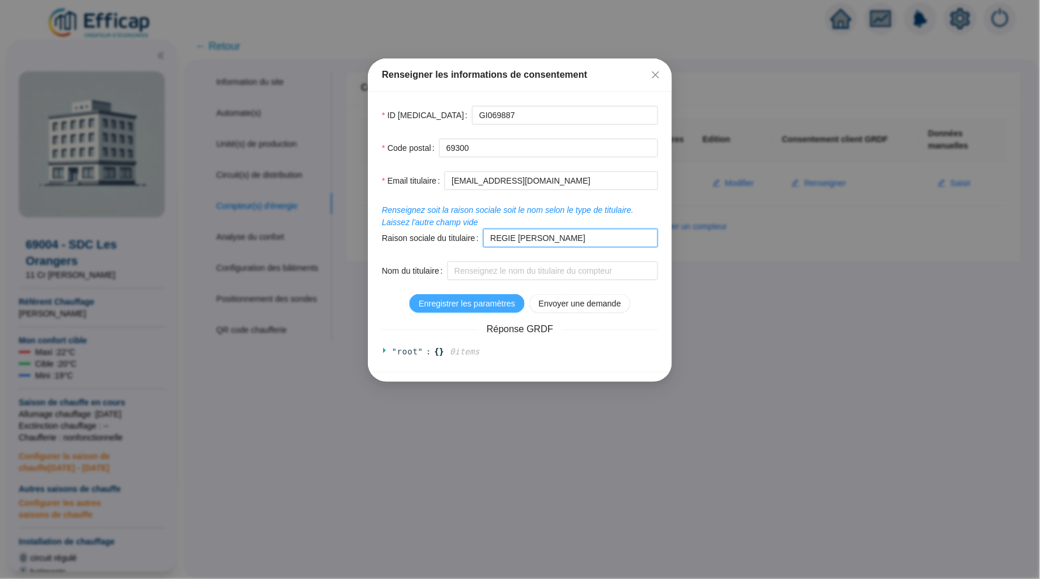
type input "REGIE [PERSON_NAME]"
click at [473, 301] on span "Enregistrer les paramètres" at bounding box center [467, 304] width 96 height 12
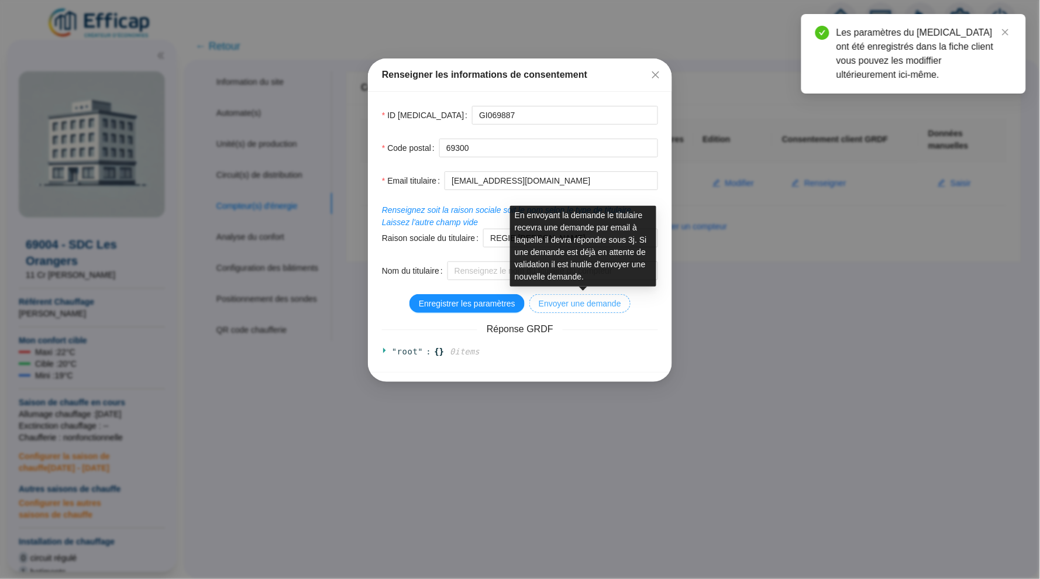
click at [595, 306] on span "Envoyer une demande" at bounding box center [580, 304] width 82 height 12
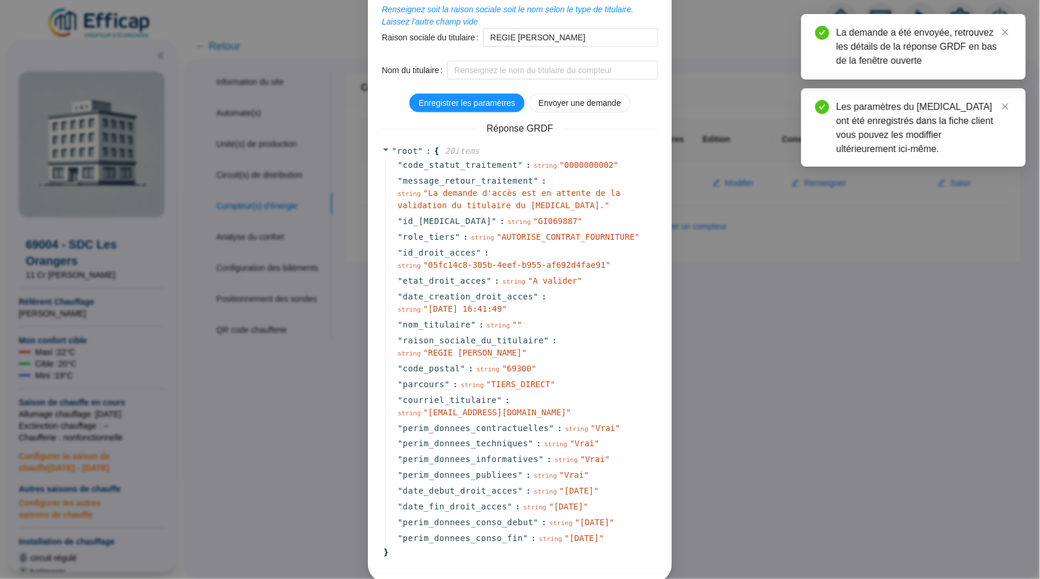
click at [752, 330] on div "Renseigner les informations de consentement ID [MEDICAL_DATA] GI069887 Code pos…" at bounding box center [520, 289] width 1040 height 579
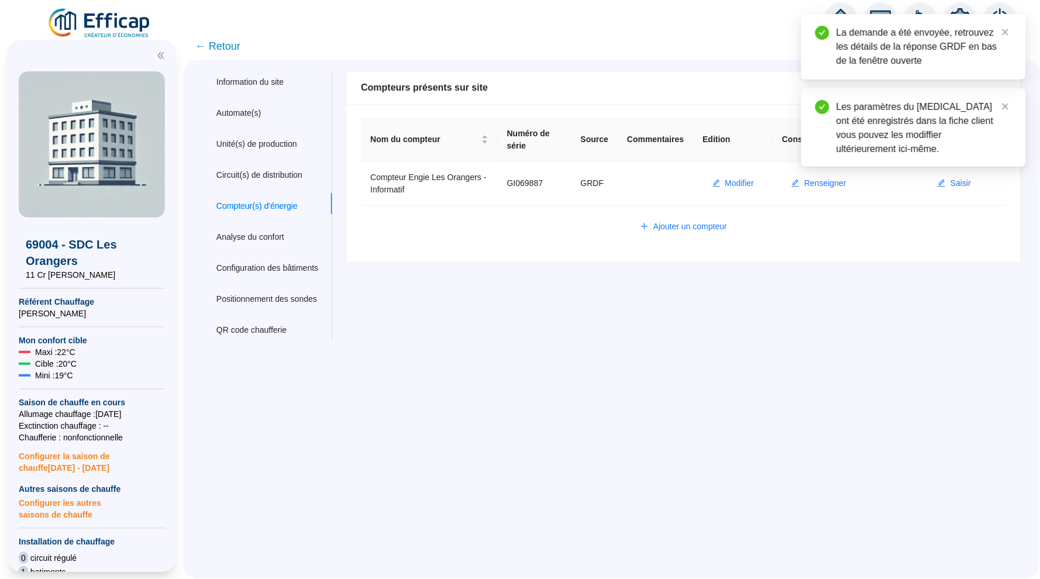
click at [832, 5] on div at bounding box center [841, 18] width 33 height 33
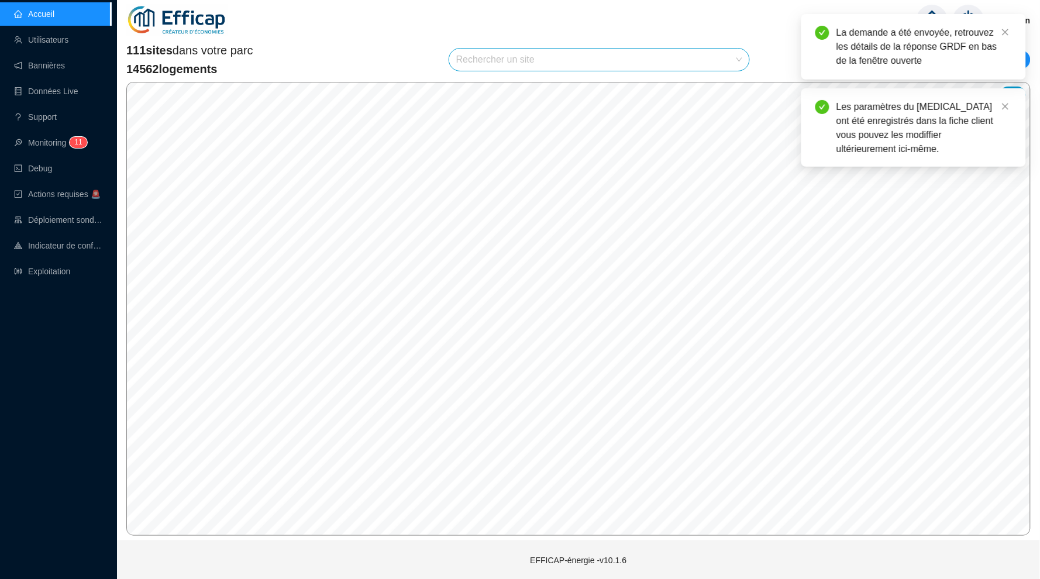
click at [507, 55] on input "search" at bounding box center [593, 60] width 275 height 22
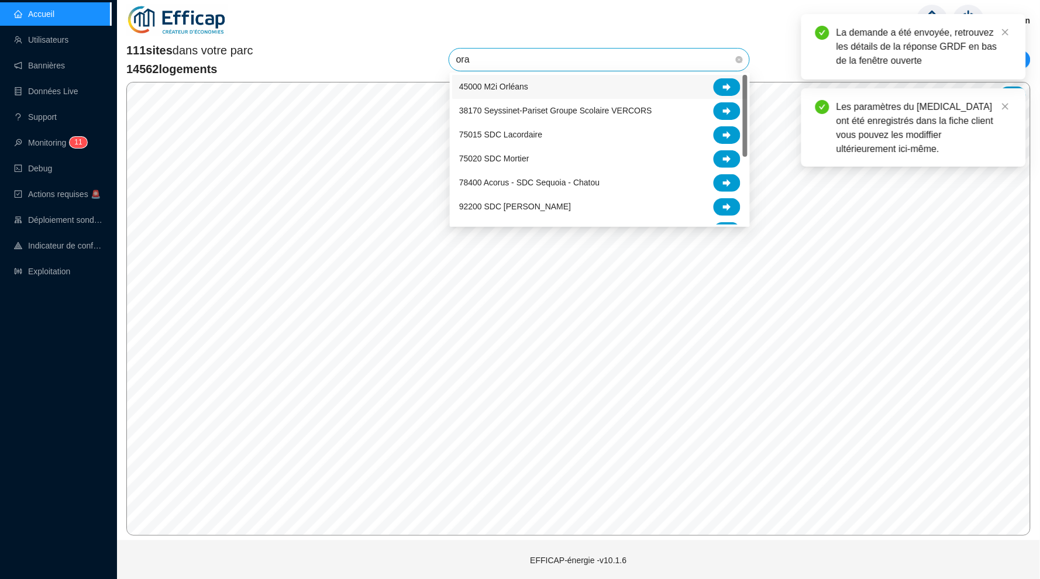
type input "oran"
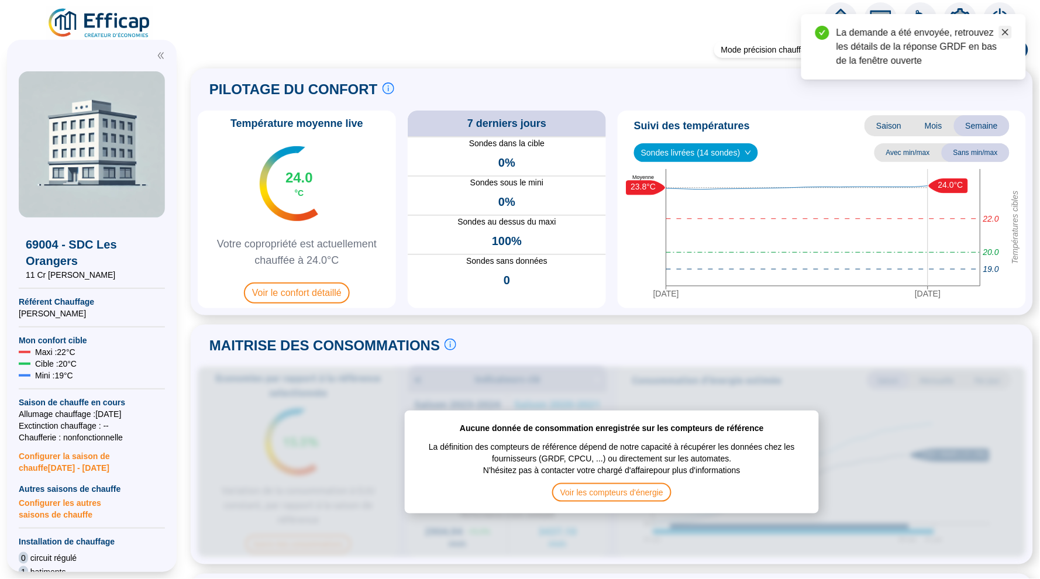
click at [1000, 29] on link "Close" at bounding box center [1005, 32] width 13 height 13
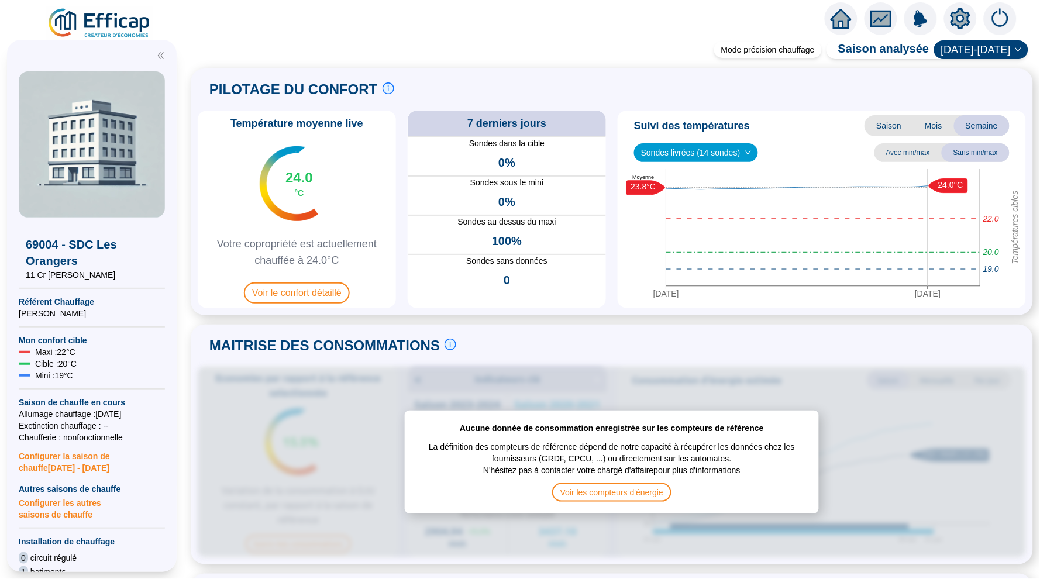
click at [953, 16] on icon "setting" at bounding box center [960, 18] width 20 height 21
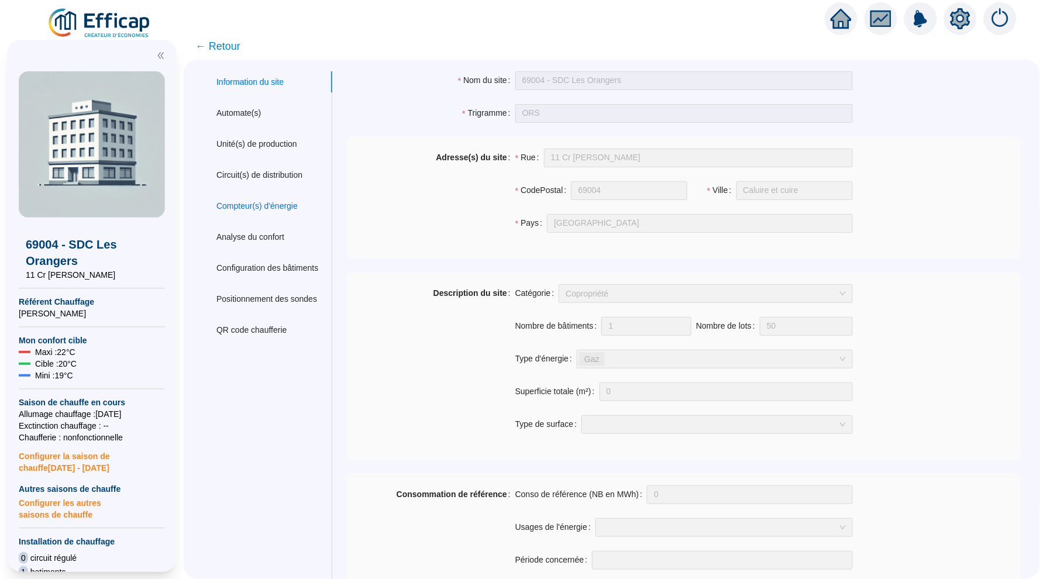
click at [263, 202] on div "Compteur(s) d'énergie" at bounding box center [256, 206] width 81 height 12
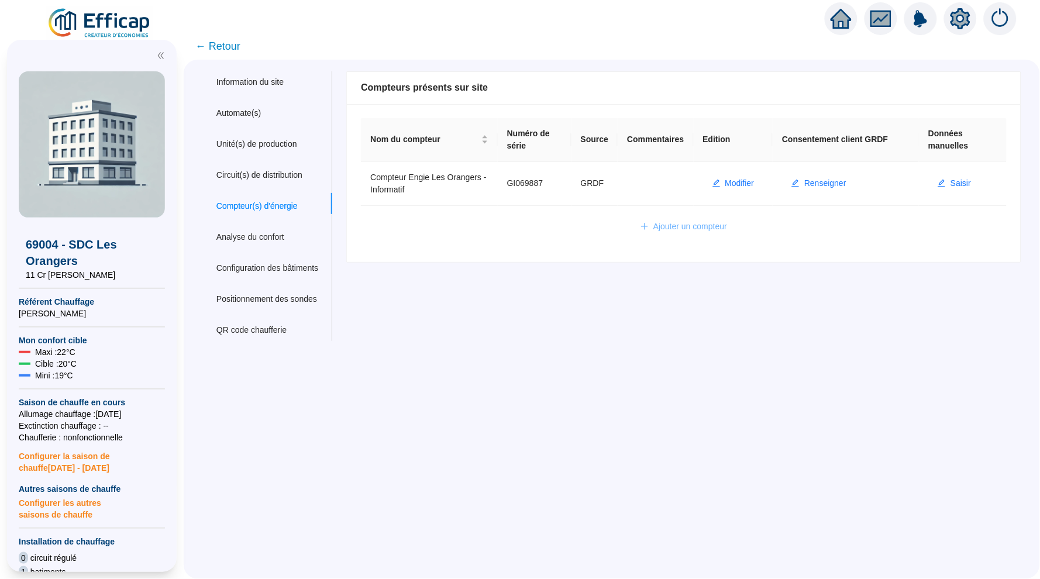
click at [671, 220] on span "Ajouter un compteur" at bounding box center [690, 226] width 74 height 12
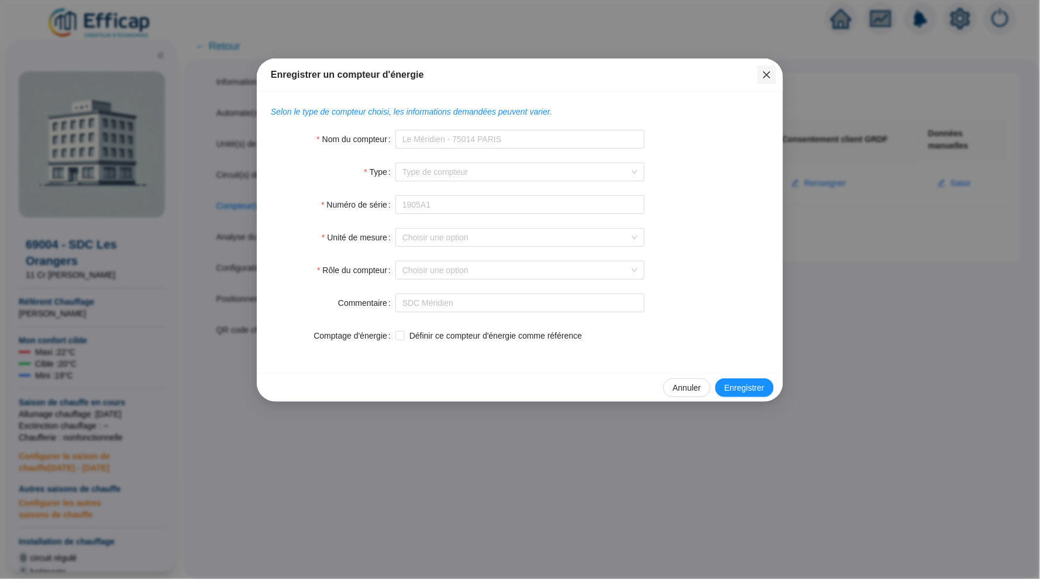
click at [762, 73] on icon "close" at bounding box center [766, 74] width 9 height 9
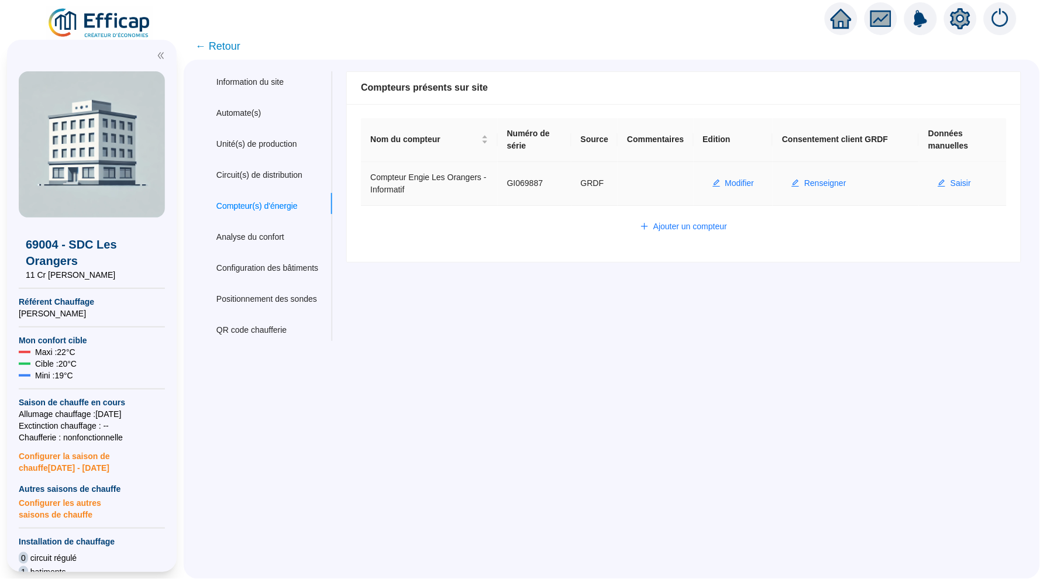
drag, startPoint x: 970, startPoint y: 178, endPoint x: 790, endPoint y: 184, distance: 179.6
click at [790, 184] on tr "Compteur Engie Les Orangers - Informatif GI069887 GRDF Modifier Renseigner Sais…" at bounding box center [684, 184] width 646 height 44
click at [754, 184] on span "Modifier" at bounding box center [739, 183] width 29 height 12
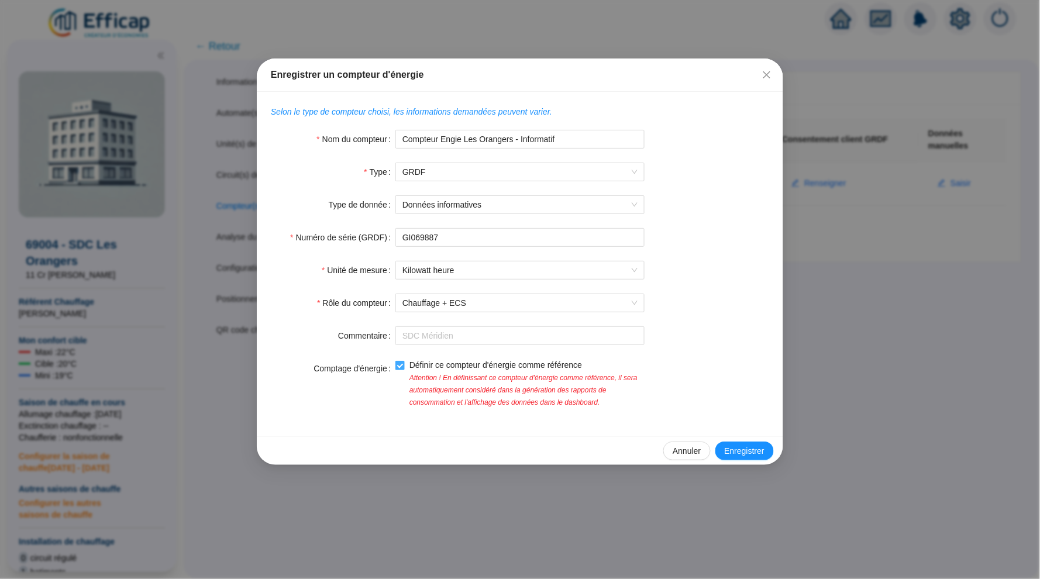
click at [401, 364] on input "Définir ce compteur d'énergie comme référence" at bounding box center [399, 365] width 8 height 8
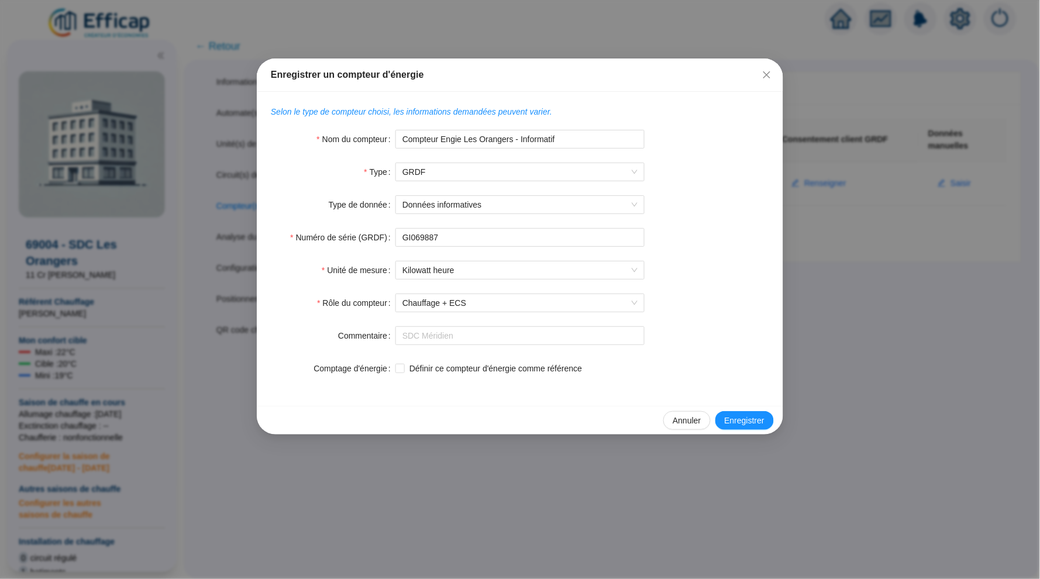
click at [401, 364] on input "Définir ce compteur d'énergie comme référence" at bounding box center [399, 368] width 8 height 8
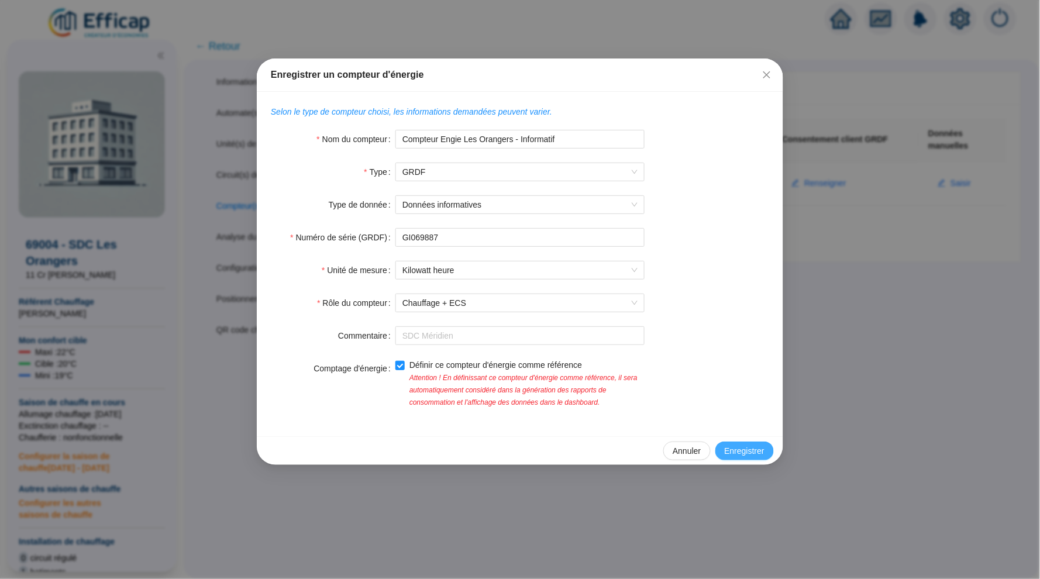
click at [753, 449] on span "Enregistrer" at bounding box center [745, 451] width 40 height 12
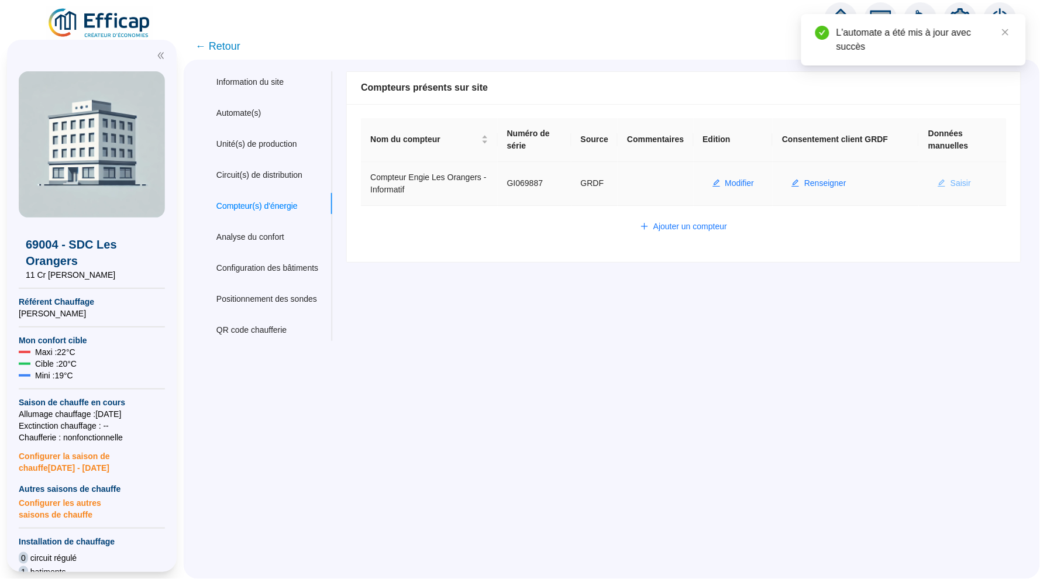
click at [966, 177] on span "Saisir" at bounding box center [960, 183] width 20 height 12
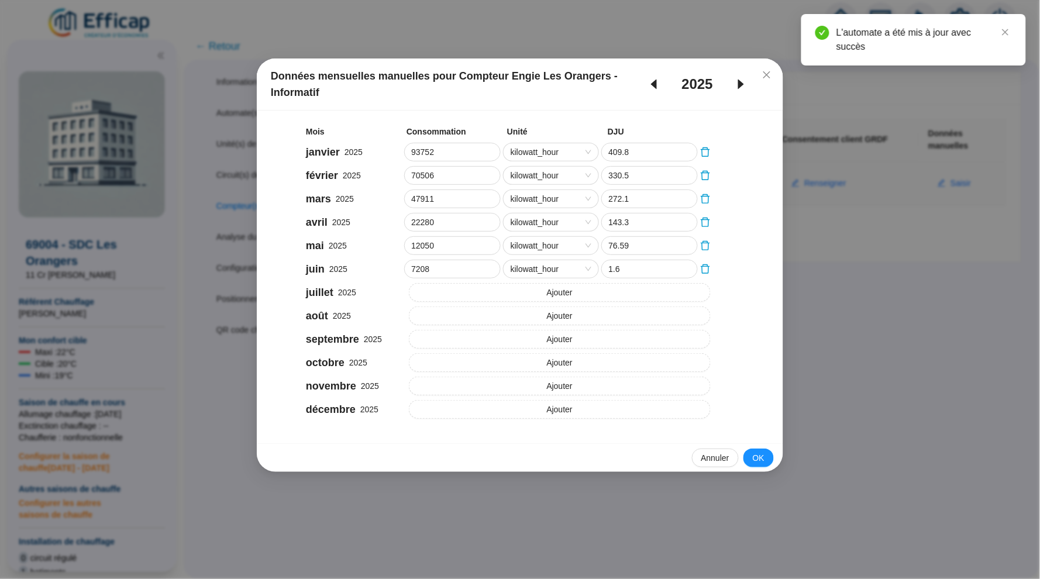
click at [657, 85] on span "caret-left" at bounding box center [653, 84] width 33 height 14
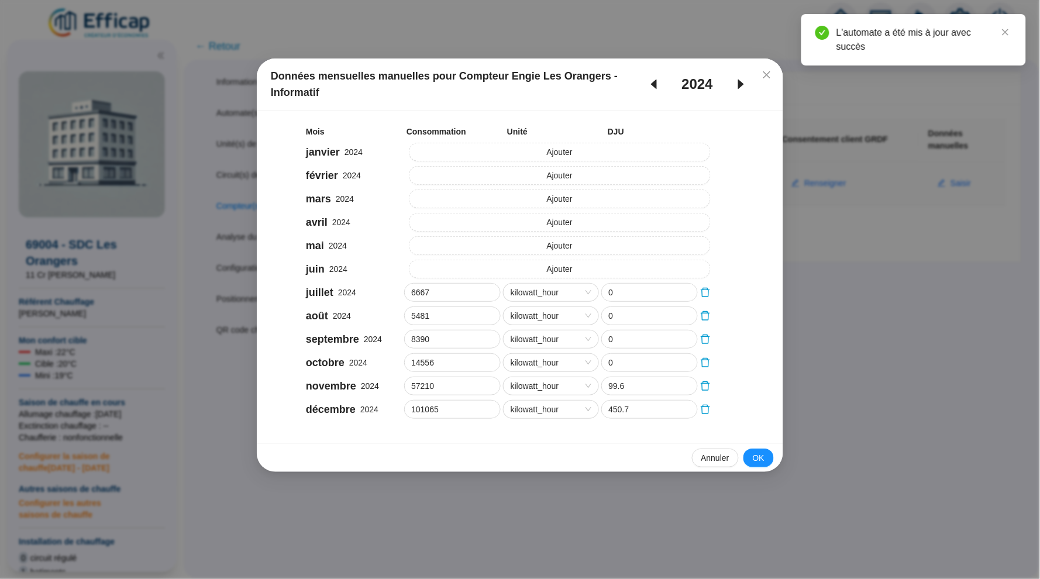
click at [736, 85] on icon "caret-right" at bounding box center [741, 84] width 14 height 14
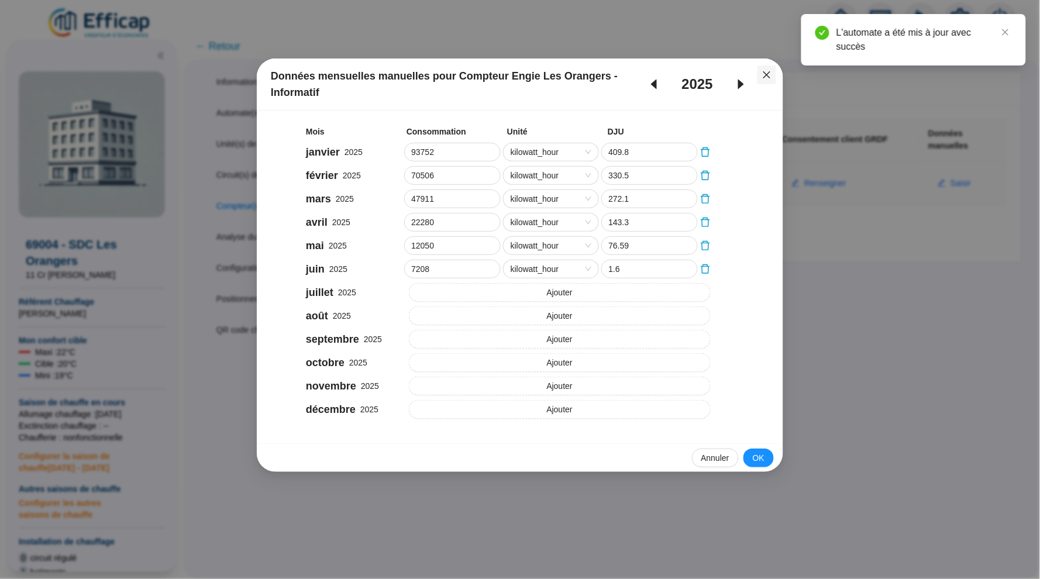
click at [766, 68] on button "Close" at bounding box center [766, 75] width 19 height 19
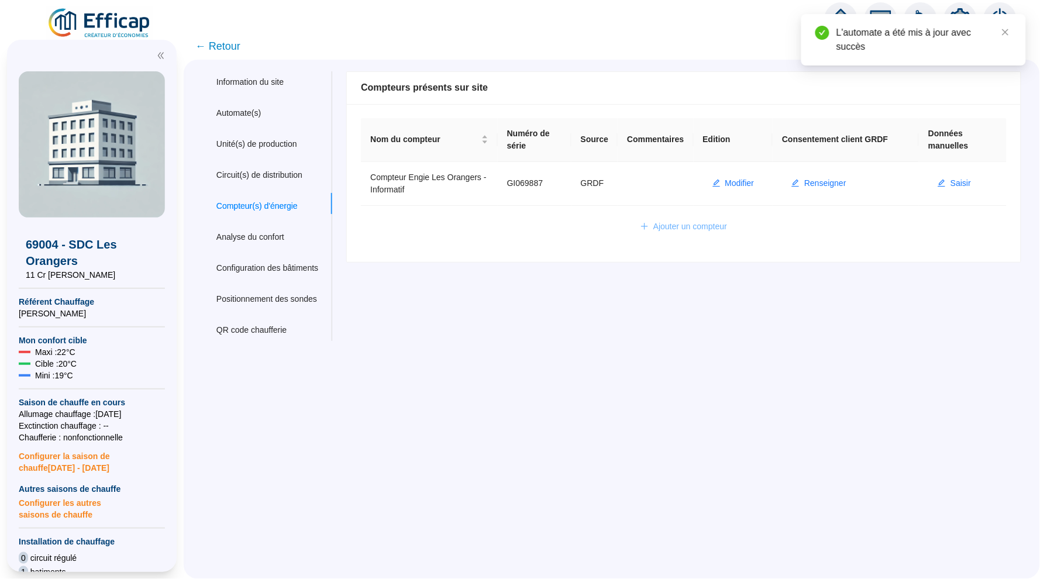
click at [671, 220] on span "Ajouter un compteur" at bounding box center [690, 226] width 74 height 12
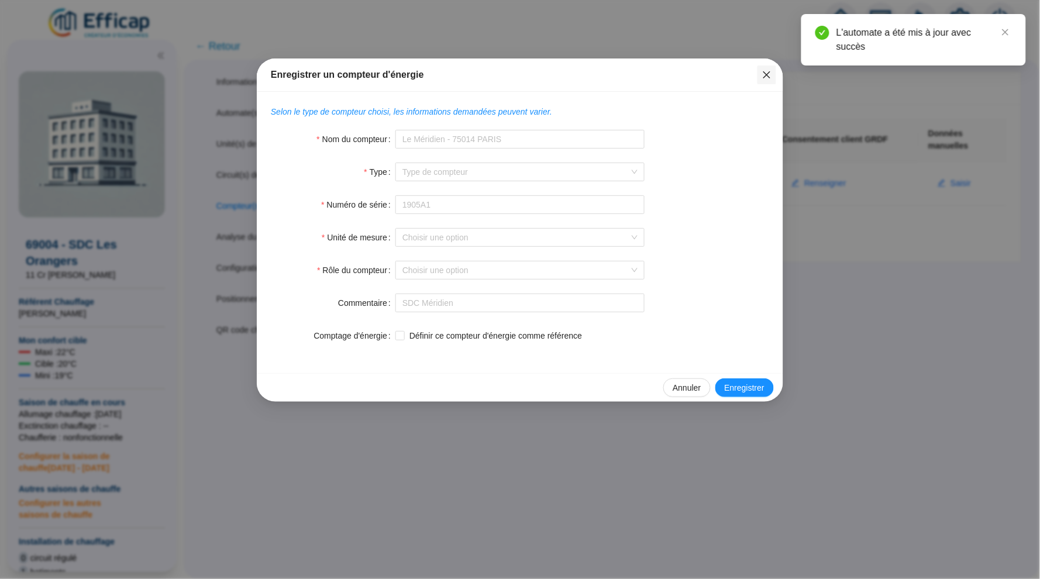
click at [759, 77] on span "Fermer" at bounding box center [766, 74] width 19 height 9
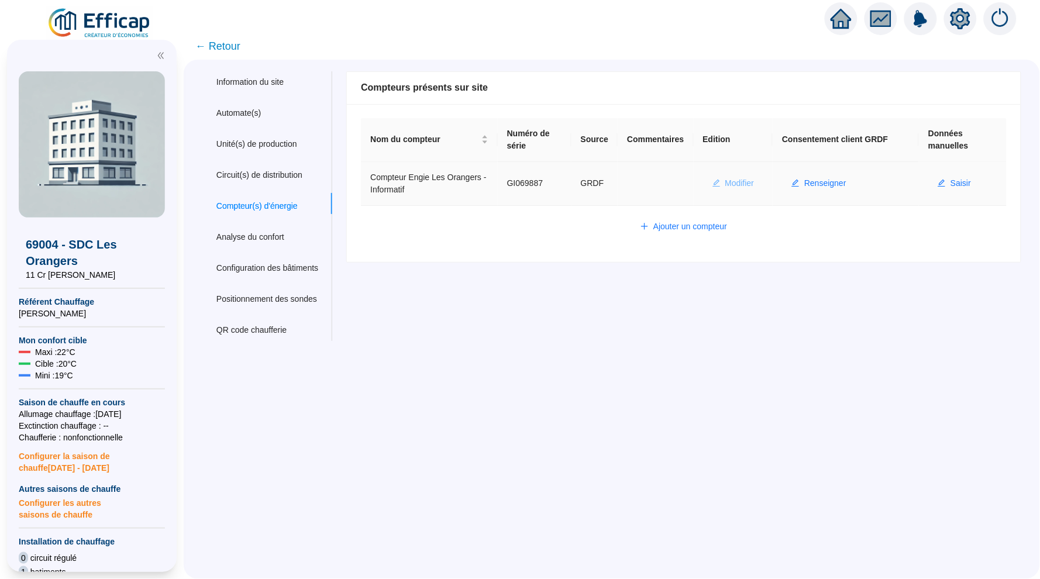
click at [754, 181] on span "Modifier" at bounding box center [739, 183] width 29 height 12
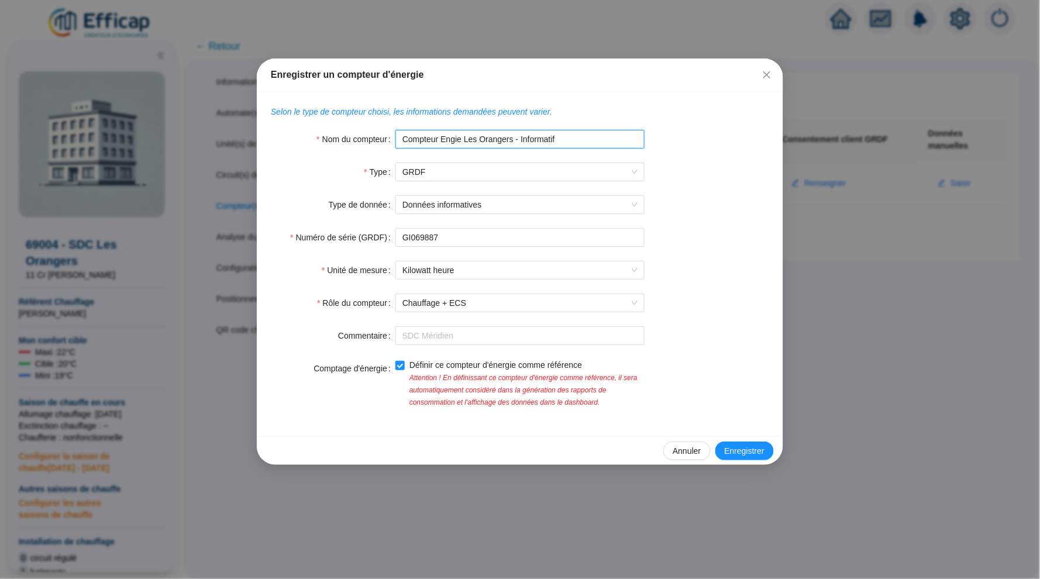
drag, startPoint x: 522, startPoint y: 136, endPoint x: 442, endPoint y: 137, distance: 79.5
click at [442, 137] on input "Compteur Engie Les Orangers - Informatif" at bounding box center [519, 139] width 249 height 19
type input "Compteur Informatif"
click at [740, 449] on span "Enregistrer" at bounding box center [745, 451] width 40 height 12
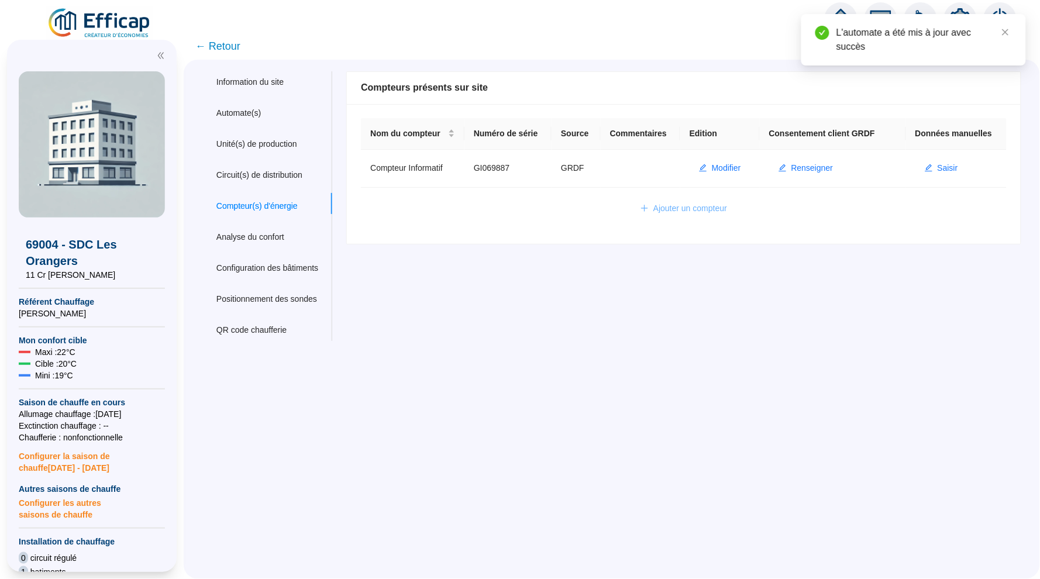
click at [673, 210] on span "Ajouter un compteur" at bounding box center [690, 208] width 74 height 12
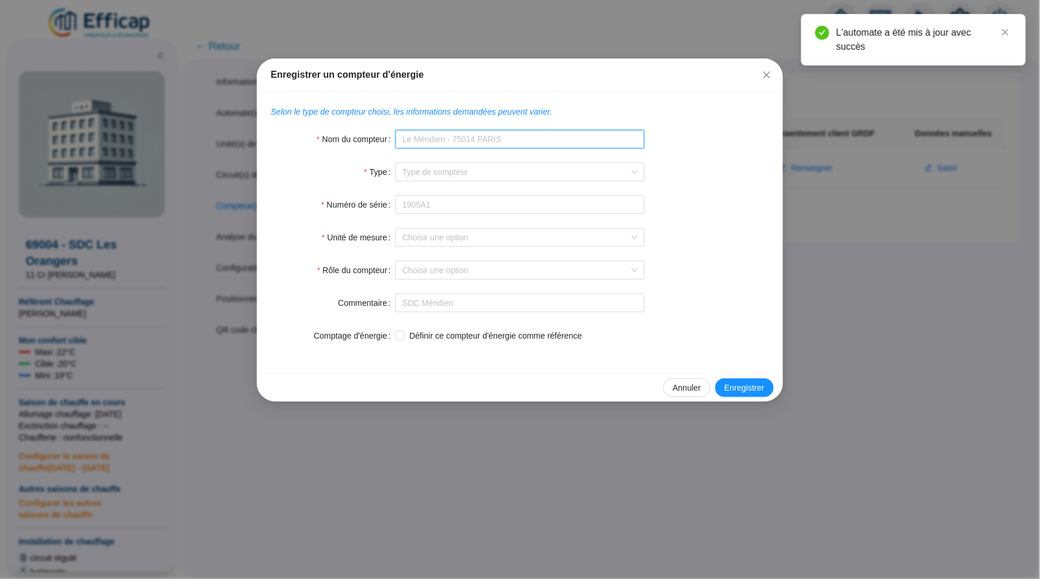
click at [467, 142] on input "Nom du compteur" at bounding box center [519, 139] width 249 height 19
type input "Compteur publiées"
click at [472, 178] on input "Type" at bounding box center [514, 172] width 225 height 18
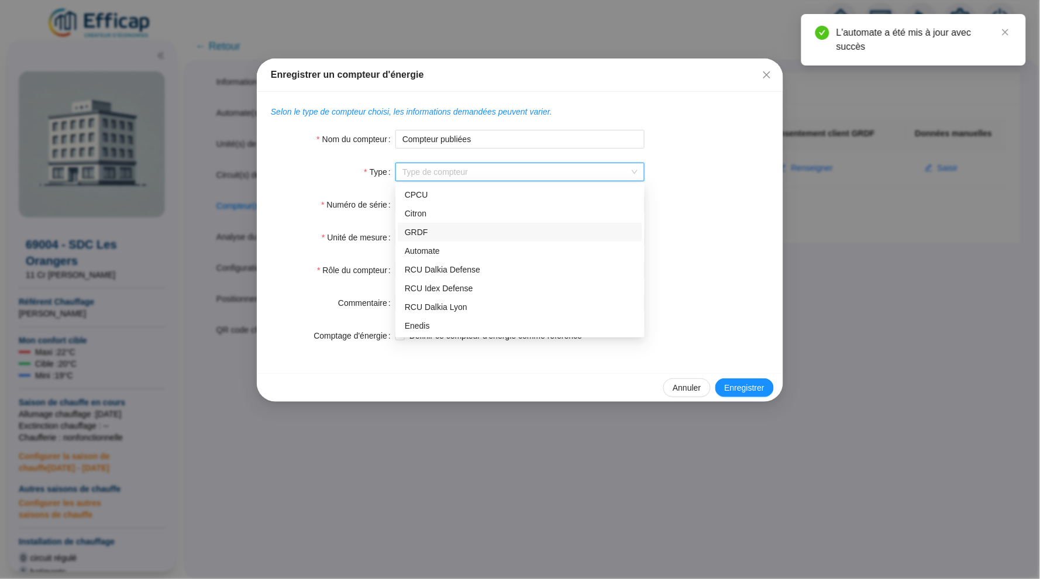
click at [463, 235] on div "GRDF" at bounding box center [520, 232] width 230 height 12
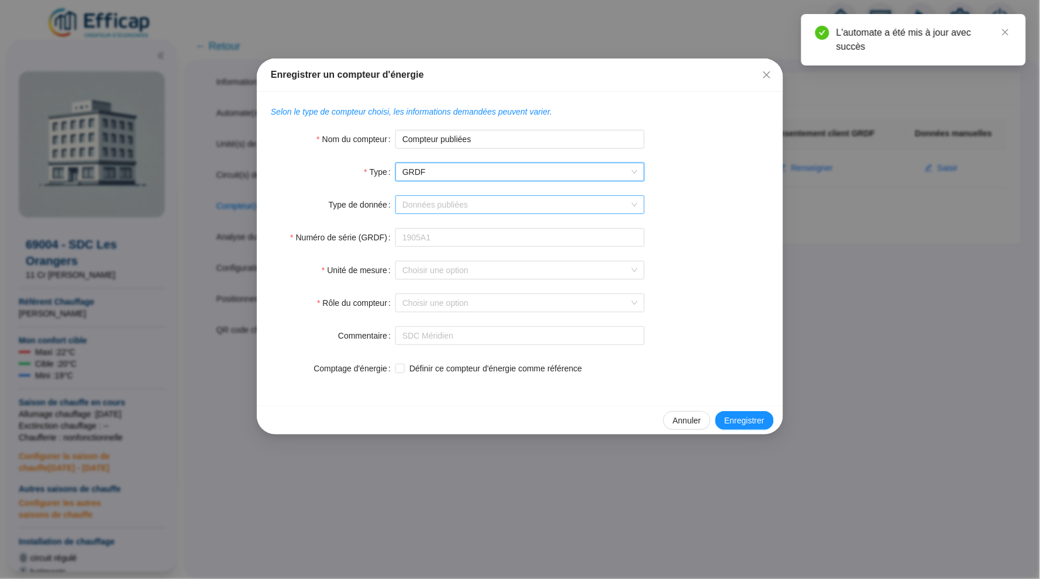
click at [478, 204] on input "Type de donnée" at bounding box center [514, 205] width 225 height 18
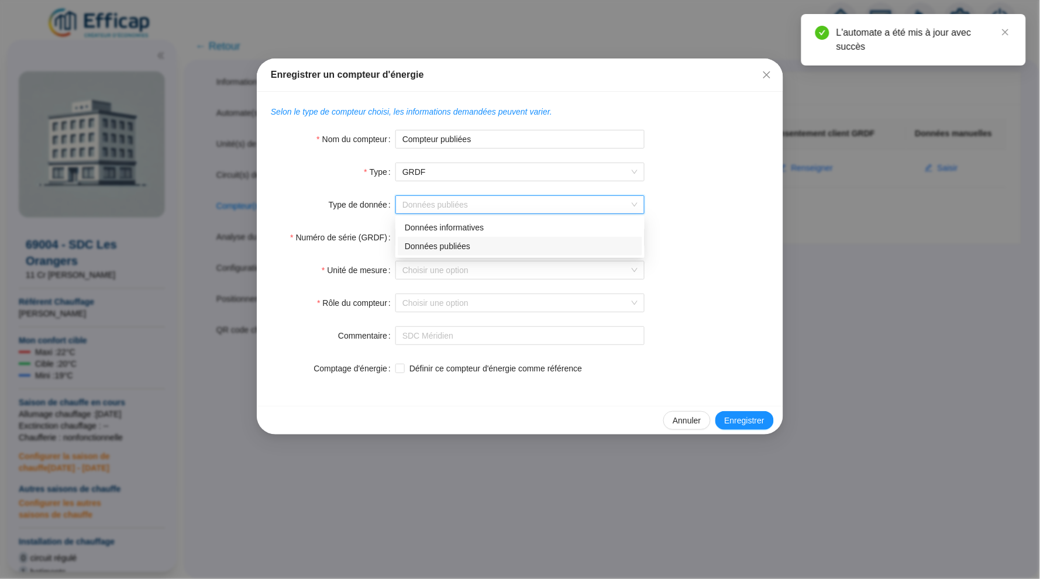
click at [467, 247] on div "Données publiées" at bounding box center [520, 246] width 230 height 12
click at [474, 243] on input "Numéro de série (GRDF)" at bounding box center [519, 237] width 249 height 19
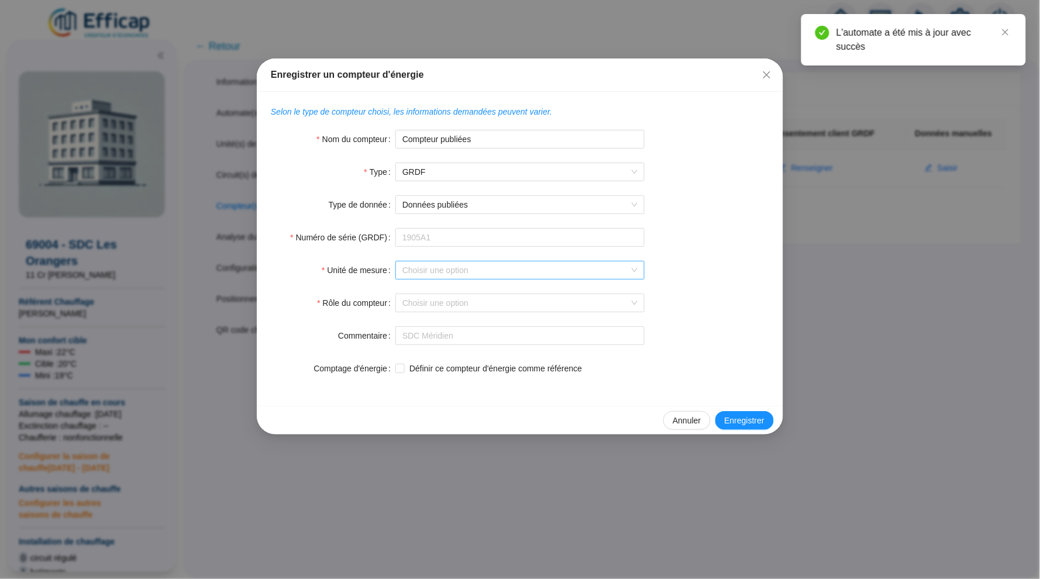
click at [488, 271] on input "Unité de mesure" at bounding box center [514, 270] width 225 height 18
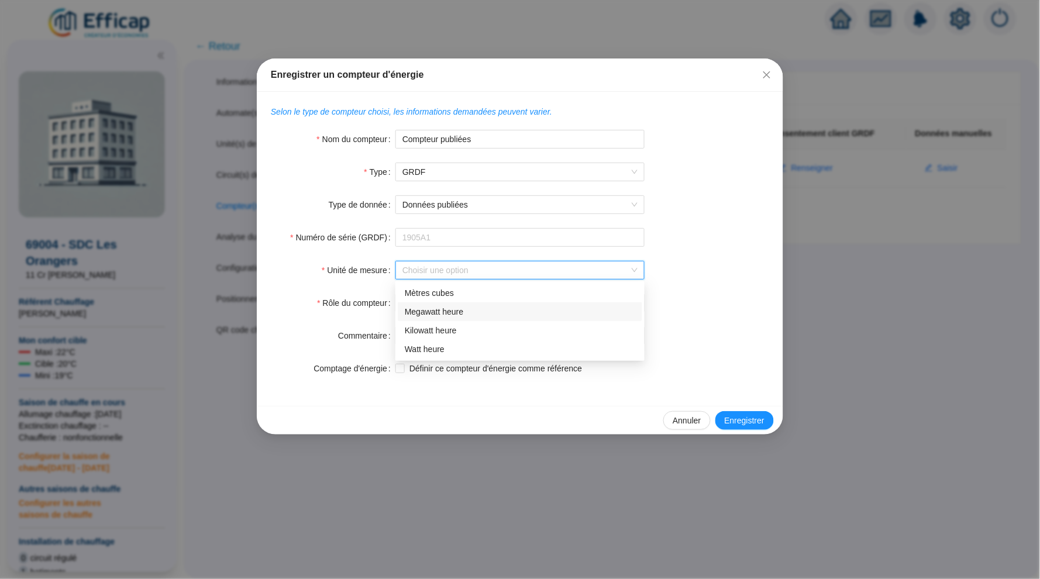
click at [484, 313] on div "Megawatt heure" at bounding box center [520, 312] width 230 height 12
click at [473, 303] on input "Rôle du compteur" at bounding box center [514, 303] width 225 height 18
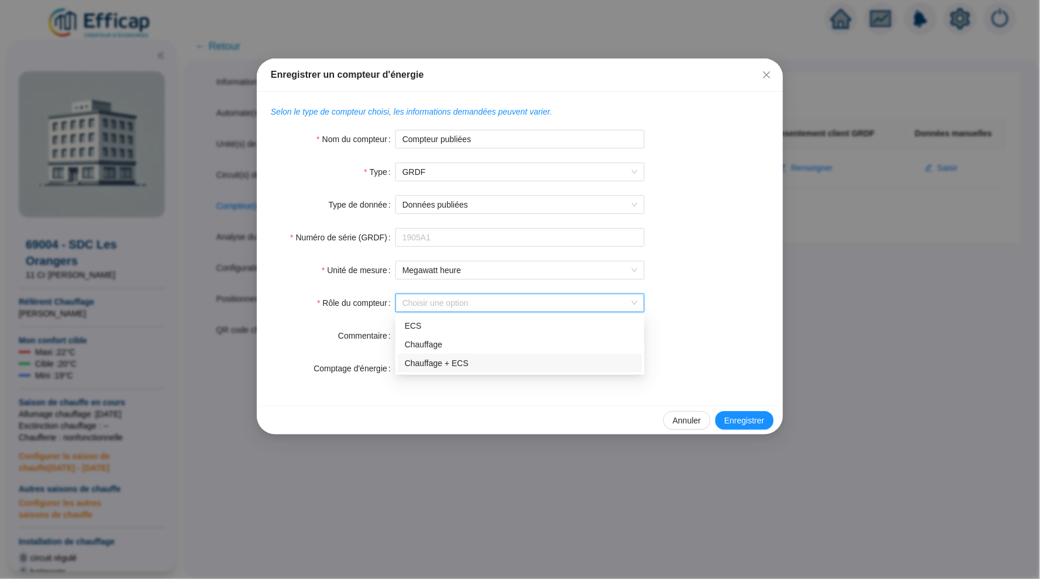
click at [466, 360] on div "Chauffage + ECS" at bounding box center [520, 363] width 230 height 12
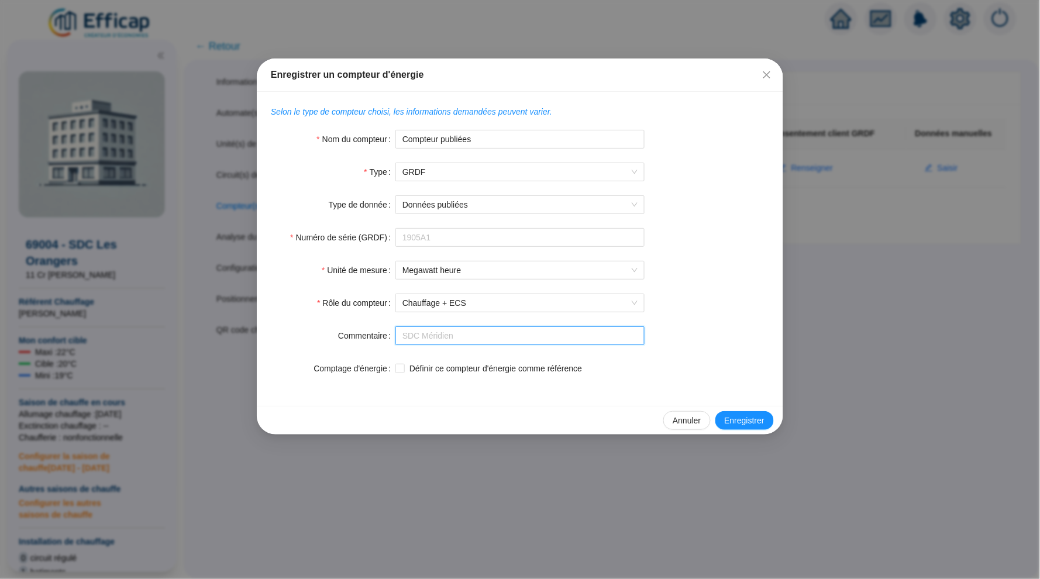
click at [470, 336] on input "Commentaire" at bounding box center [519, 335] width 249 height 19
click at [736, 416] on span "Enregistrer" at bounding box center [745, 421] width 40 height 12
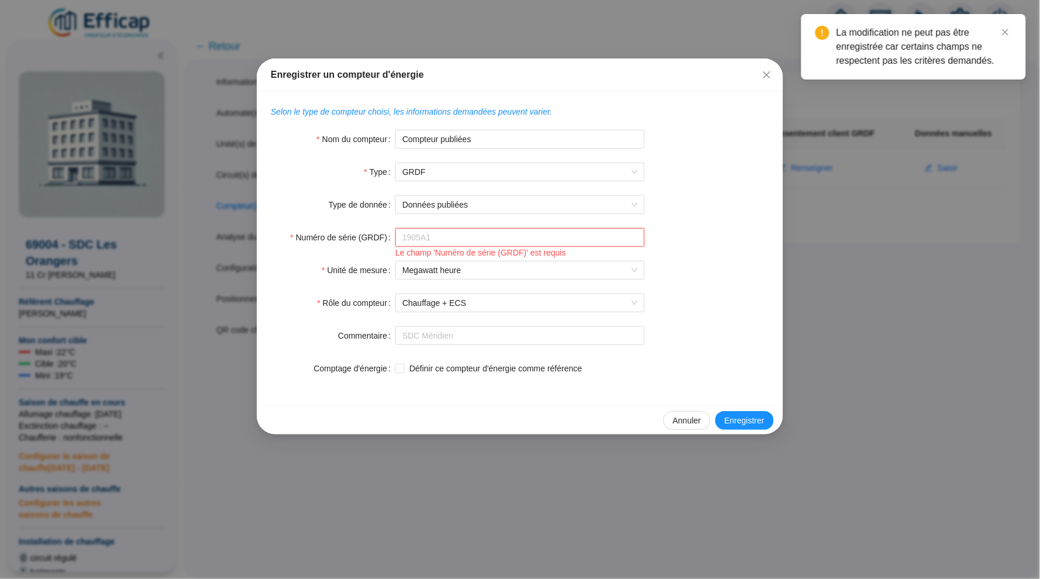
click at [564, 244] on input "Numéro de série (GRDF)" at bounding box center [519, 237] width 249 height 19
type input "ee"
click at [730, 415] on span "Enregistrer" at bounding box center [745, 421] width 40 height 12
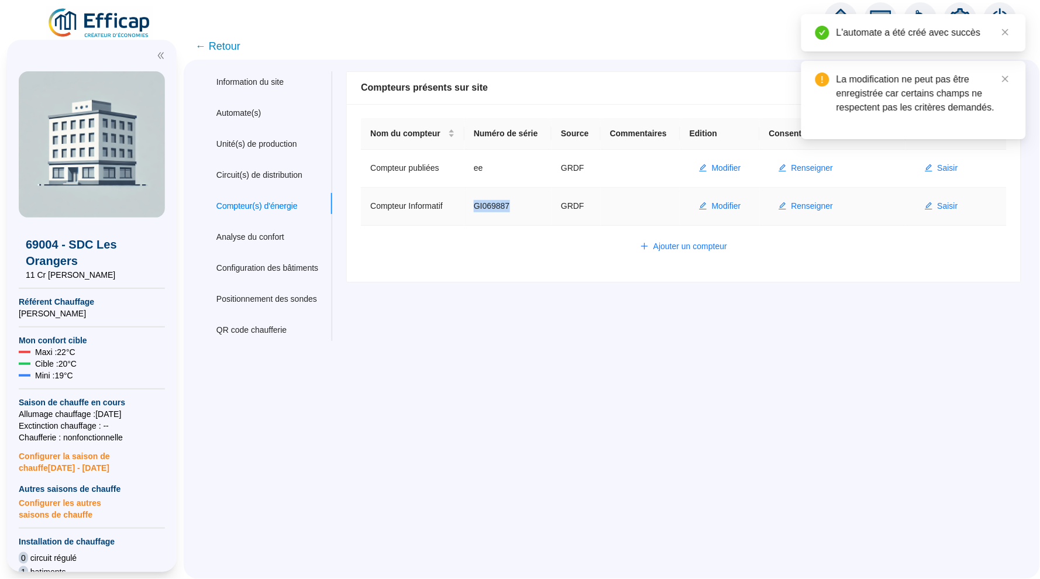
drag, startPoint x: 520, startPoint y: 203, endPoint x: 477, endPoint y: 203, distance: 42.7
click at [477, 203] on td "GI069887" at bounding box center [507, 207] width 87 height 38
copy td "GI069887"
click at [736, 168] on span "Modifier" at bounding box center [726, 168] width 29 height 12
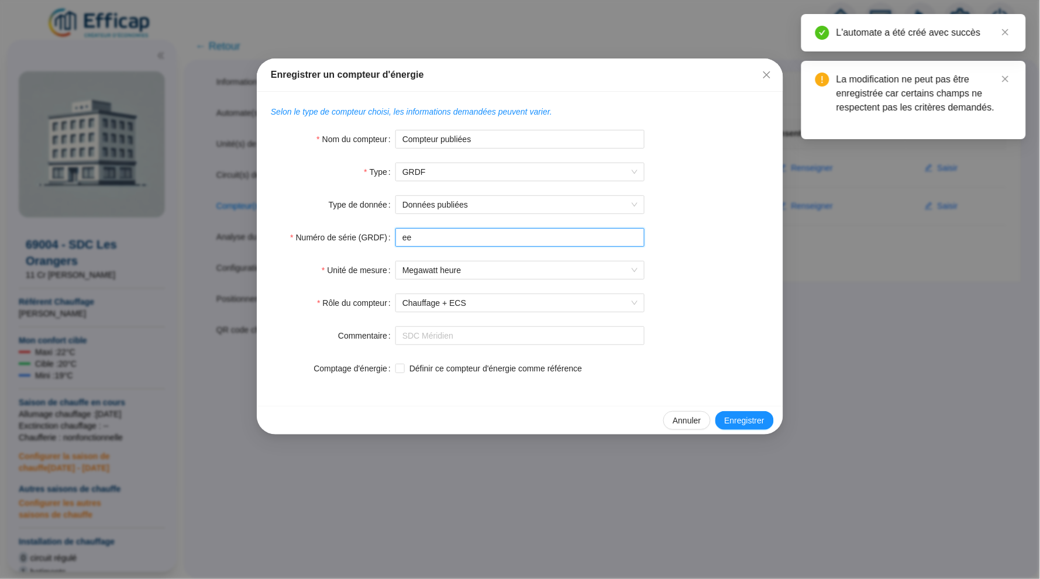
drag, startPoint x: 440, startPoint y: 231, endPoint x: 399, endPoint y: 231, distance: 40.4
click at [399, 231] on input "ee" at bounding box center [519, 237] width 249 height 19
paste input "GI069887"
type input "GI069887"
click at [721, 420] on button "Enregistrer" at bounding box center [744, 420] width 58 height 19
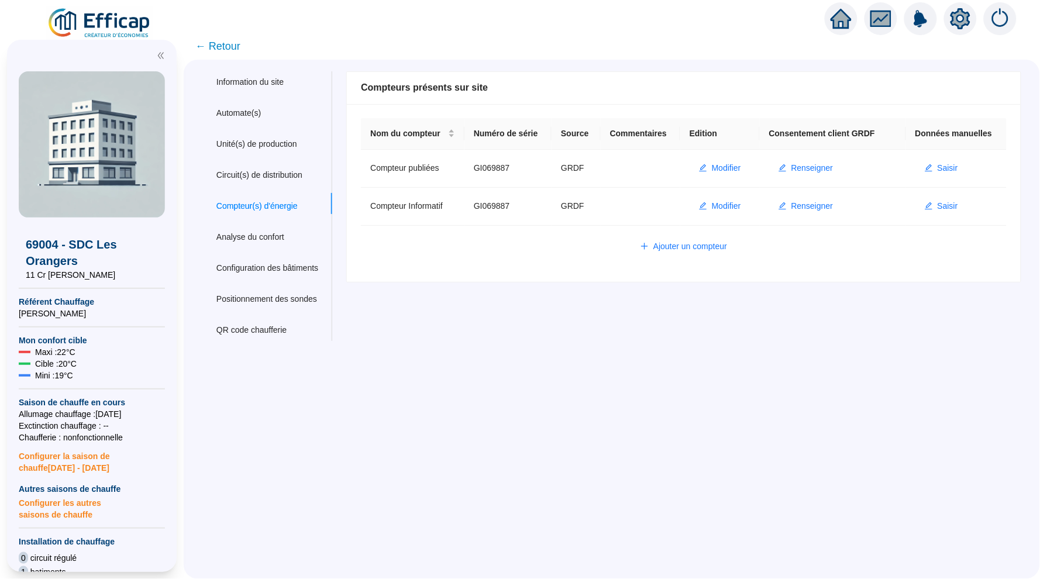
click at [213, 43] on span "← Retour" at bounding box center [217, 46] width 45 height 16
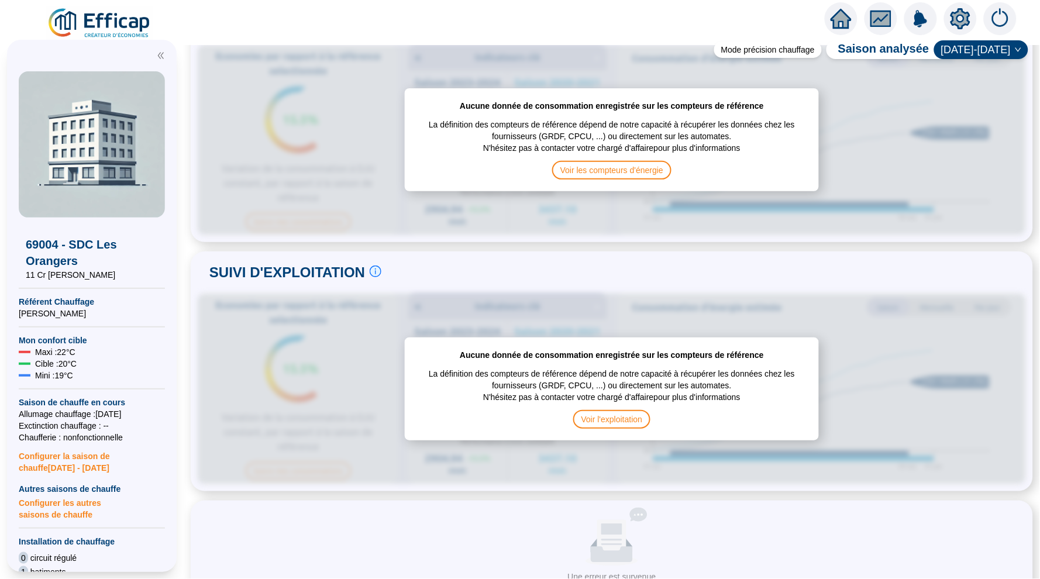
scroll to position [316, 0]
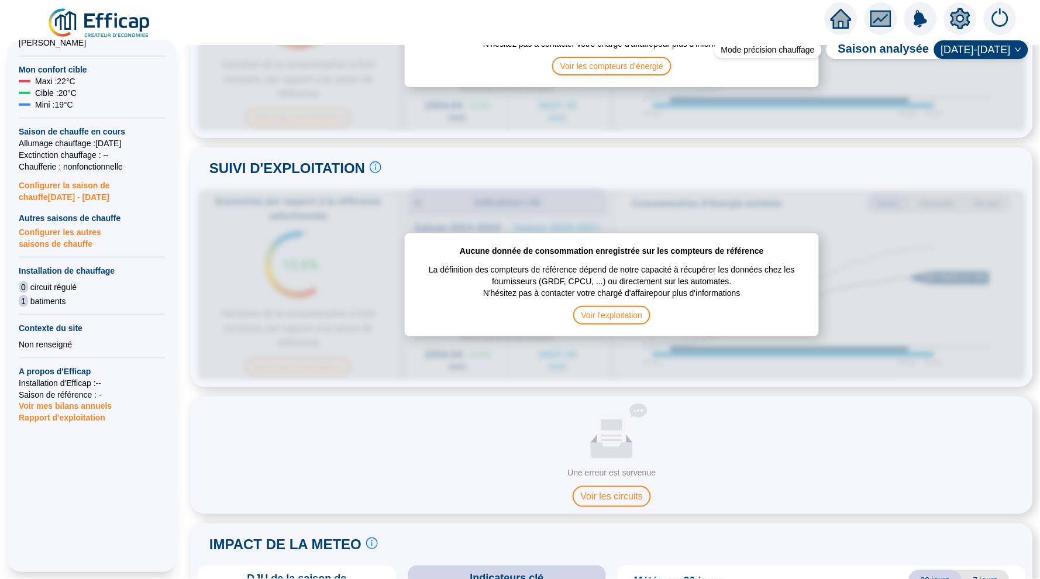
scroll to position [406, 0]
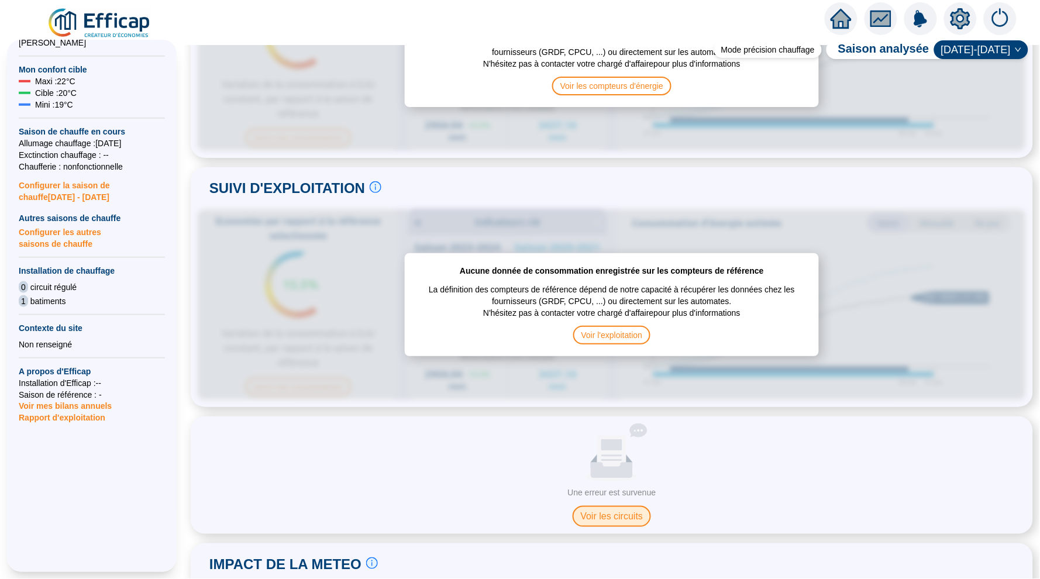
click at [613, 511] on span "Voir les circuits" at bounding box center [612, 516] width 79 height 21
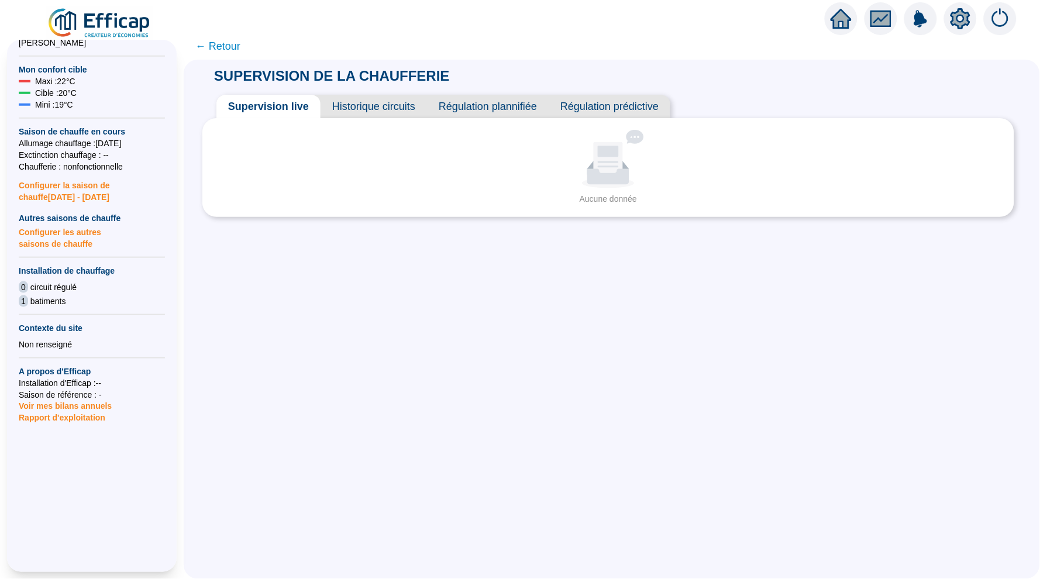
click at [216, 42] on span "← Retour" at bounding box center [217, 46] width 45 height 16
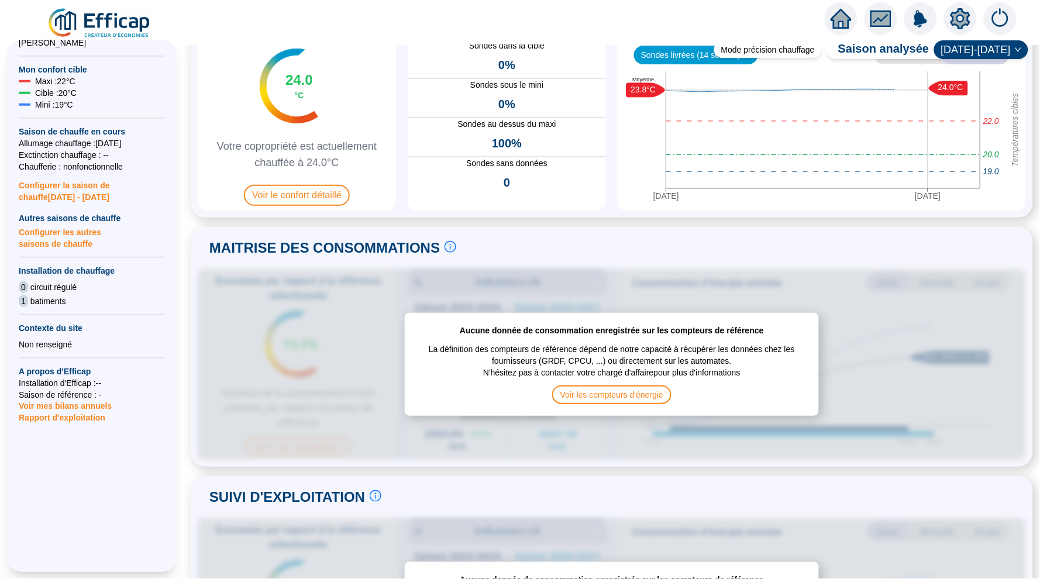
scroll to position [172, 0]
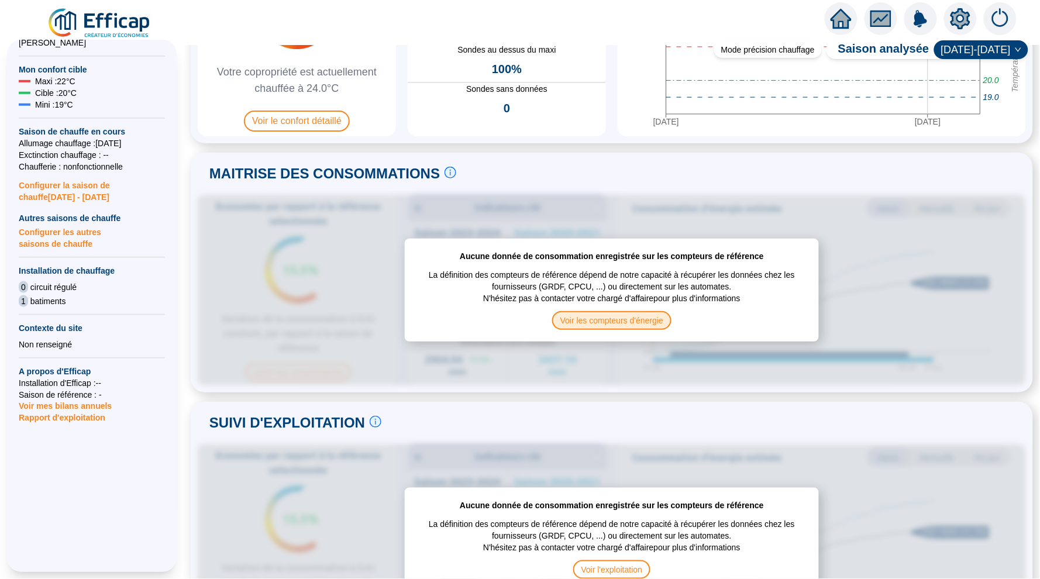
click at [626, 320] on span "Voir les compteurs d'énergie" at bounding box center [611, 320] width 119 height 19
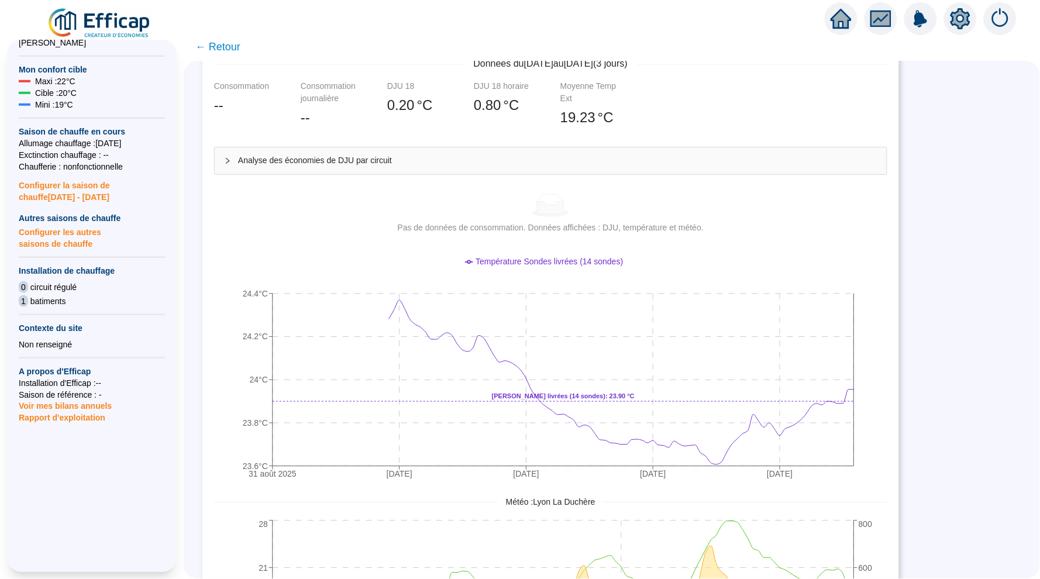
scroll to position [209, 0]
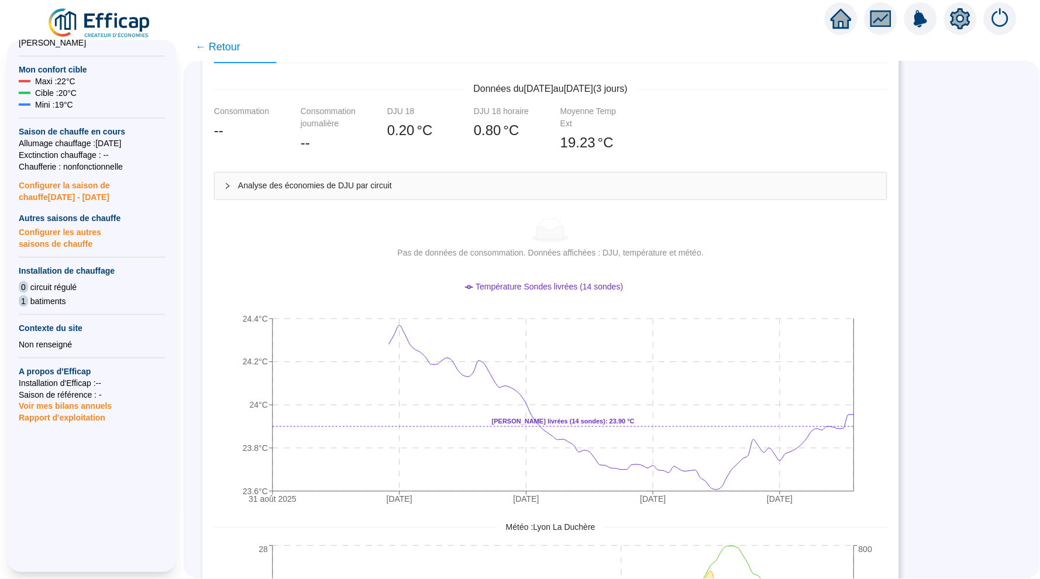
click at [212, 186] on div "Compteur Informatif - Référence Commentaire : N° de compteur : GI069887 Export …" at bounding box center [550, 333] width 697 height 911
click at [224, 186] on div at bounding box center [231, 186] width 14 height 13
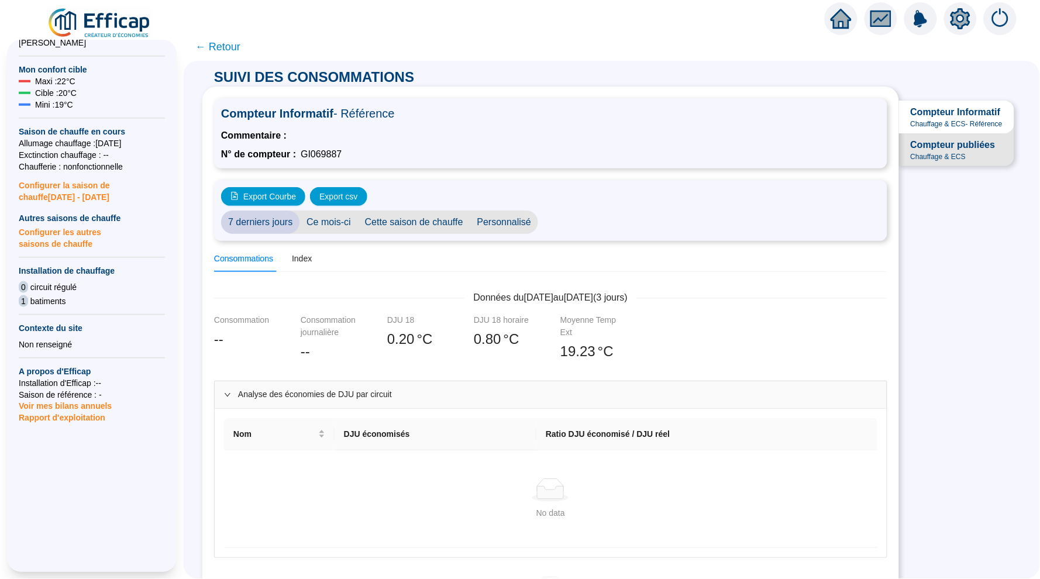
scroll to position [0, 0]
click at [835, 29] on div at bounding box center [841, 18] width 33 height 33
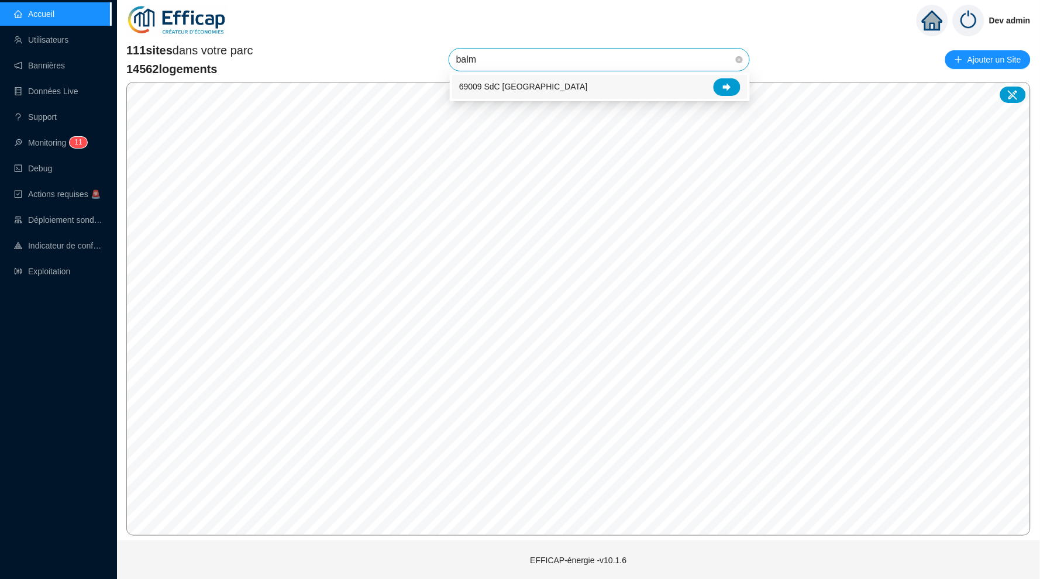
drag, startPoint x: 450, startPoint y: 68, endPoint x: 415, endPoint y: 68, distance: 34.5
click at [415, 68] on div "111 sites dans votre parc 14562 logements balm Rechercher un site Ajouter un Si…" at bounding box center [578, 59] width 904 height 35
drag, startPoint x: 494, startPoint y: 56, endPoint x: 416, endPoint y: 56, distance: 78.4
click at [416, 56] on div "111 sites dans votre parc 14562 logements balm Rechercher un site Ajouter un Si…" at bounding box center [578, 59] width 904 height 35
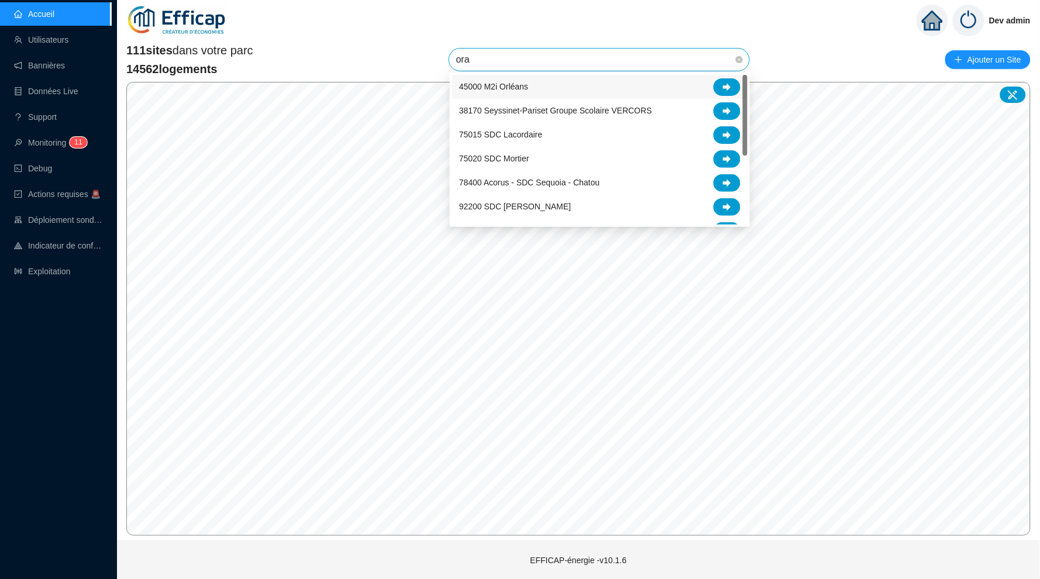
type input "oran"
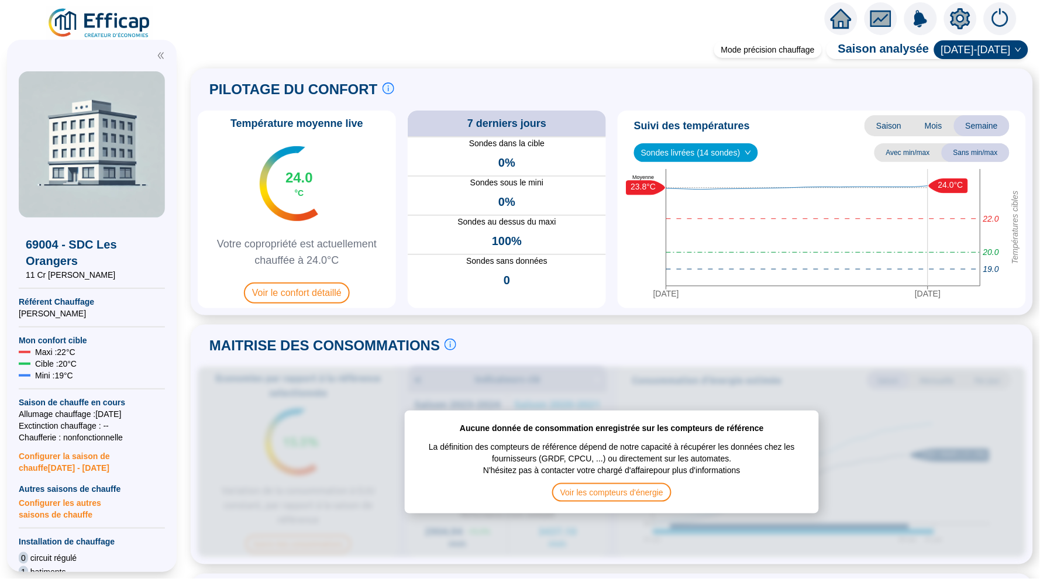
click at [963, 22] on icon "setting" at bounding box center [960, 18] width 20 height 19
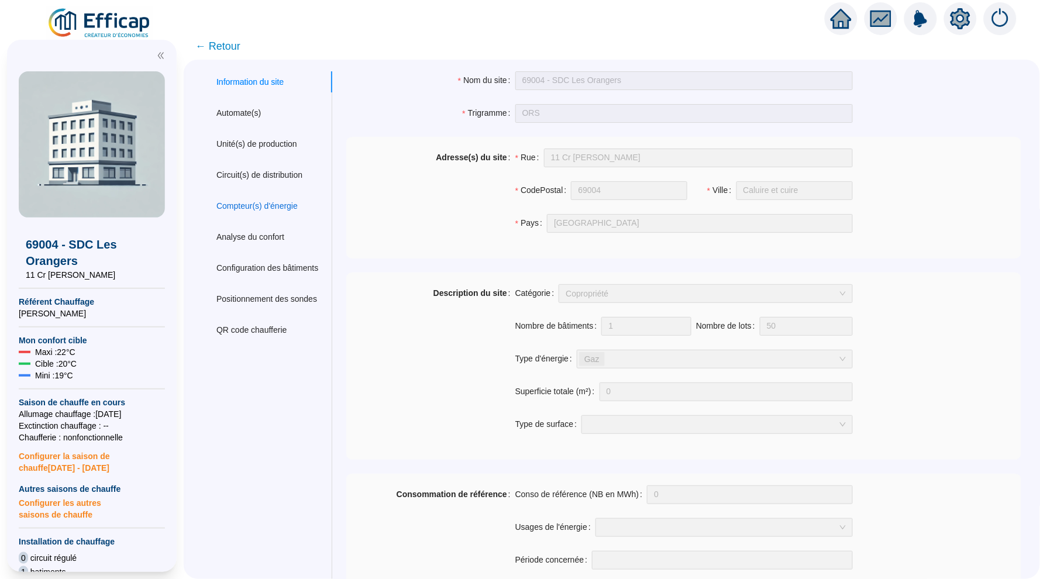
click at [274, 201] on div "Compteur(s) d'énergie" at bounding box center [256, 206] width 81 height 12
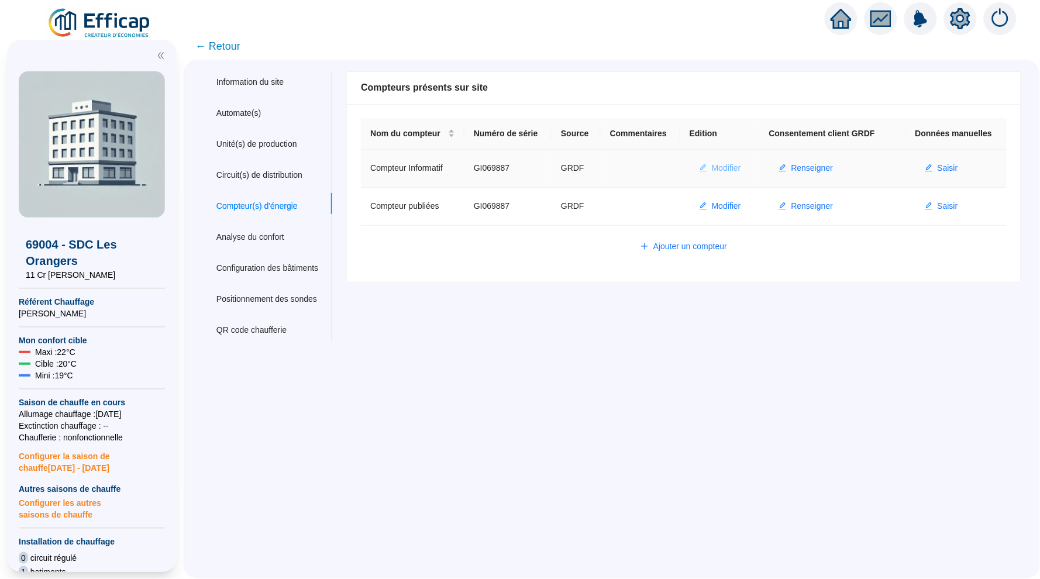
click at [730, 166] on span "Modifier" at bounding box center [726, 168] width 29 height 12
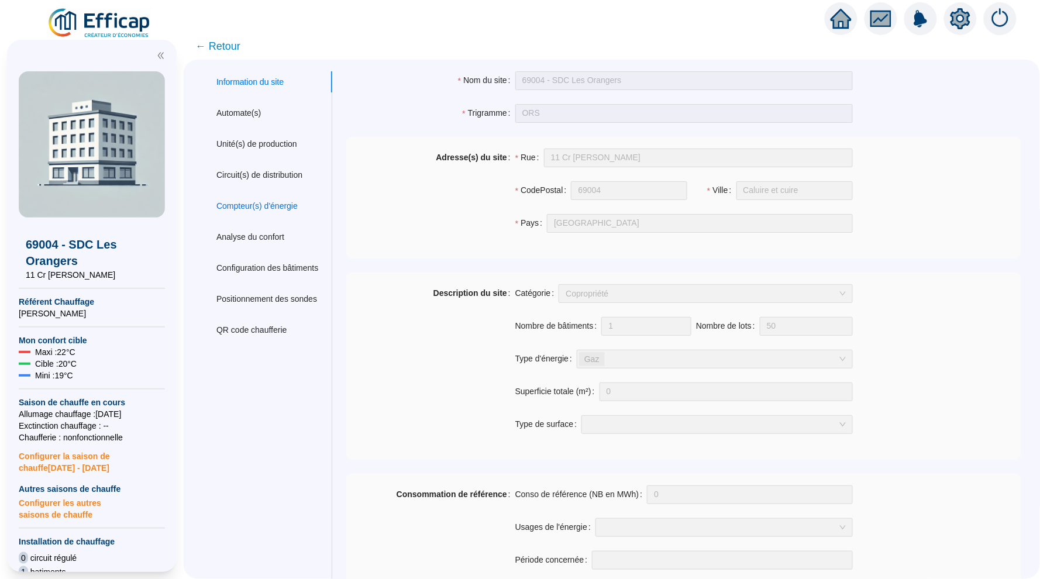
click at [256, 203] on div "Compteur(s) d'énergie" at bounding box center [256, 206] width 81 height 12
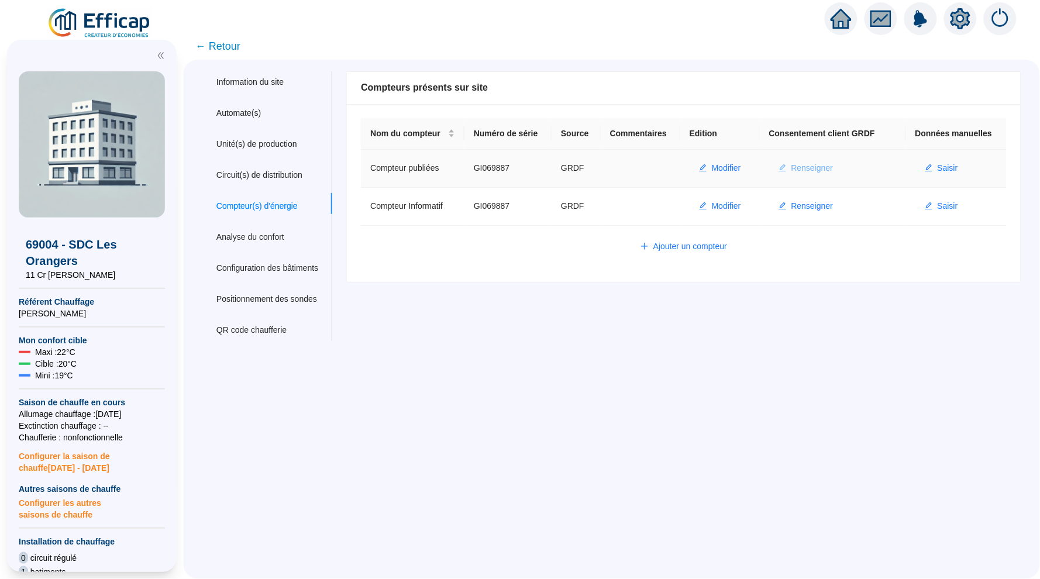
click at [814, 166] on span "Renseigner" at bounding box center [812, 168] width 42 height 12
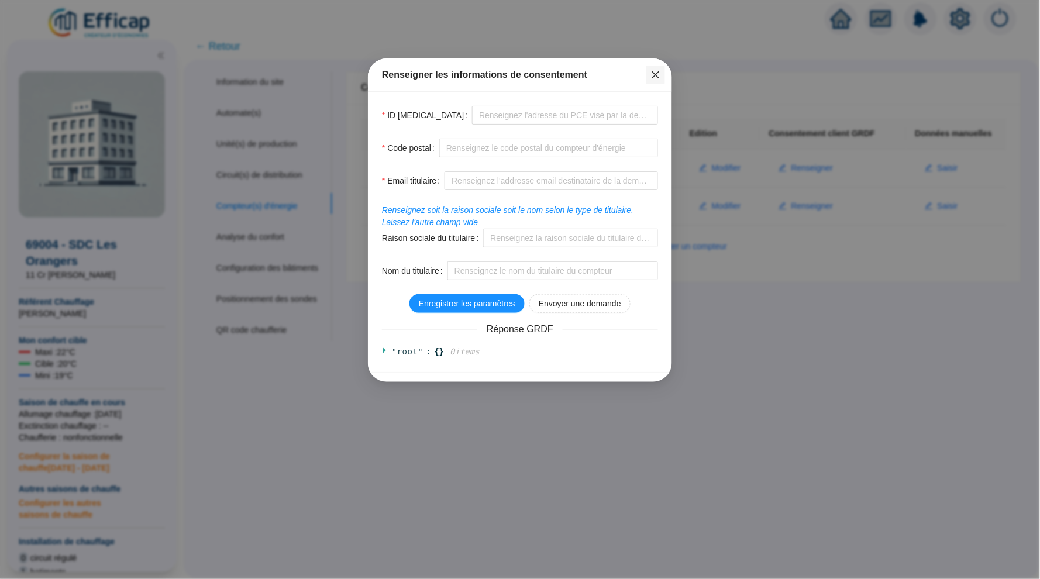
click at [664, 70] on span "Fermer" at bounding box center [655, 74] width 19 height 9
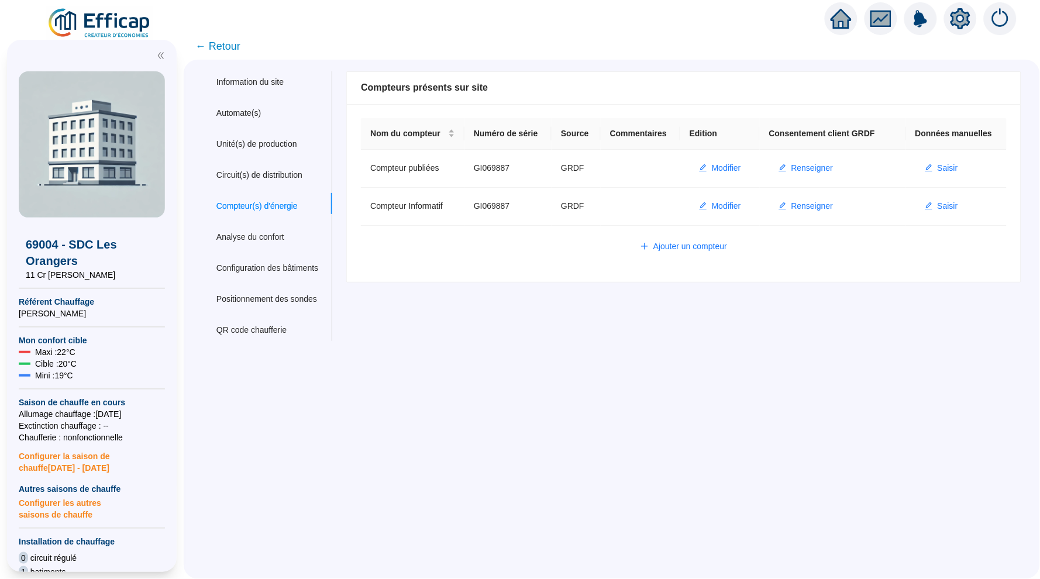
click at [835, 38] on span "← Retour" at bounding box center [612, 46] width 856 height 27
click at [835, 30] on div at bounding box center [841, 18] width 33 height 33
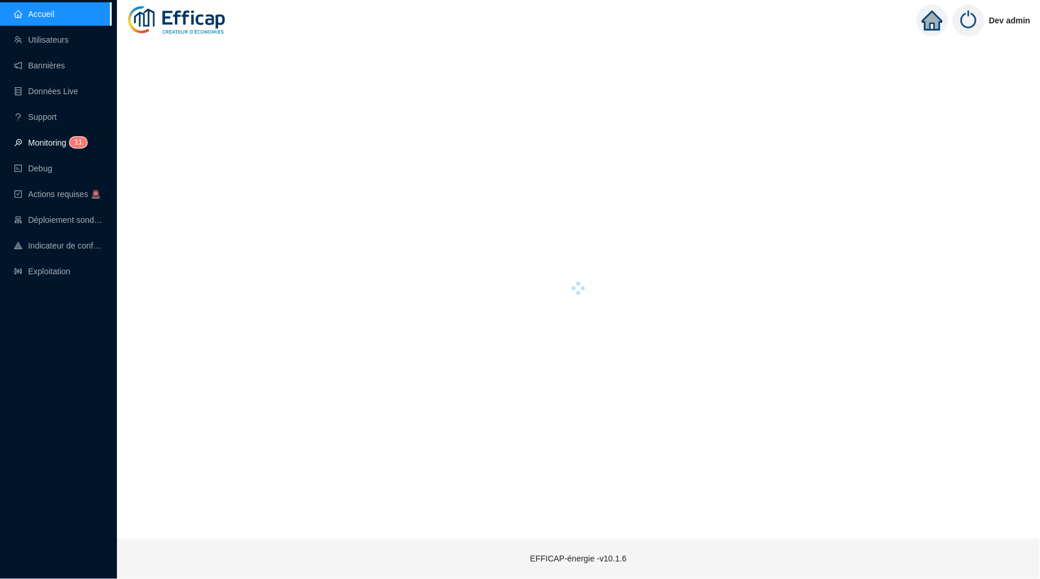
click at [54, 146] on link "Monitoring 1 1" at bounding box center [49, 142] width 70 height 9
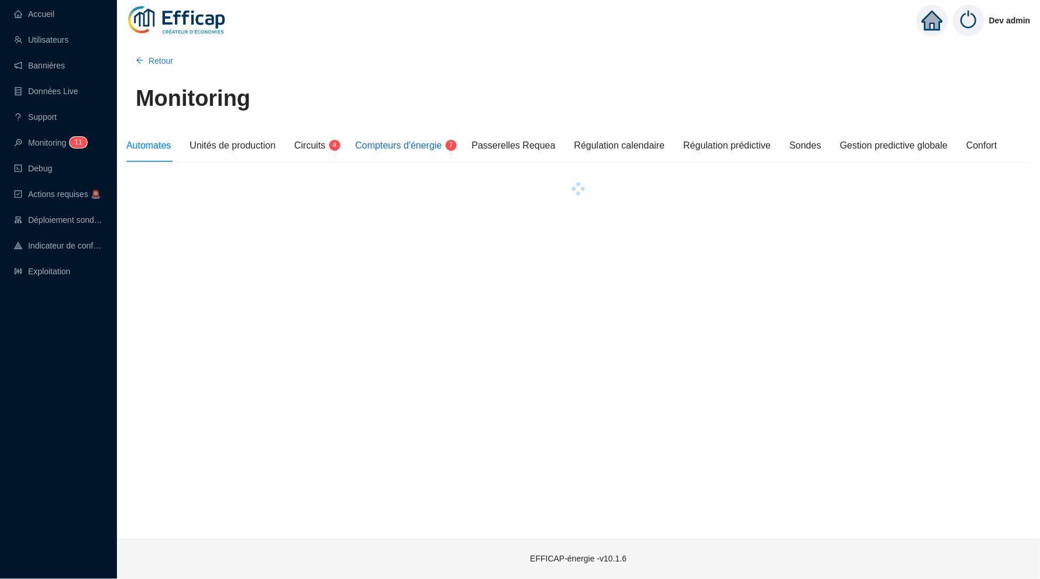
click at [426, 147] on span "Compteurs d'énergie" at bounding box center [399, 145] width 87 height 10
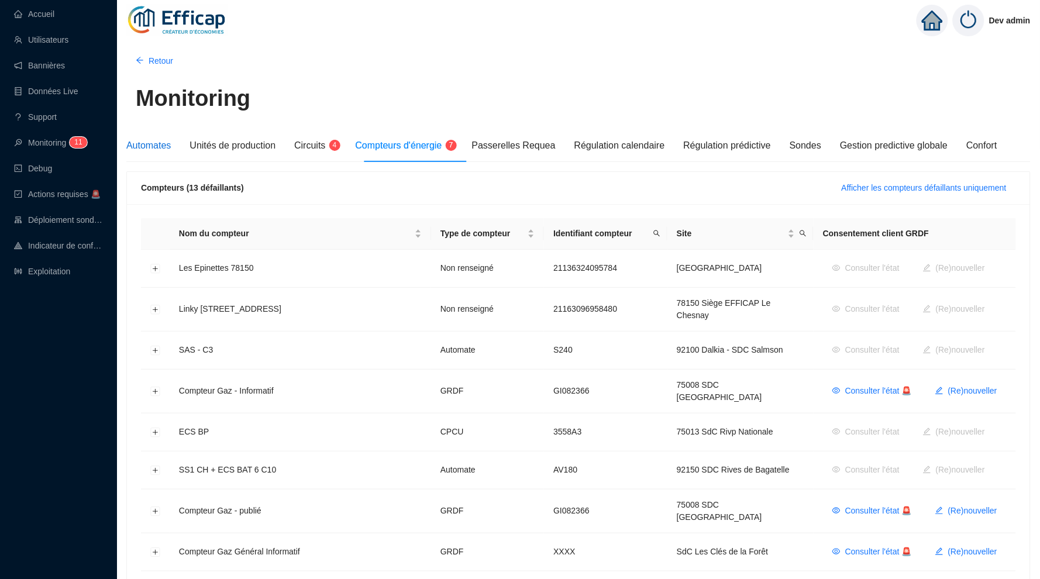
click at [147, 149] on span "Automates" at bounding box center [148, 145] width 44 height 10
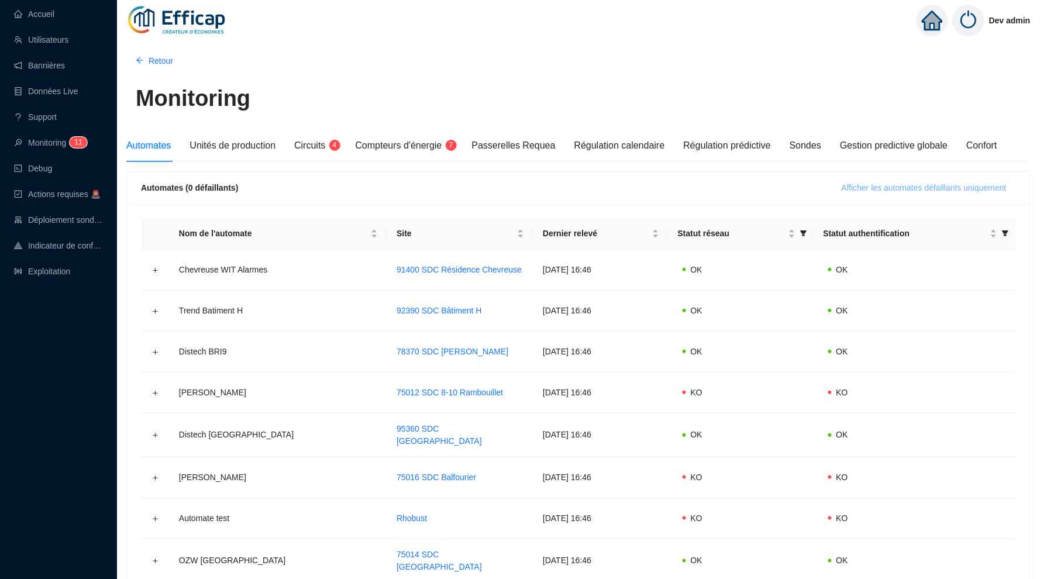
click at [870, 189] on span "Afficher les automates défaillants uniquement" at bounding box center [924, 188] width 165 height 12
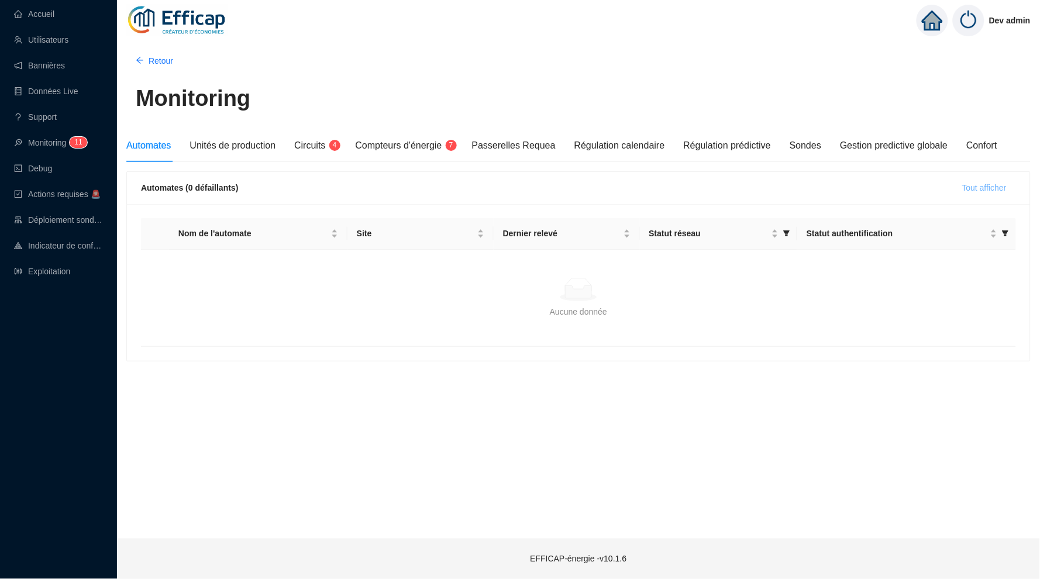
click at [966, 189] on span "Tout afficher" at bounding box center [984, 188] width 44 height 12
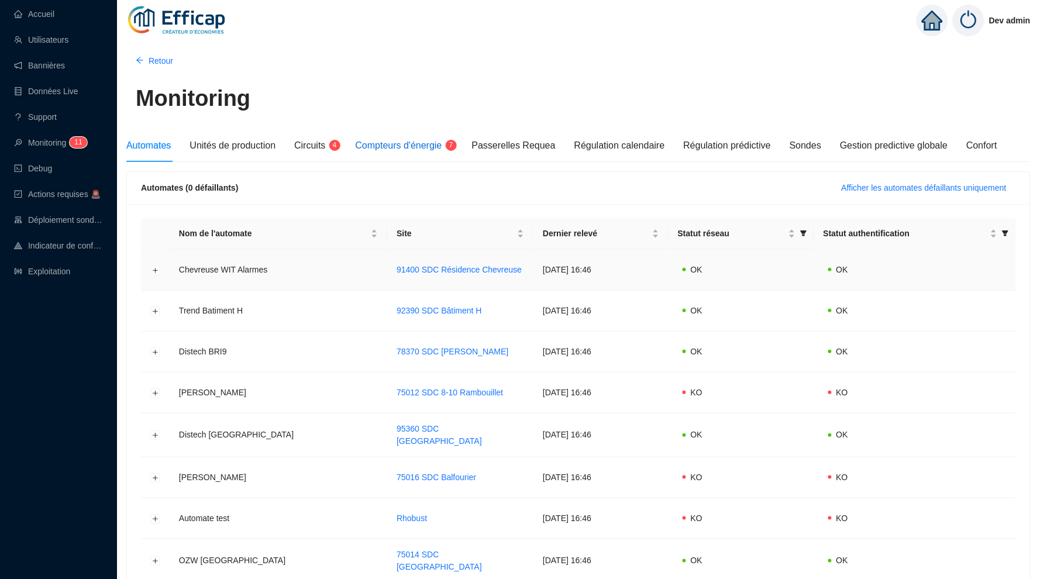
click at [412, 140] on span "Compteurs d'énergie" at bounding box center [399, 145] width 87 height 10
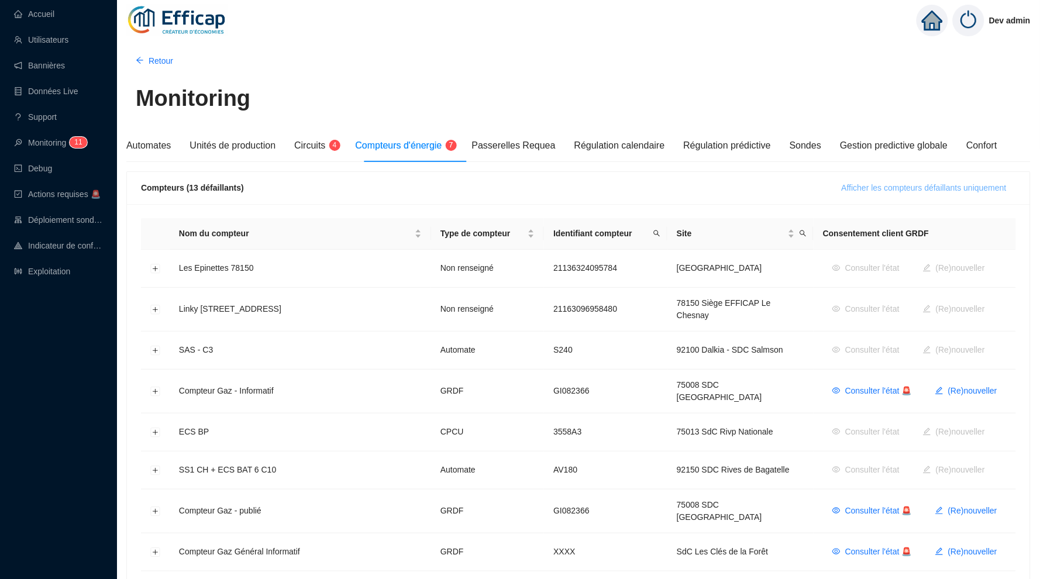
click at [849, 185] on span "Afficher les compteurs défaillants uniquement" at bounding box center [924, 188] width 165 height 12
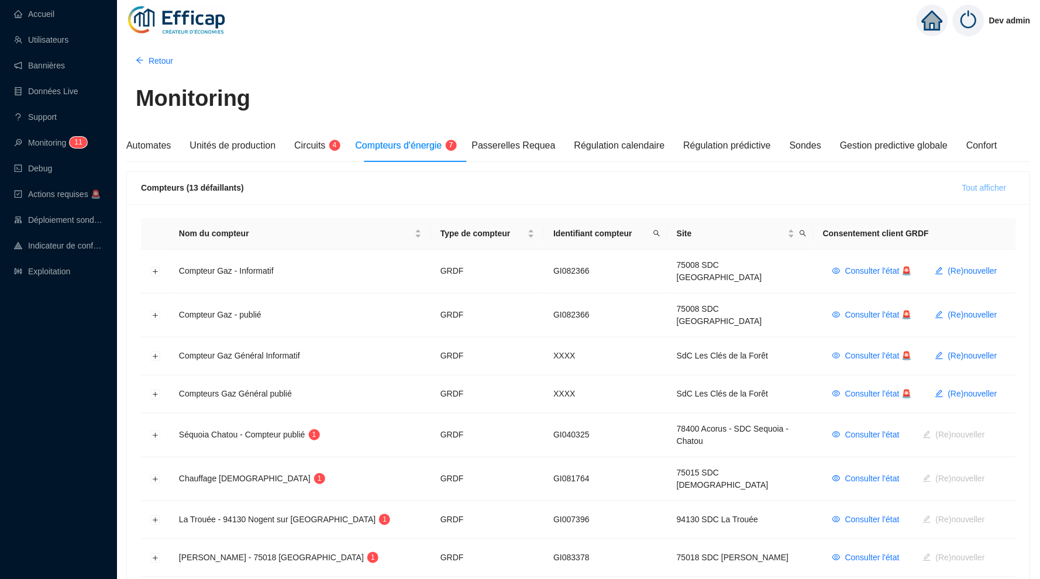
click at [968, 187] on span "Tout afficher" at bounding box center [984, 188] width 44 height 12
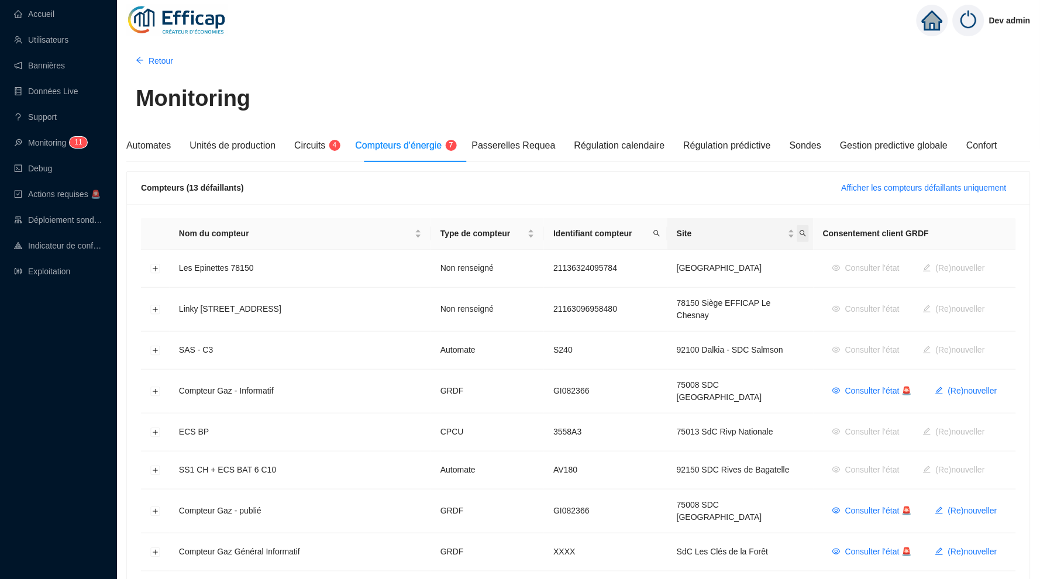
click at [799, 233] on icon "search" at bounding box center [802, 233] width 7 height 7
type input "p"
type input "oran"
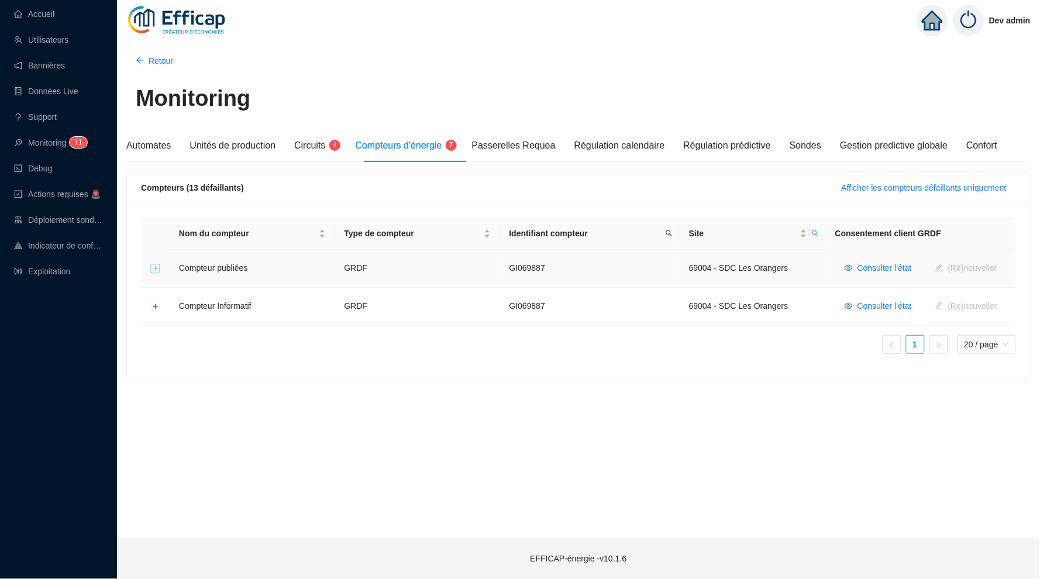
click at [156, 267] on button "Développer la ligne" at bounding box center [155, 268] width 9 height 9
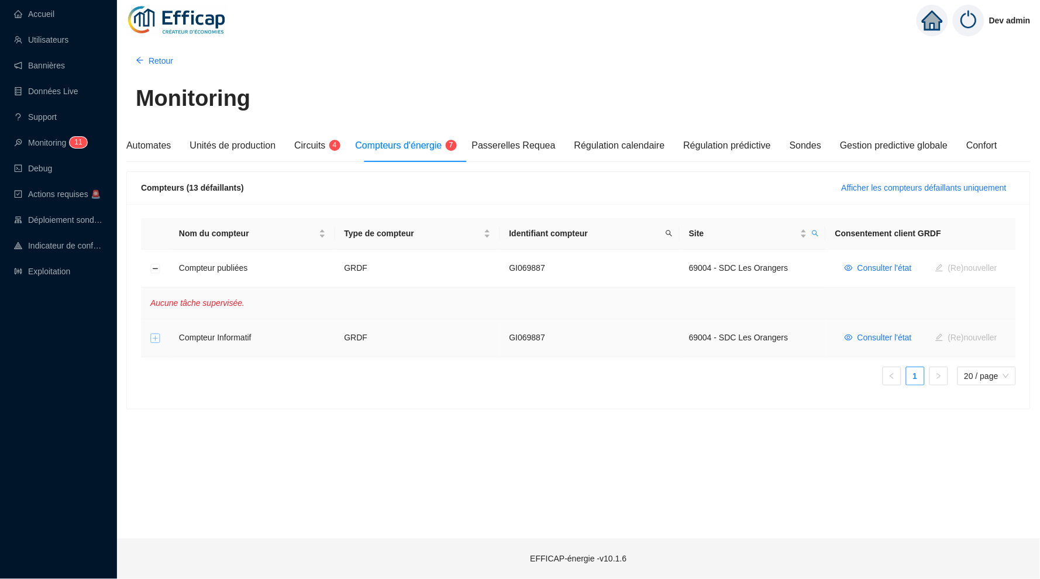
click at [156, 337] on button "Développer la ligne" at bounding box center [155, 338] width 9 height 9
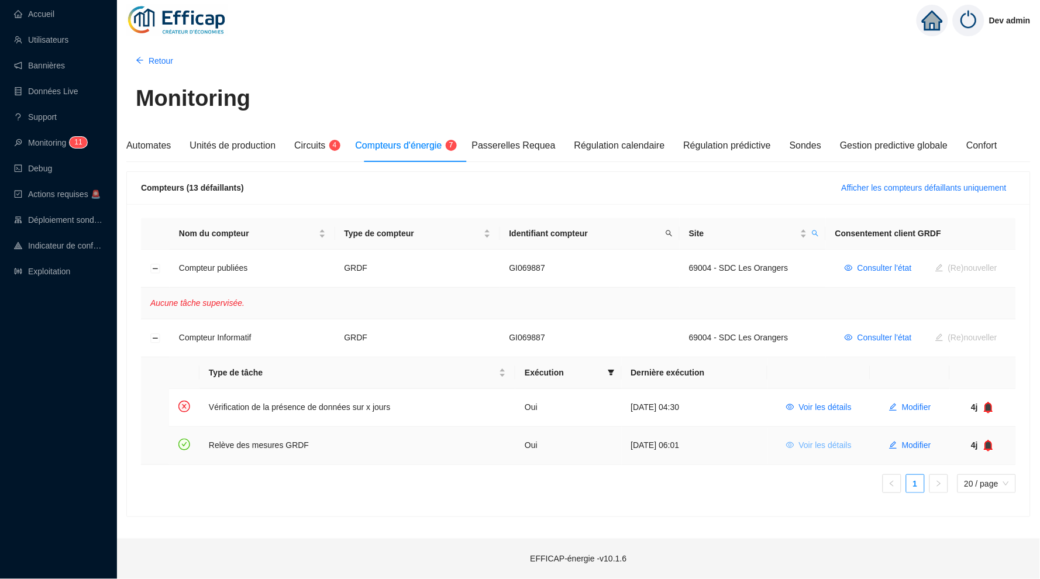
click at [818, 446] on span "Voir les détails" at bounding box center [825, 445] width 53 height 12
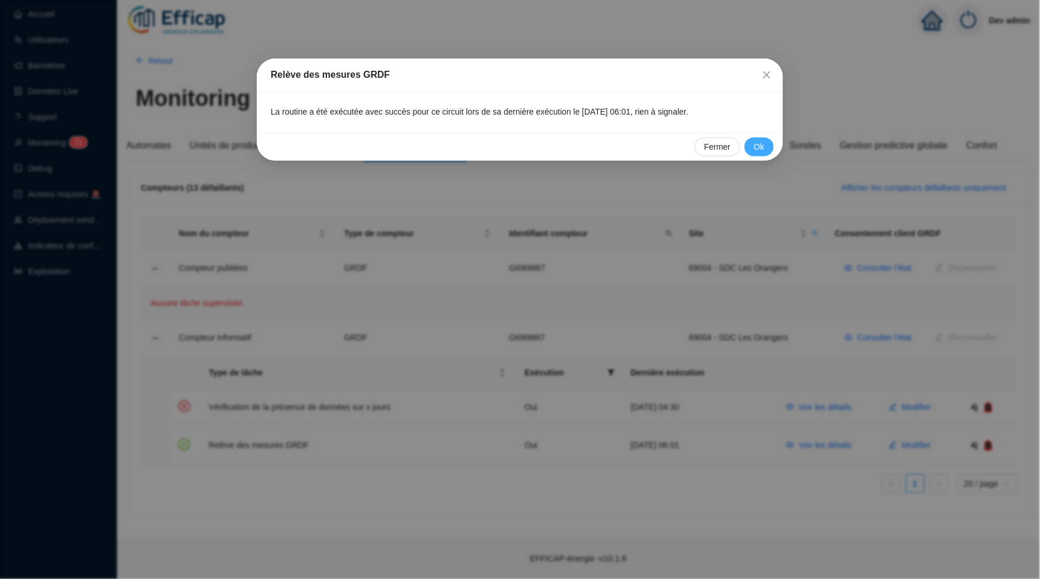
click at [760, 145] on span "Ok" at bounding box center [759, 147] width 11 height 12
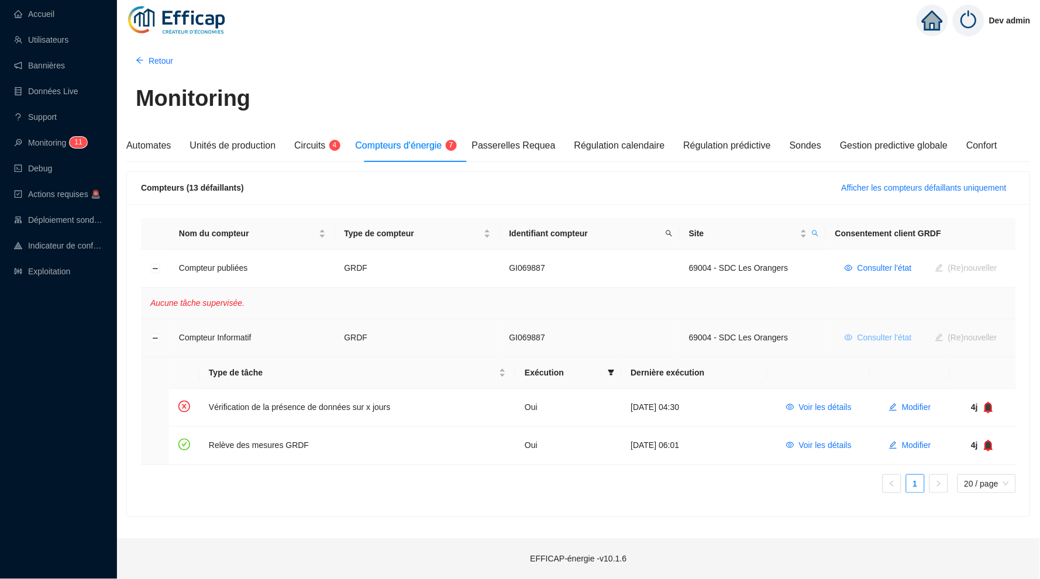
click at [863, 340] on span "Consulter l'état" at bounding box center [884, 338] width 54 height 12
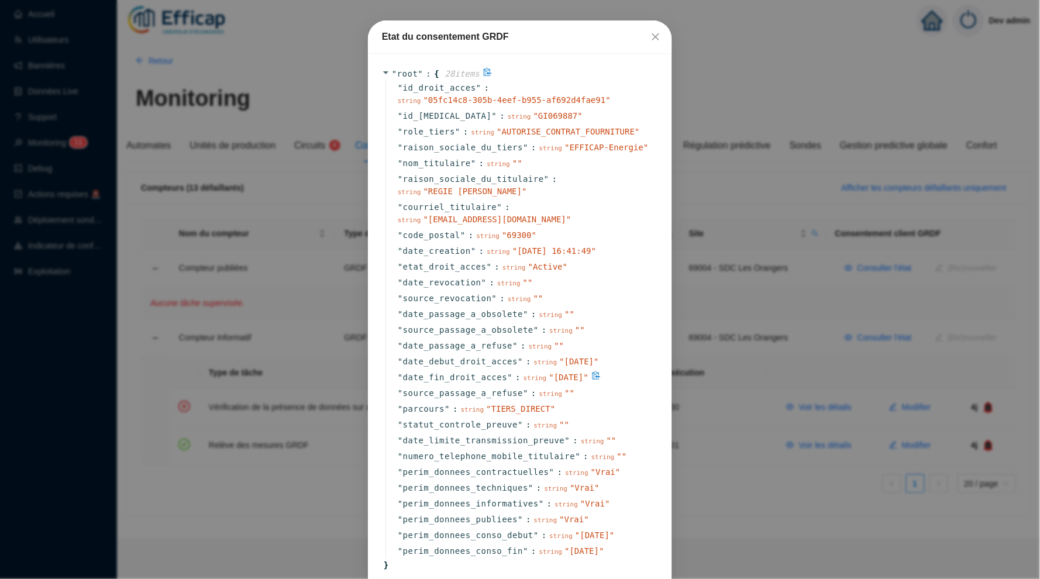
scroll to position [39, 0]
click at [656, 35] on icon "close" at bounding box center [655, 37] width 9 height 9
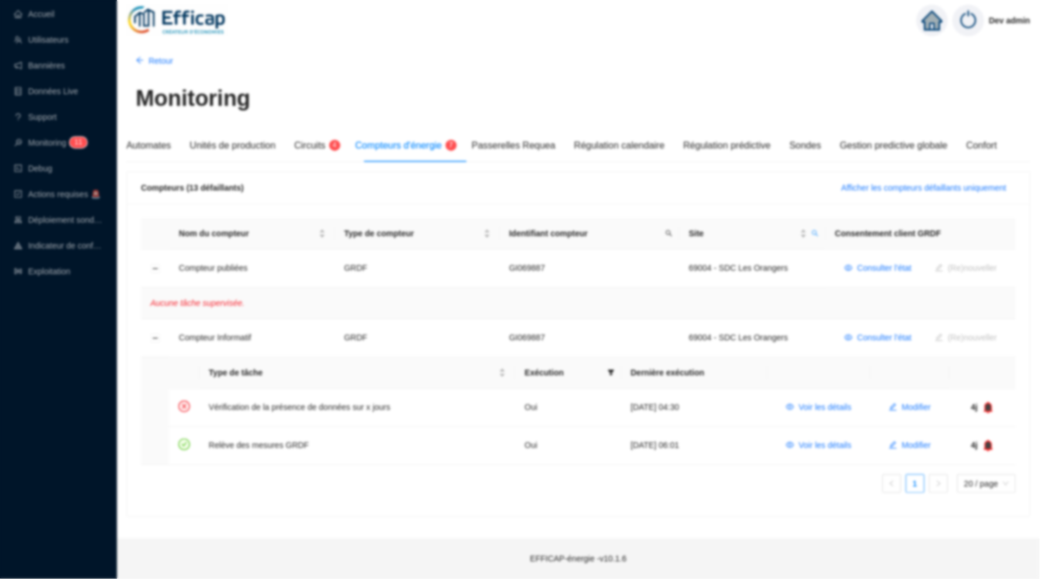
scroll to position [0, 0]
click at [875, 268] on span "Consulter l'état" at bounding box center [884, 268] width 54 height 12
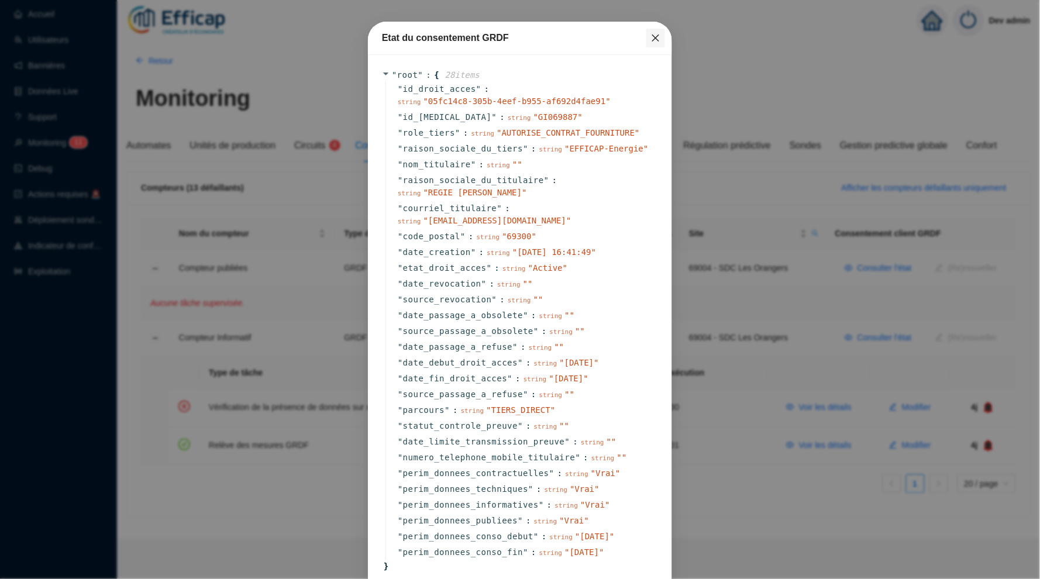
click at [652, 39] on icon "close" at bounding box center [655, 37] width 9 height 9
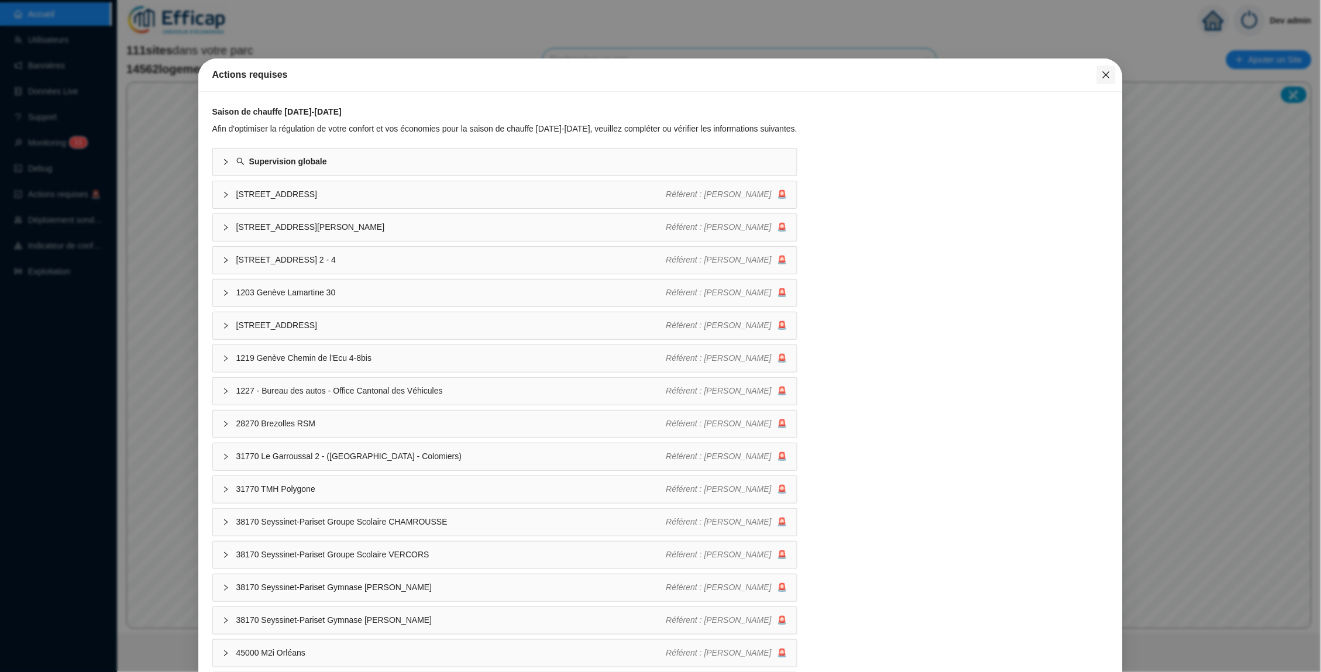
click at [1105, 77] on icon "close" at bounding box center [1105, 74] width 9 height 9
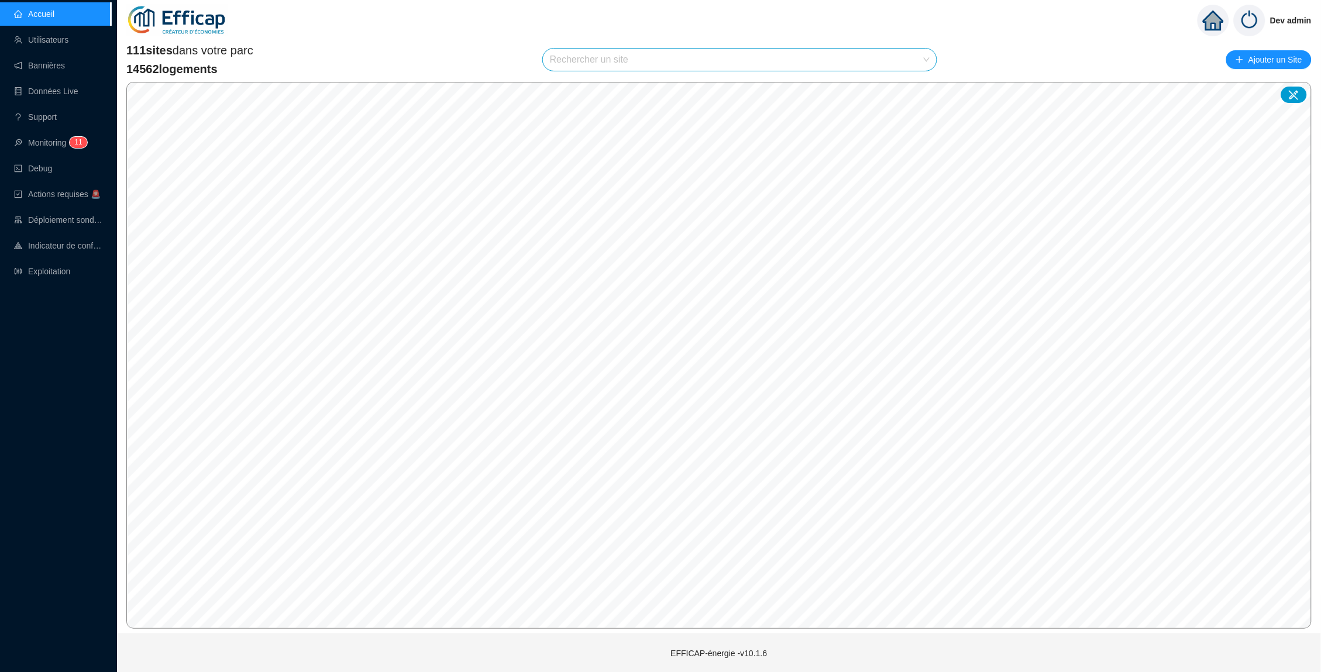
click at [861, 57] on input "search" at bounding box center [734, 60] width 369 height 22
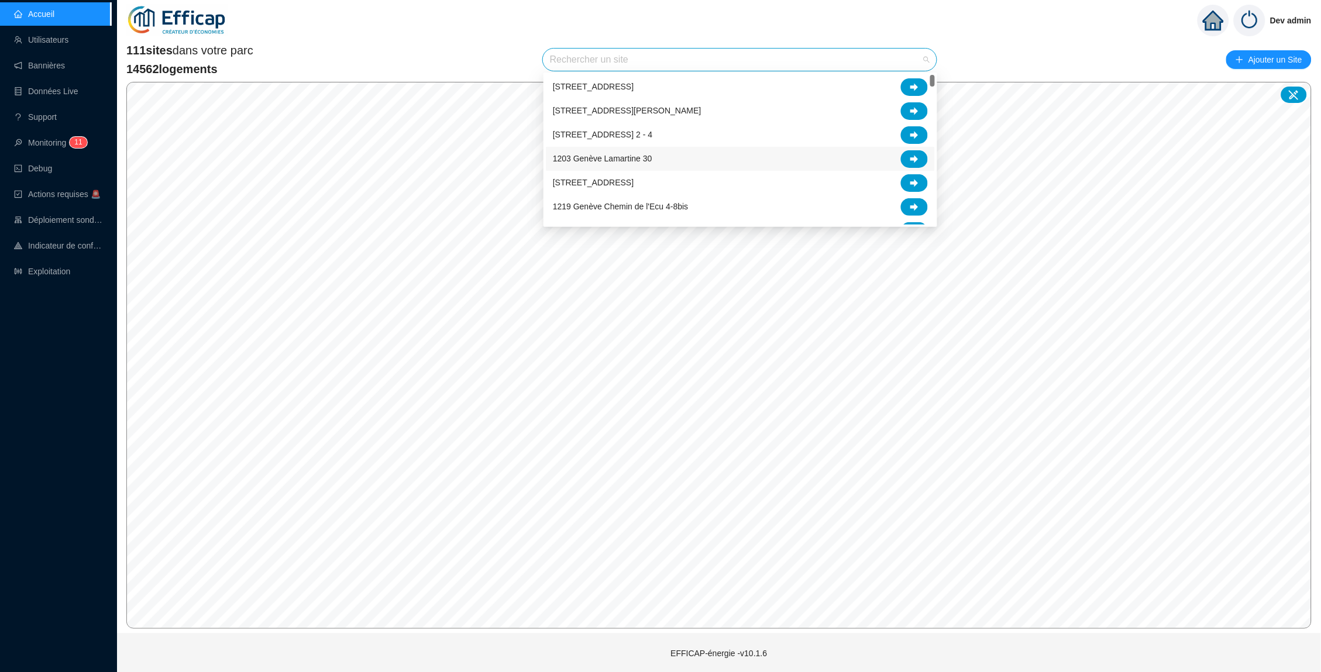
click at [685, 158] on div "1203 Genève Lamartine 30" at bounding box center [740, 159] width 375 height 18
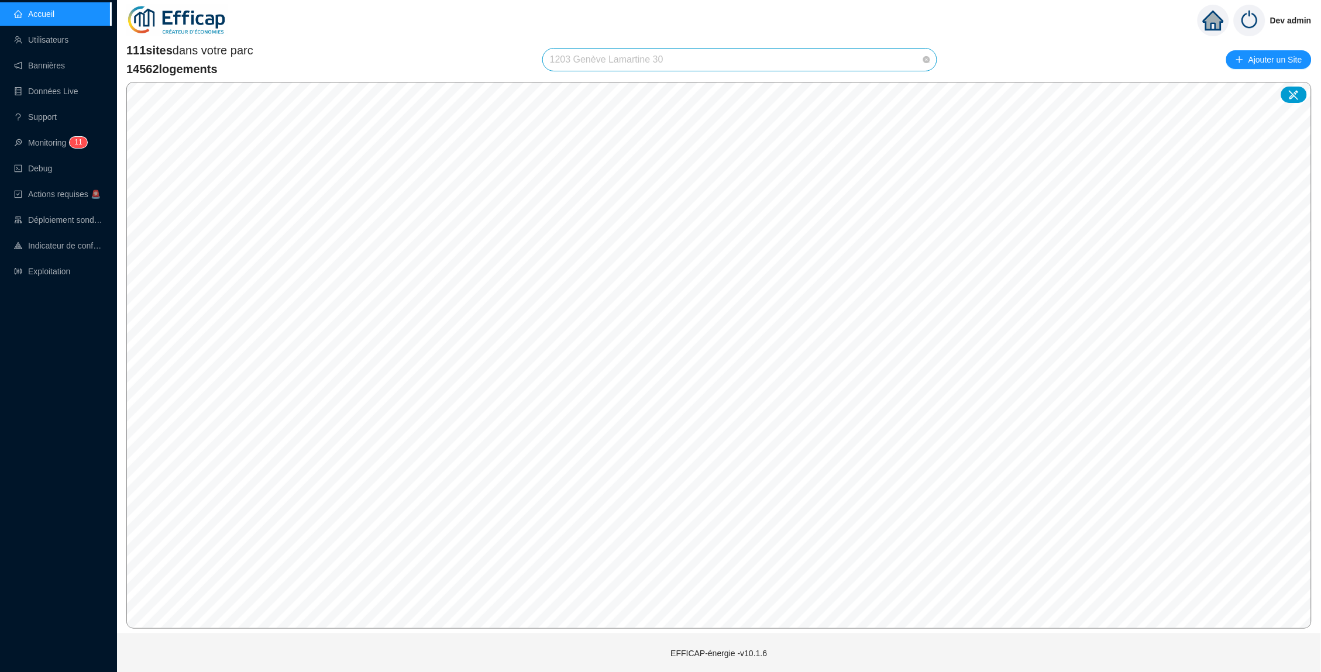
click at [715, 57] on span "1203 Genève Lamartine 30" at bounding box center [740, 60] width 380 height 22
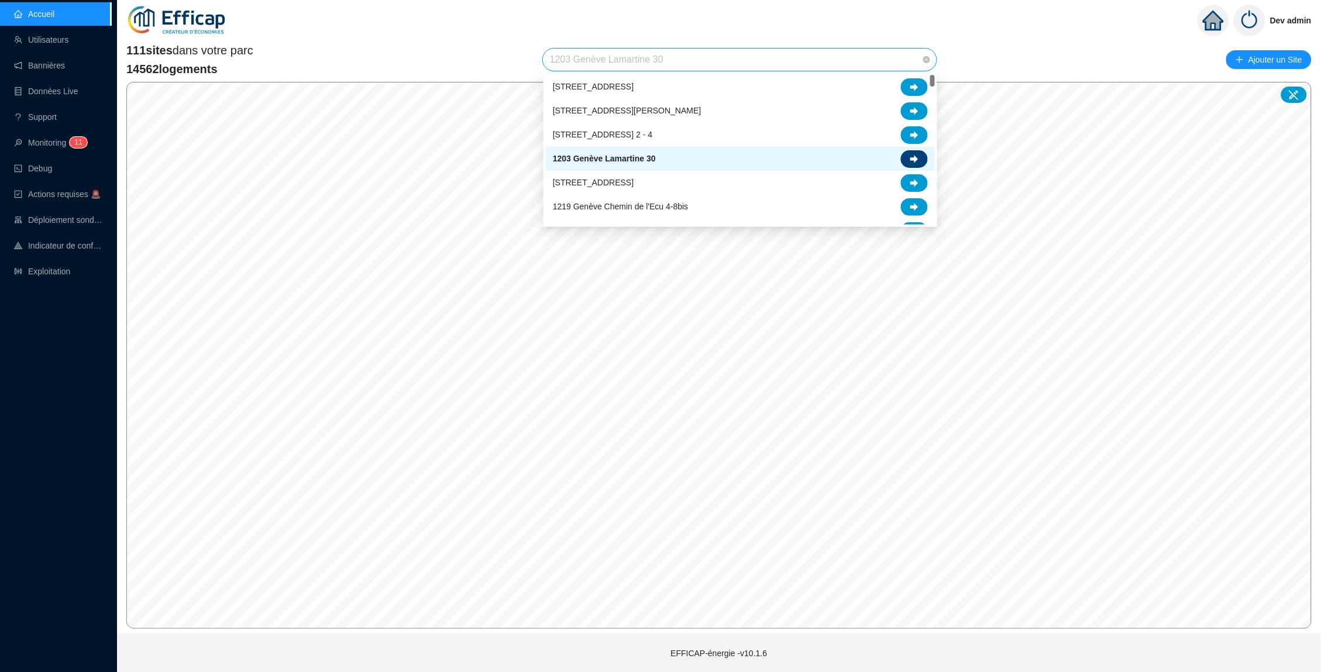
click at [923, 158] on div at bounding box center [914, 159] width 27 height 18
